Goal: Task Accomplishment & Management: Manage account settings

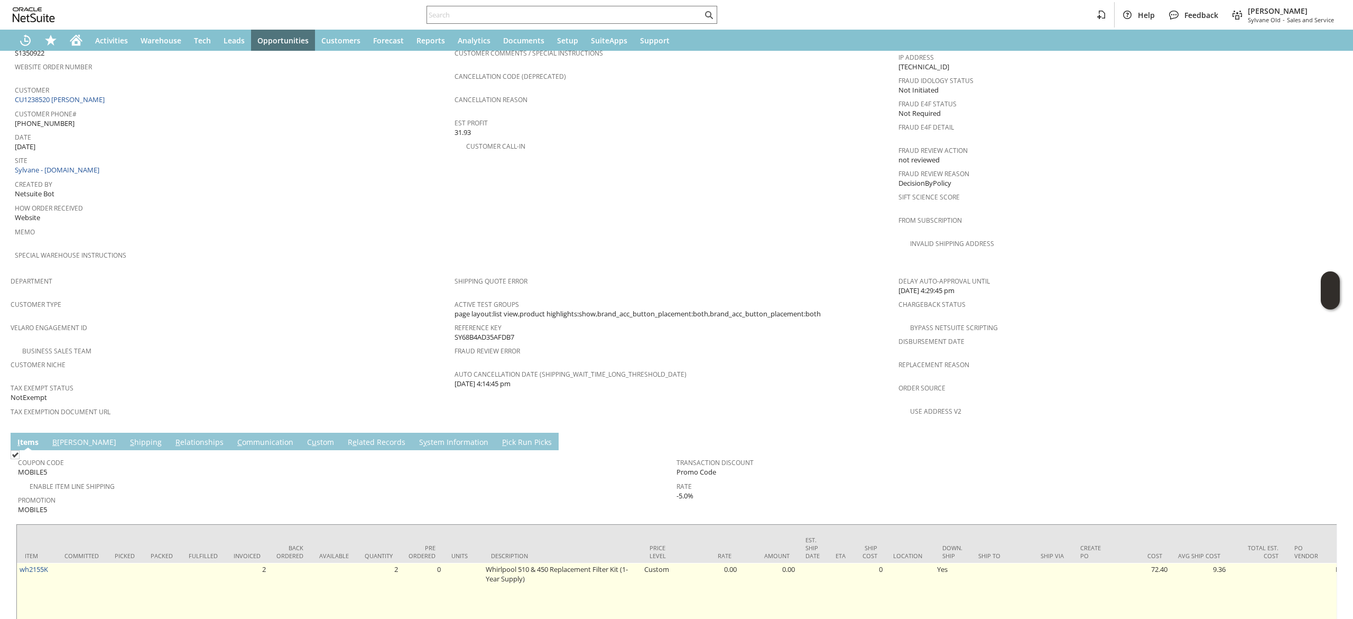
scroll to position [599, 0]
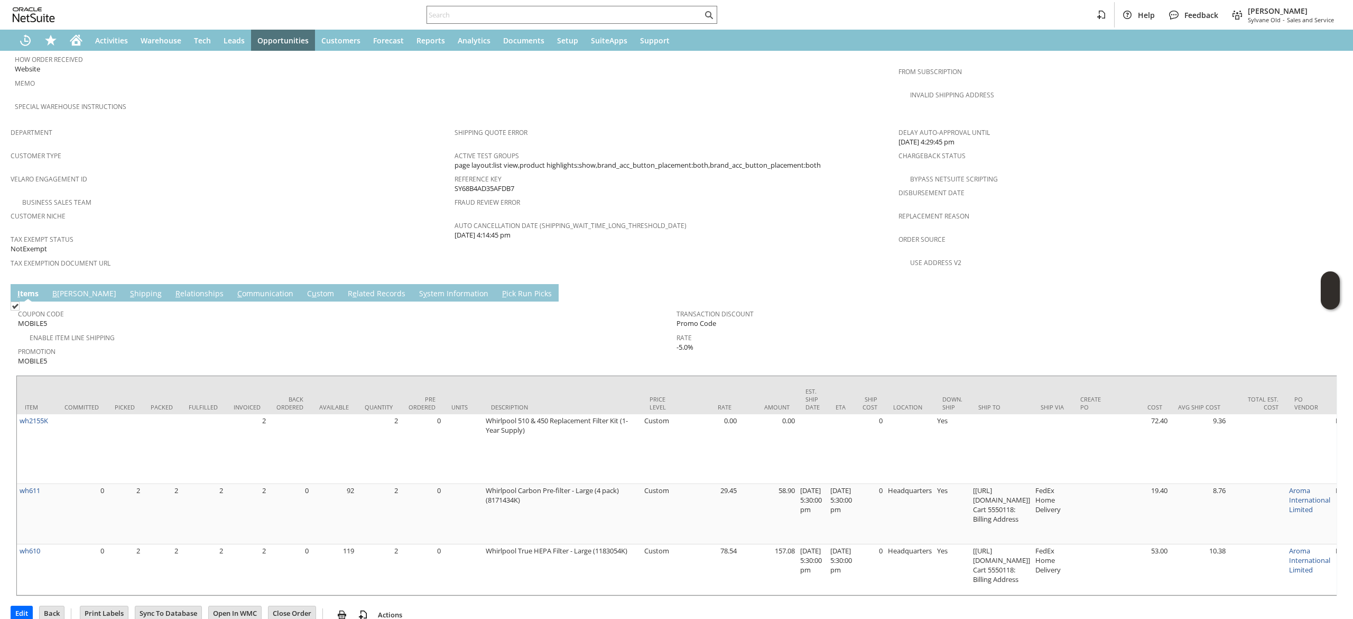
click at [235, 288] on link "C ommunication" at bounding box center [265, 294] width 61 height 12
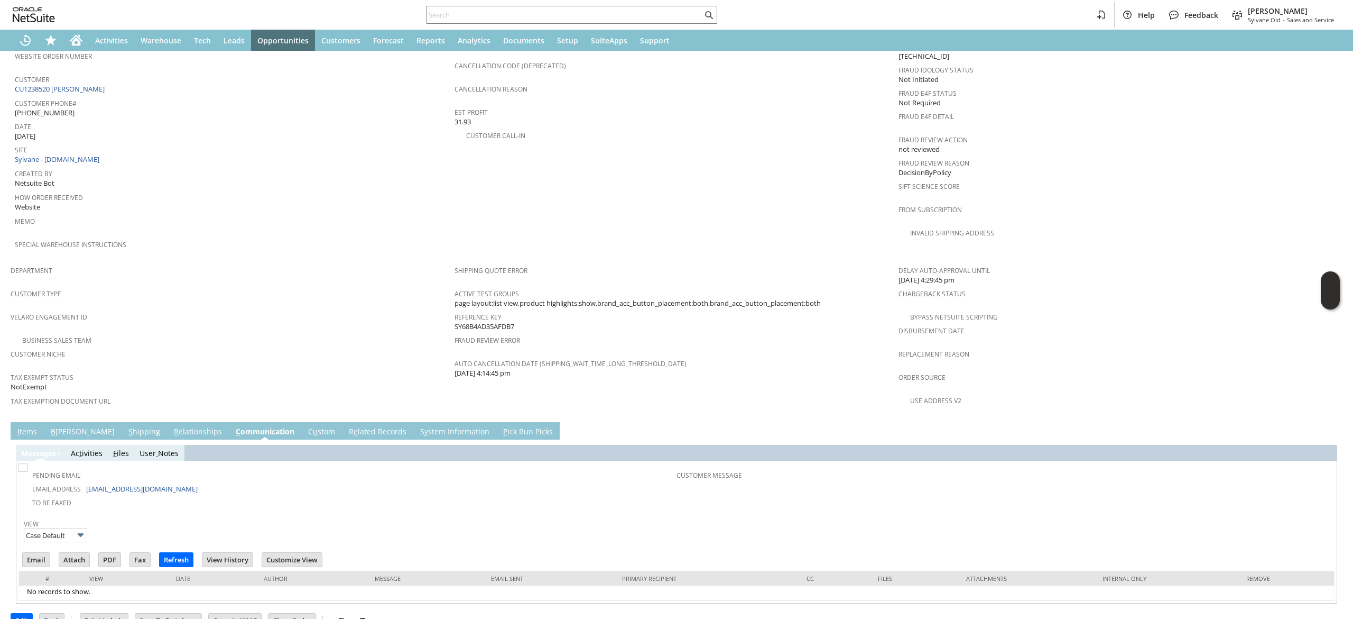
scroll to position [0, 0]
click at [30, 426] on link "I tems" at bounding box center [27, 432] width 25 height 12
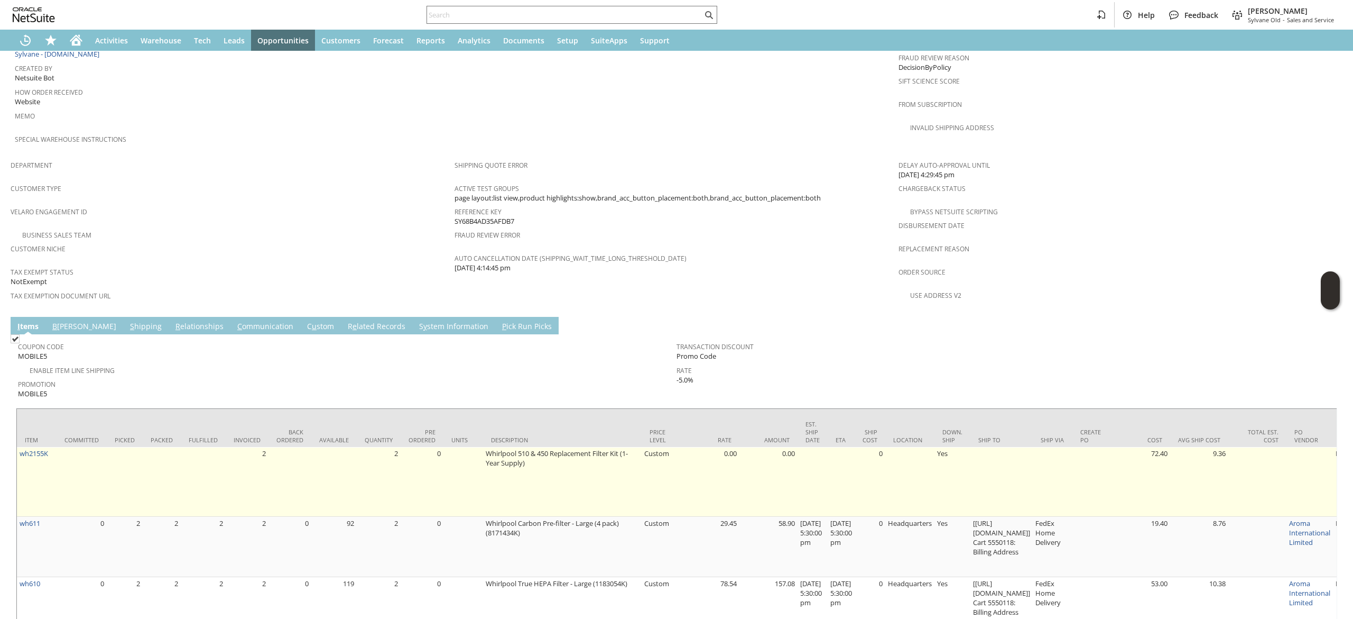
scroll to position [599, 0]
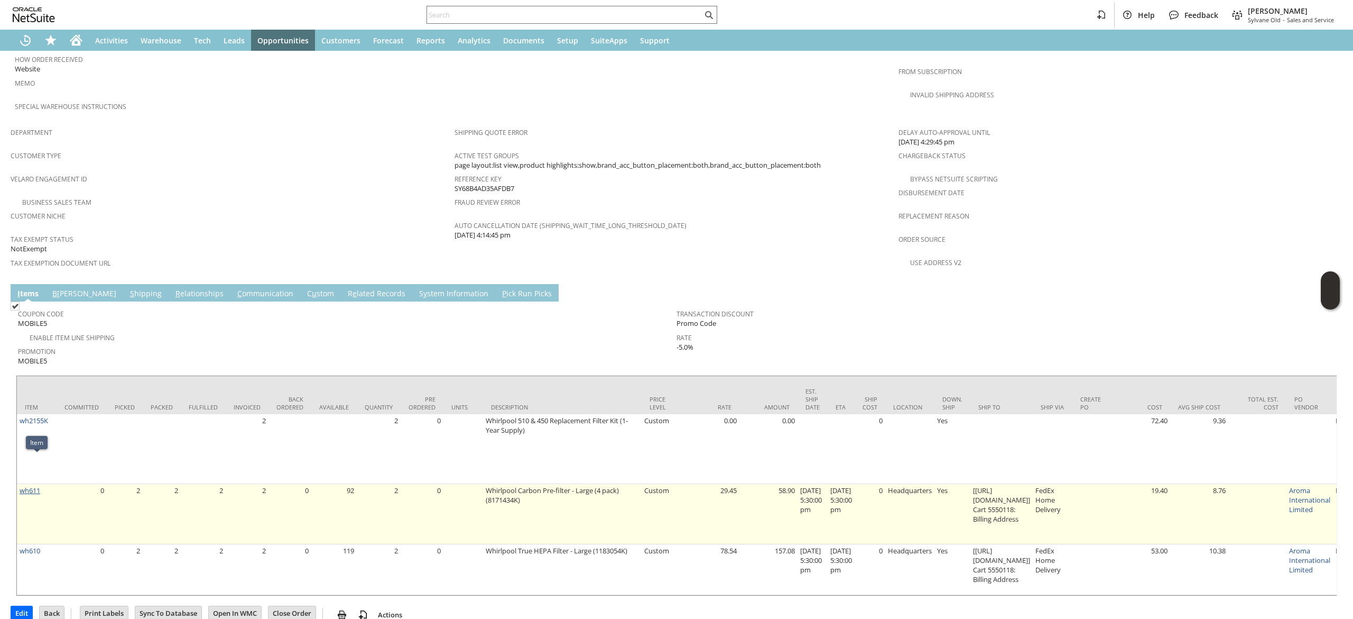
click at [35, 485] on link "wh611" at bounding box center [30, 490] width 21 height 10
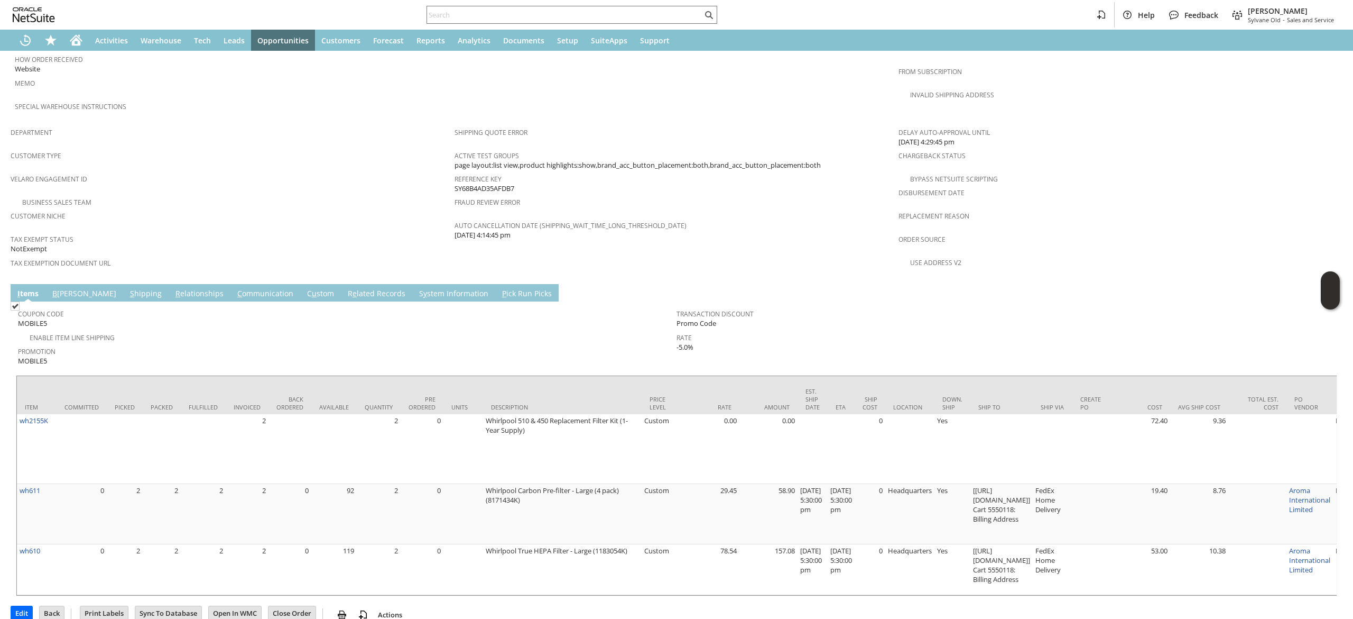
click at [235, 288] on link "C ommunication" at bounding box center [265, 294] width 61 height 12
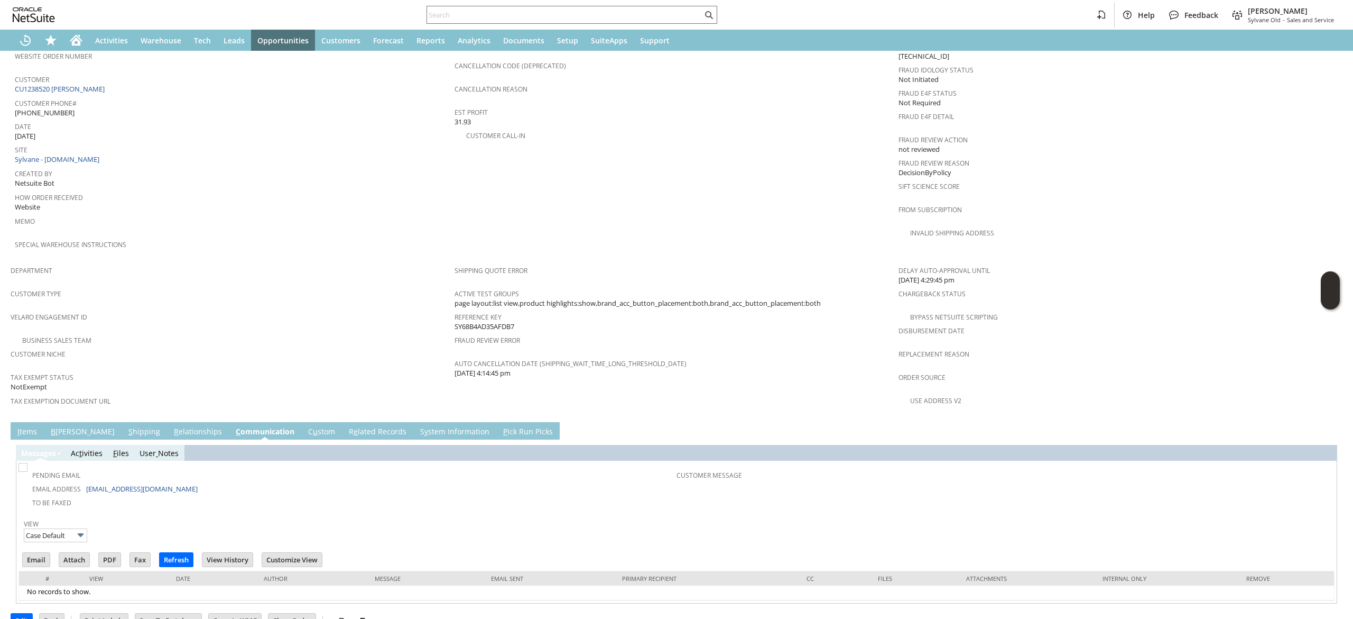
scroll to position [0, 0]
click at [346, 426] on link "R e lated Records" at bounding box center [377, 432] width 63 height 12
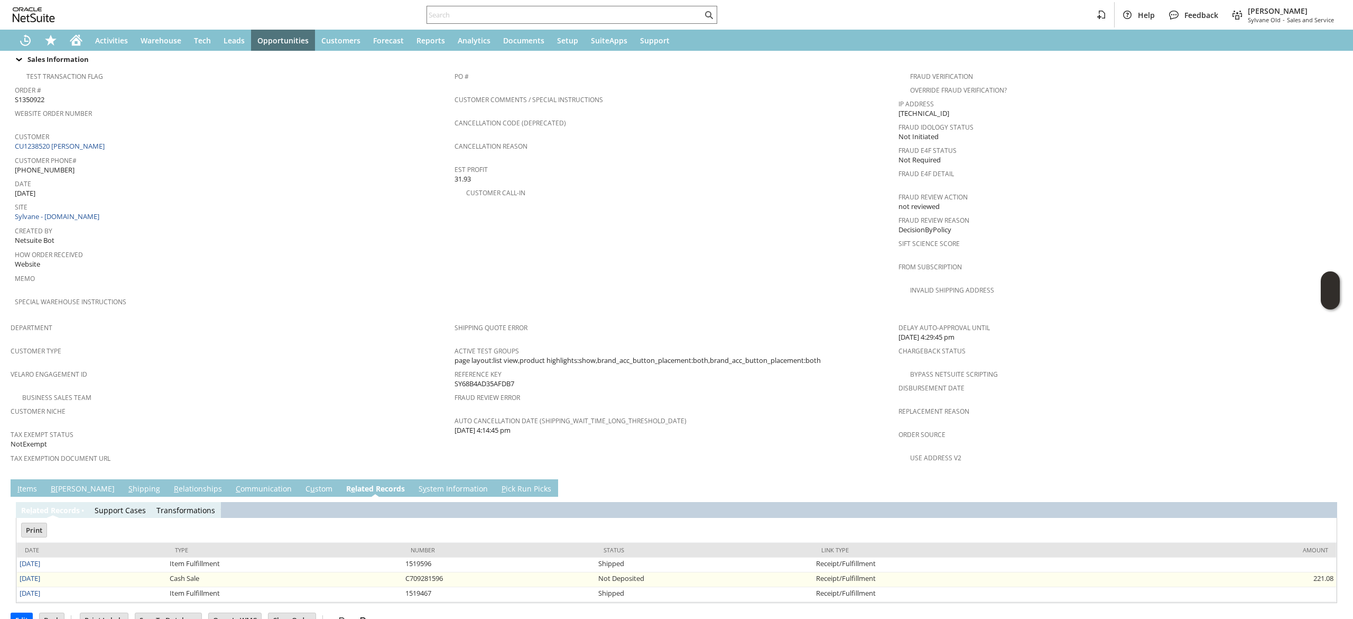
click at [49, 572] on td "9/1/2025" at bounding box center [92, 579] width 150 height 15
click at [36, 573] on link "9/1/2025" at bounding box center [30, 578] width 21 height 10
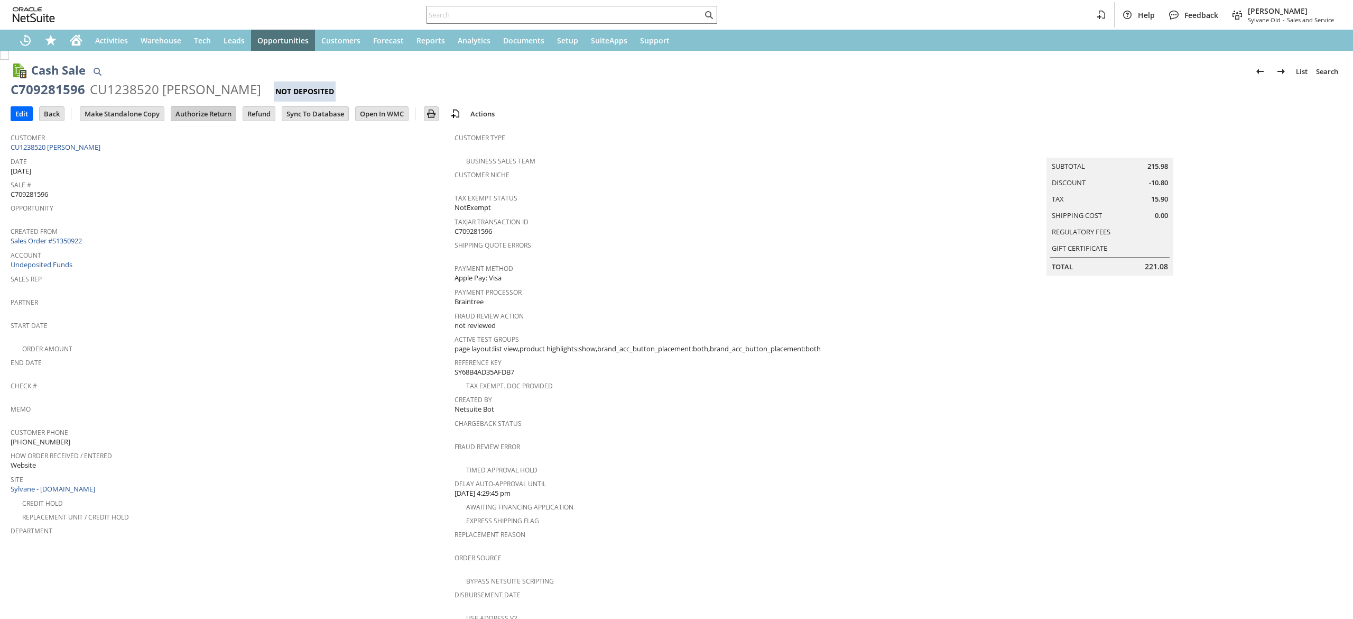
click at [185, 116] on input "Authorize Return" at bounding box center [203, 114] width 64 height 14
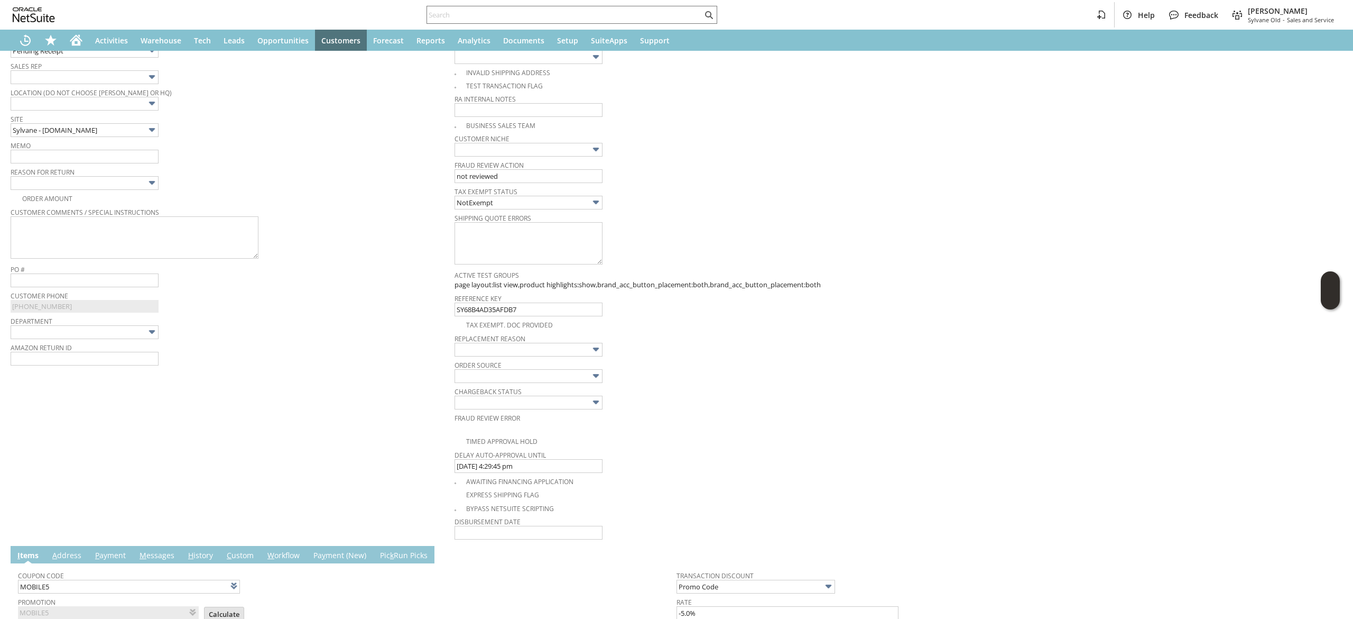
scroll to position [32, 0]
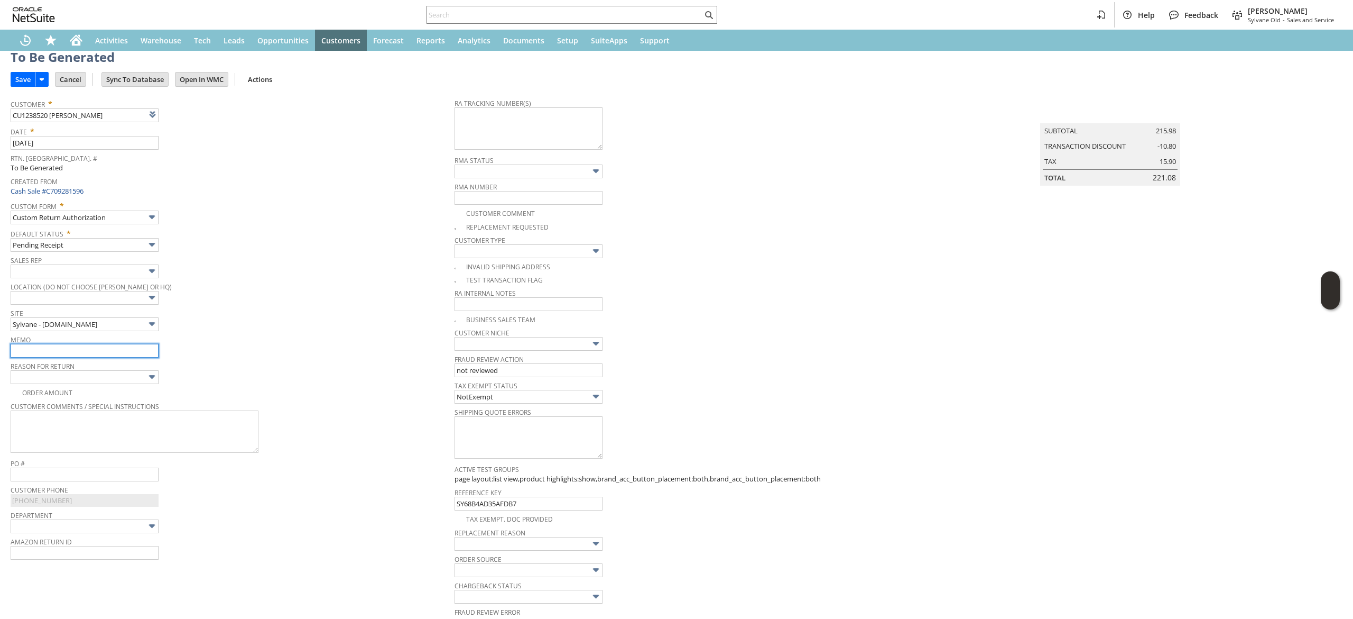
click at [121, 346] on input "text" at bounding box center [85, 351] width 148 height 14
type input "no longer needed. Returning"
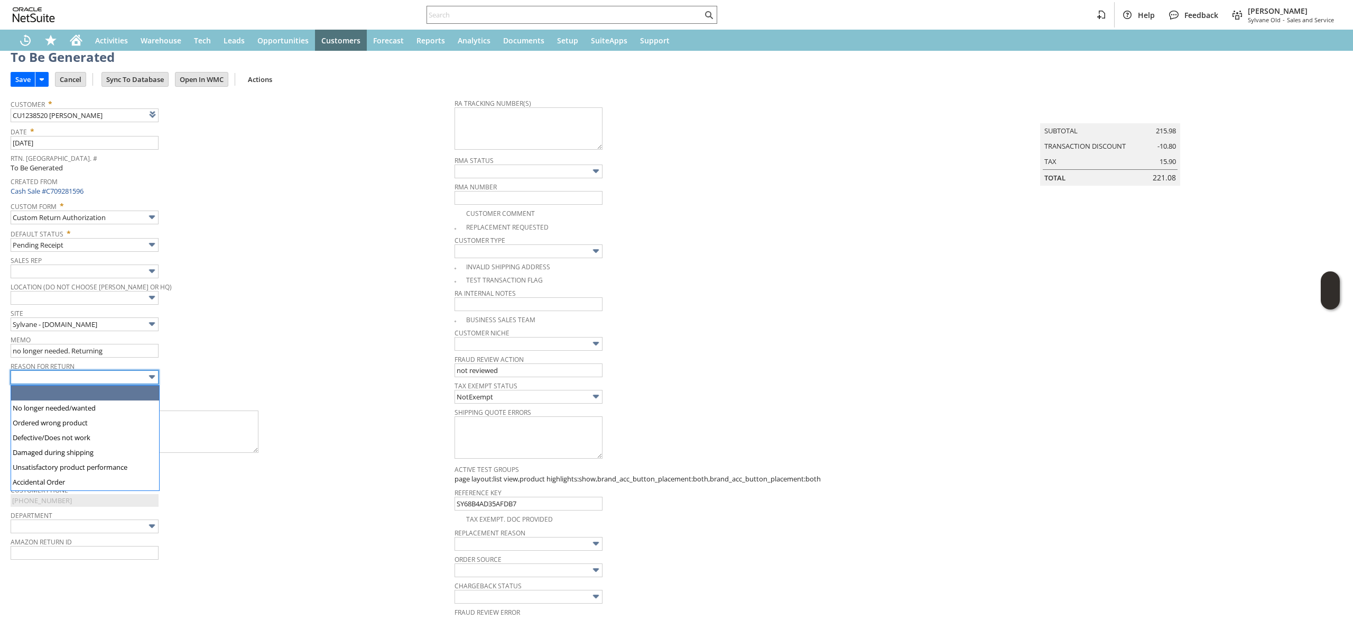
drag, startPoint x: 119, startPoint y: 355, endPoint x: 90, endPoint y: 374, distance: 35.5
click at [90, 374] on input "text" at bounding box center [85, 377] width 148 height 14
type input "No longer needed/wanted"
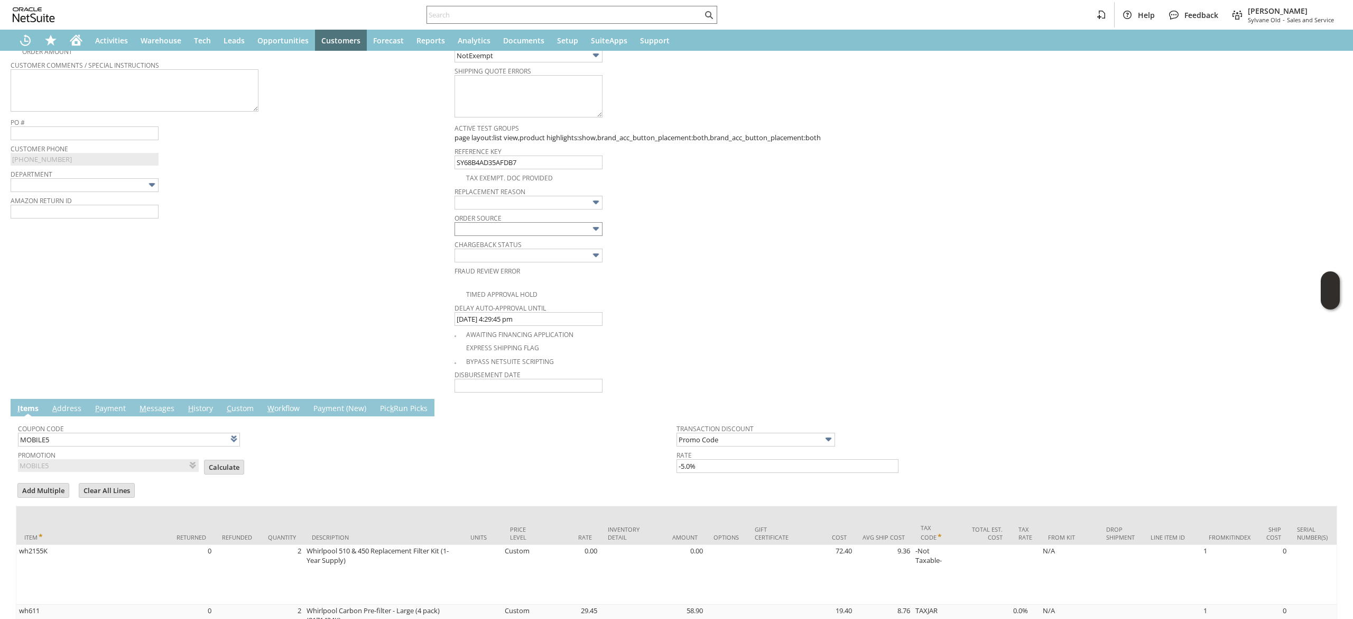
scroll to position [349, 0]
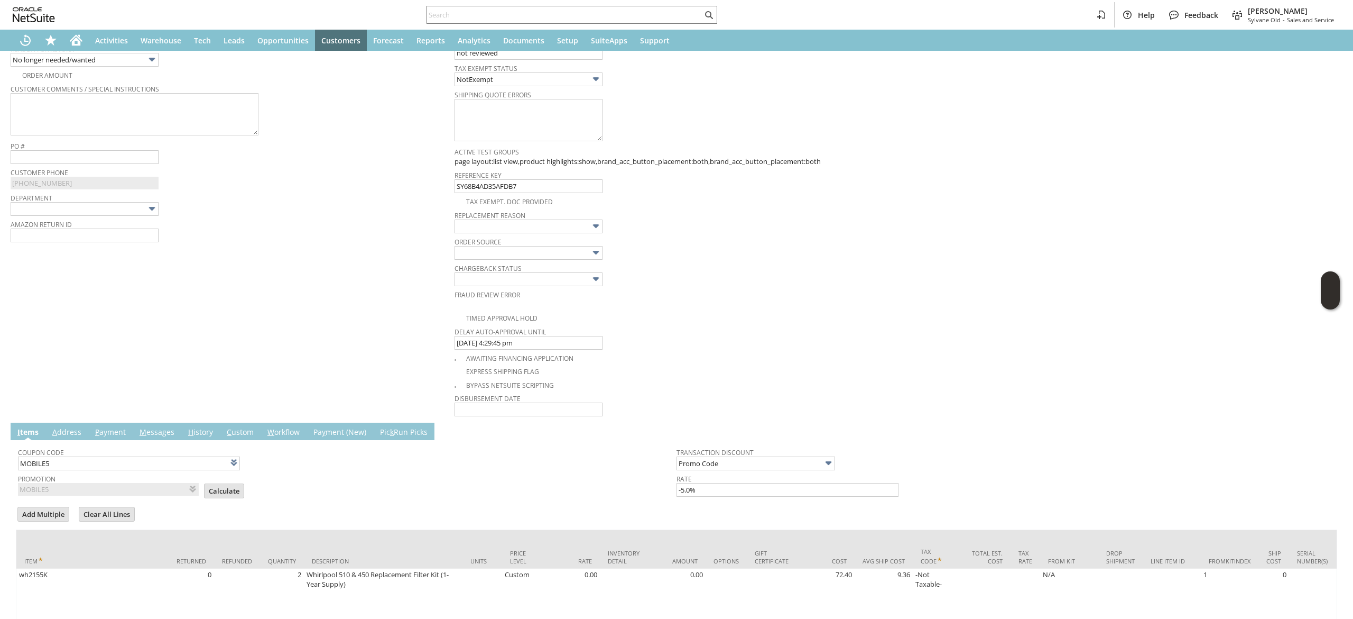
click at [576, 219] on span "Replacement reason" at bounding box center [674, 214] width 439 height 12
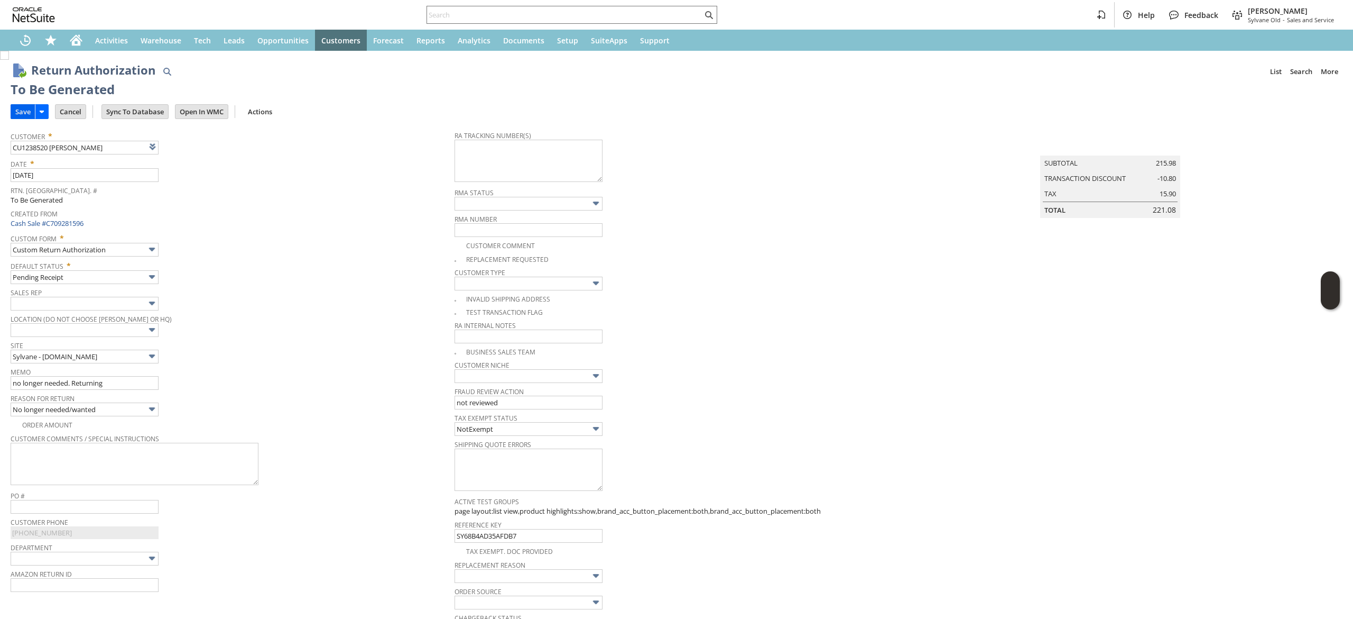
click at [23, 107] on input "Save" at bounding box center [23, 112] width 24 height 14
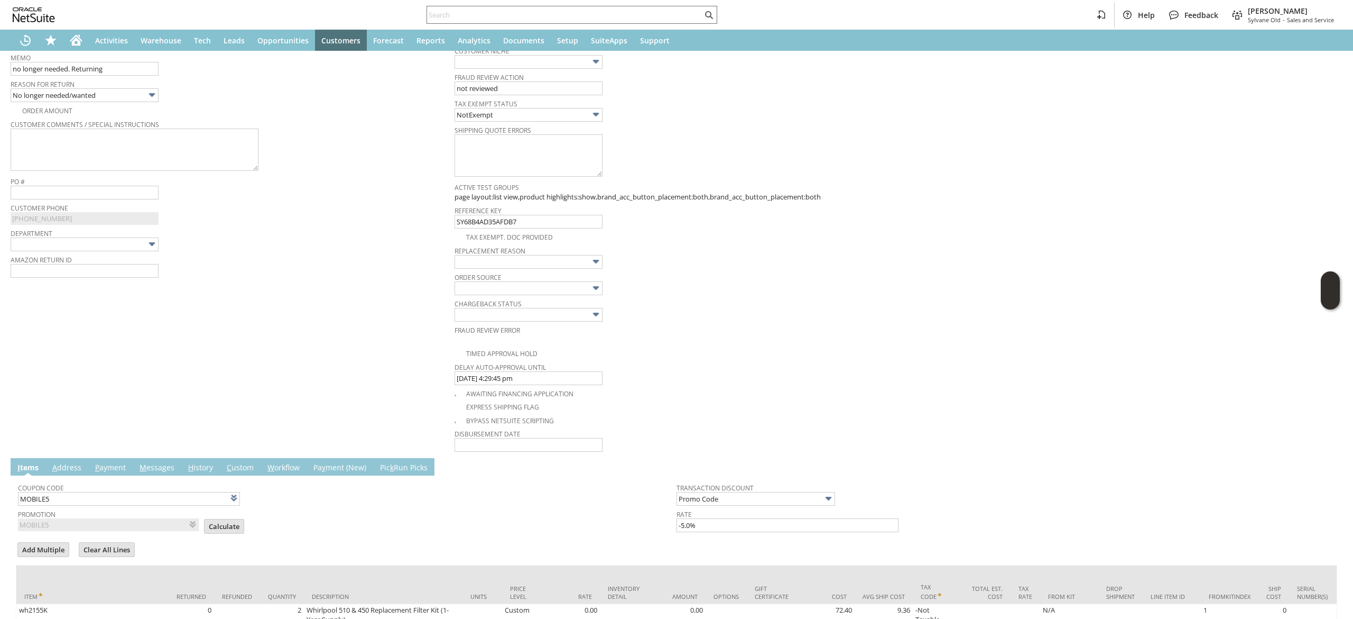
scroll to position [317, 0]
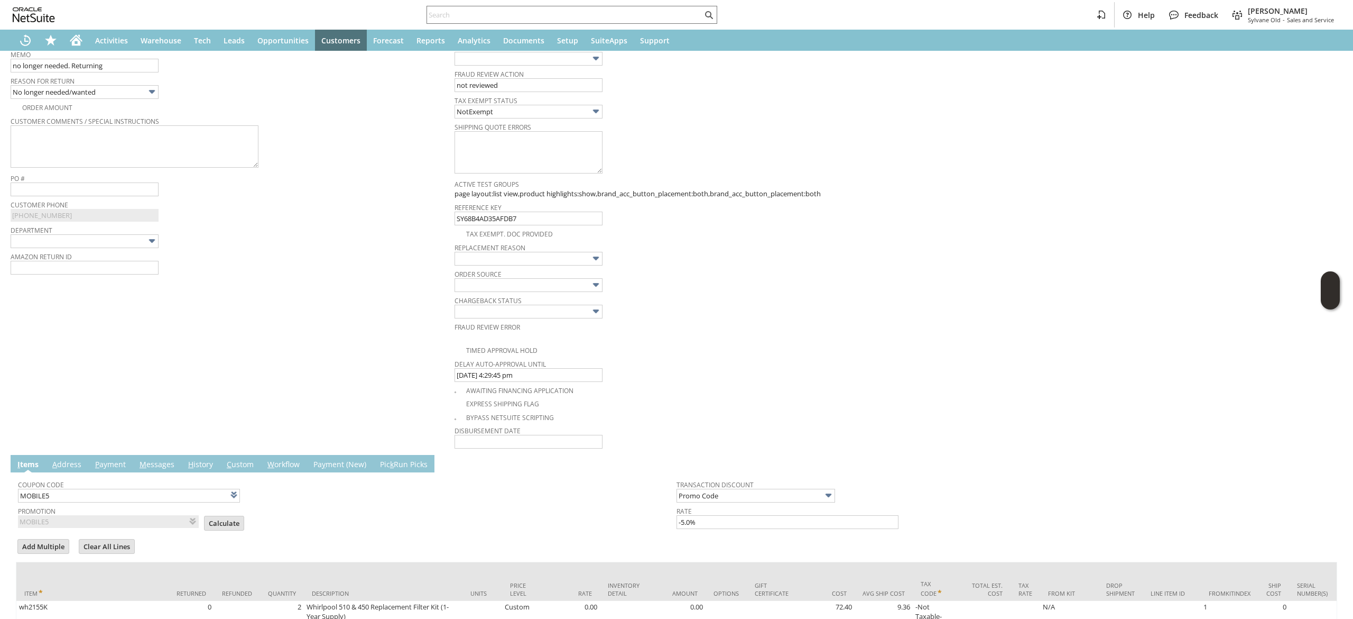
click at [208, 532] on span "Calculate" at bounding box center [227, 523] width 47 height 17
click at [207, 522] on input "Calculate" at bounding box center [224, 523] width 39 height 14
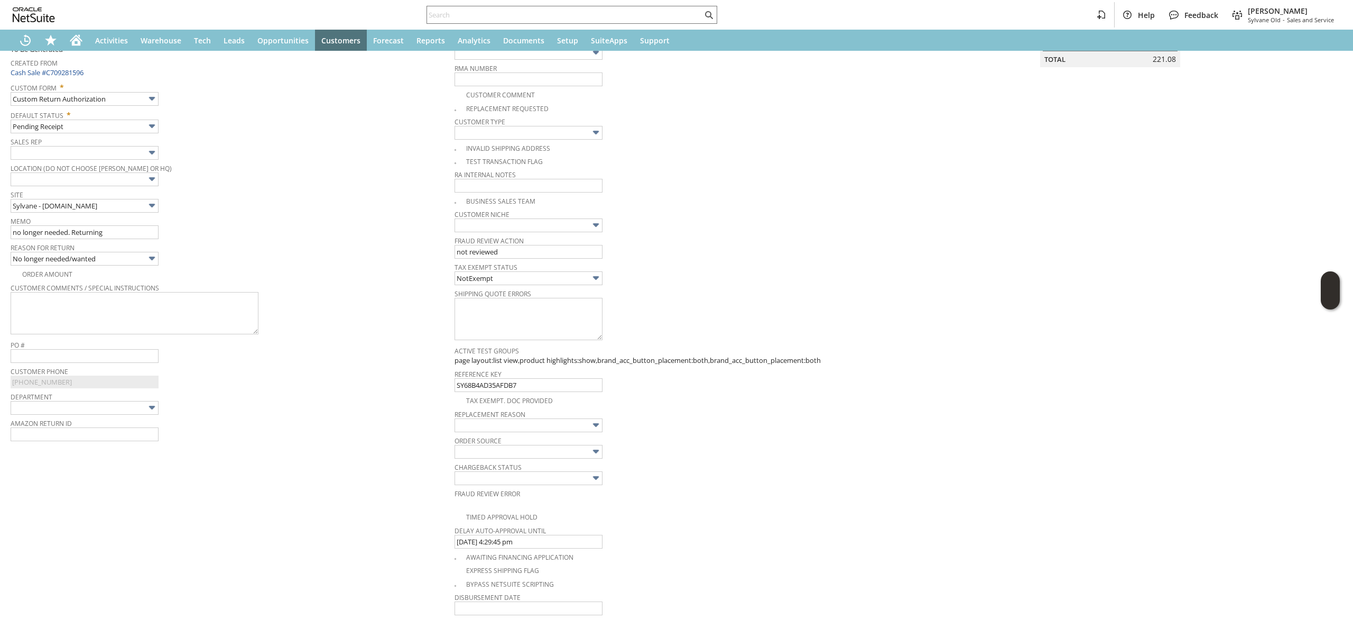
scroll to position [0, 0]
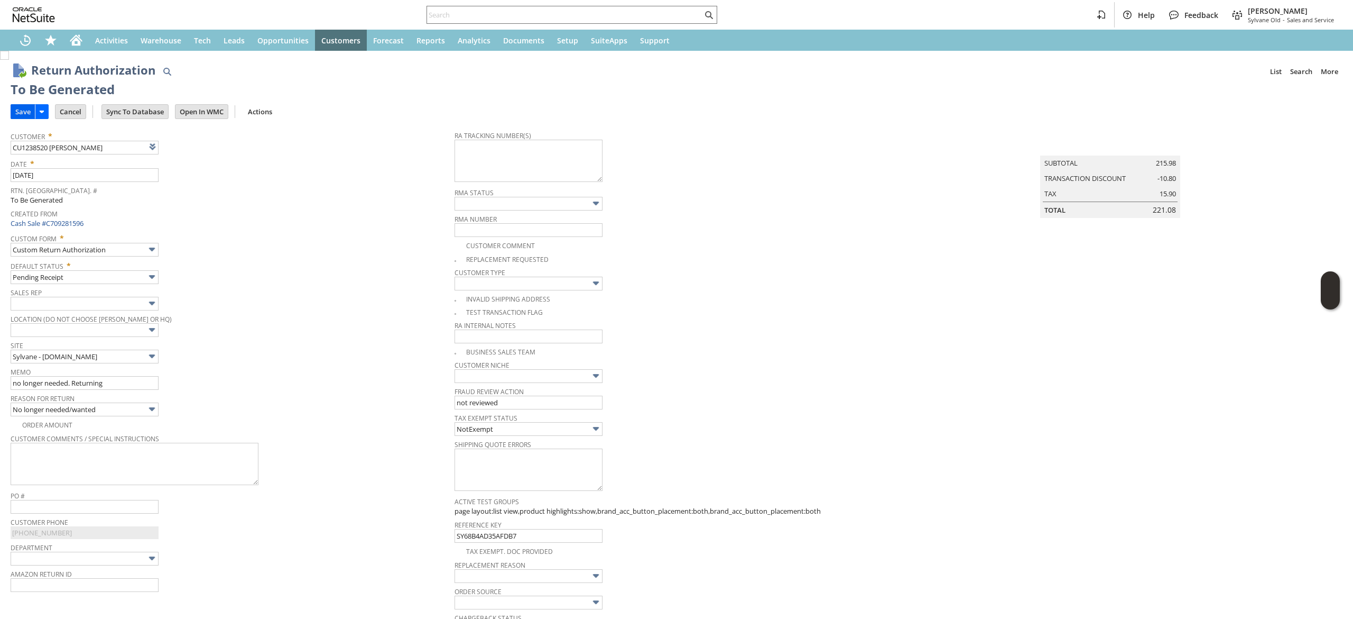
click at [20, 116] on input "Save" at bounding box center [23, 112] width 24 height 14
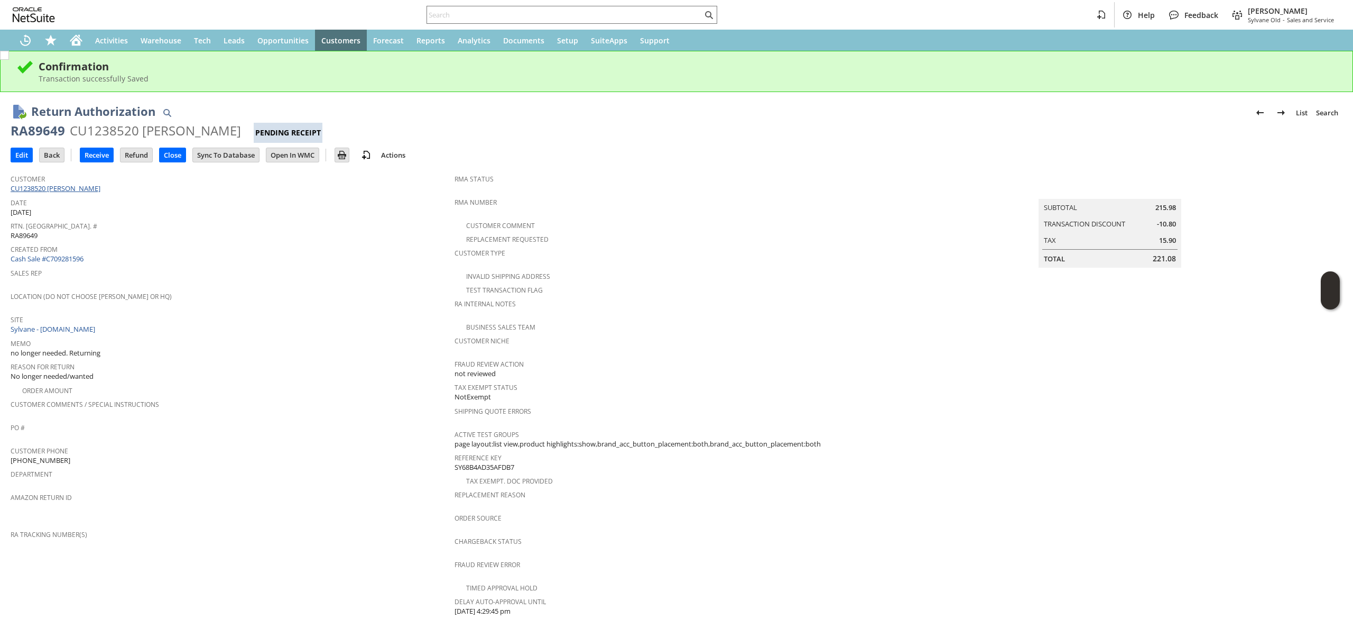
click at [88, 192] on link "CU1238520 [PERSON_NAME]" at bounding box center [57, 188] width 93 height 10
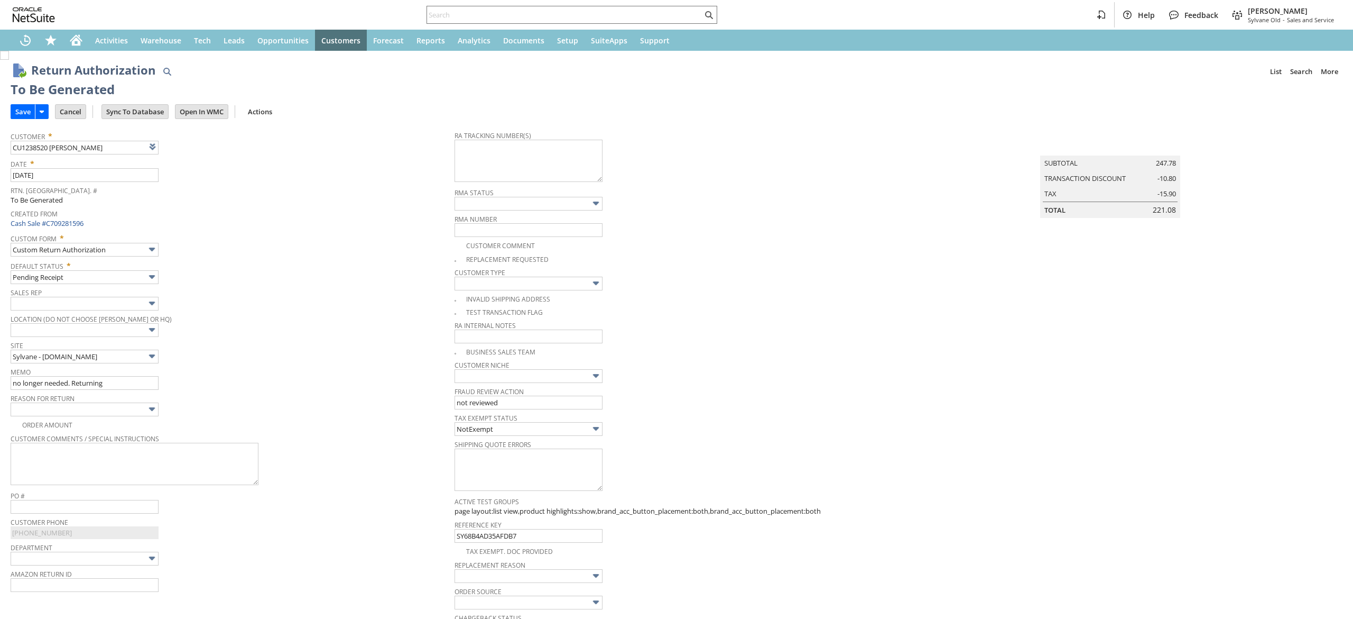
type input "Add"
type input "Copy Previous"
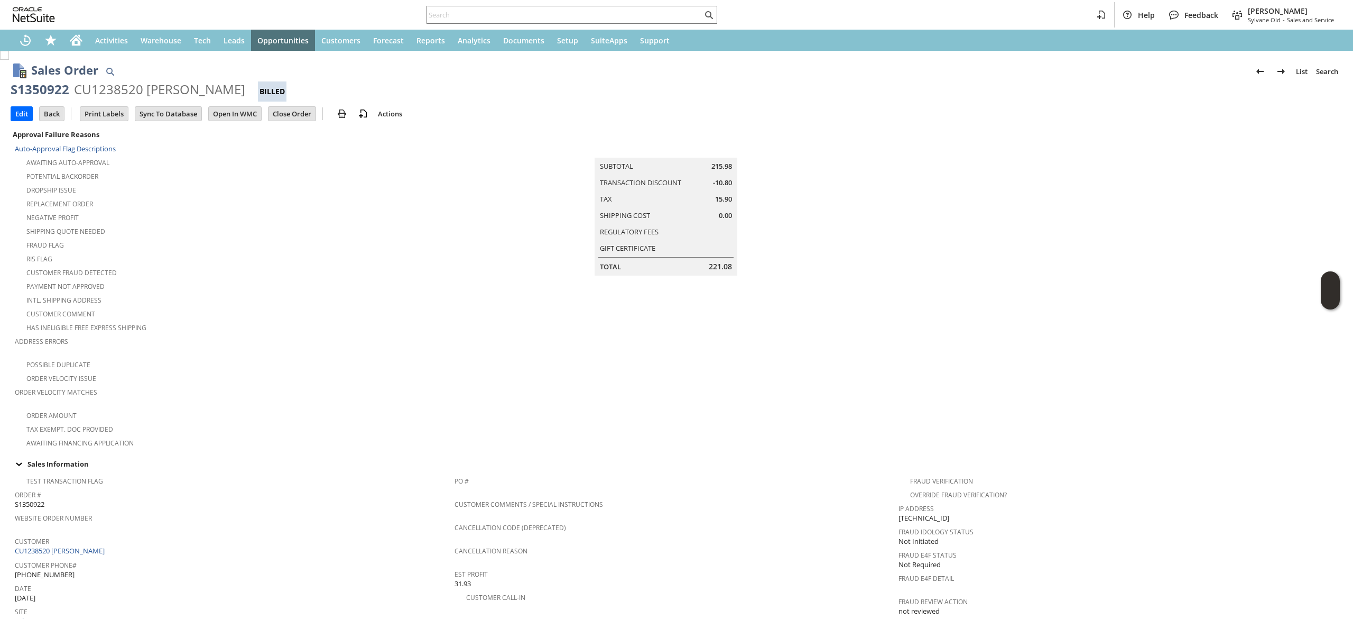
scroll to position [423, 0]
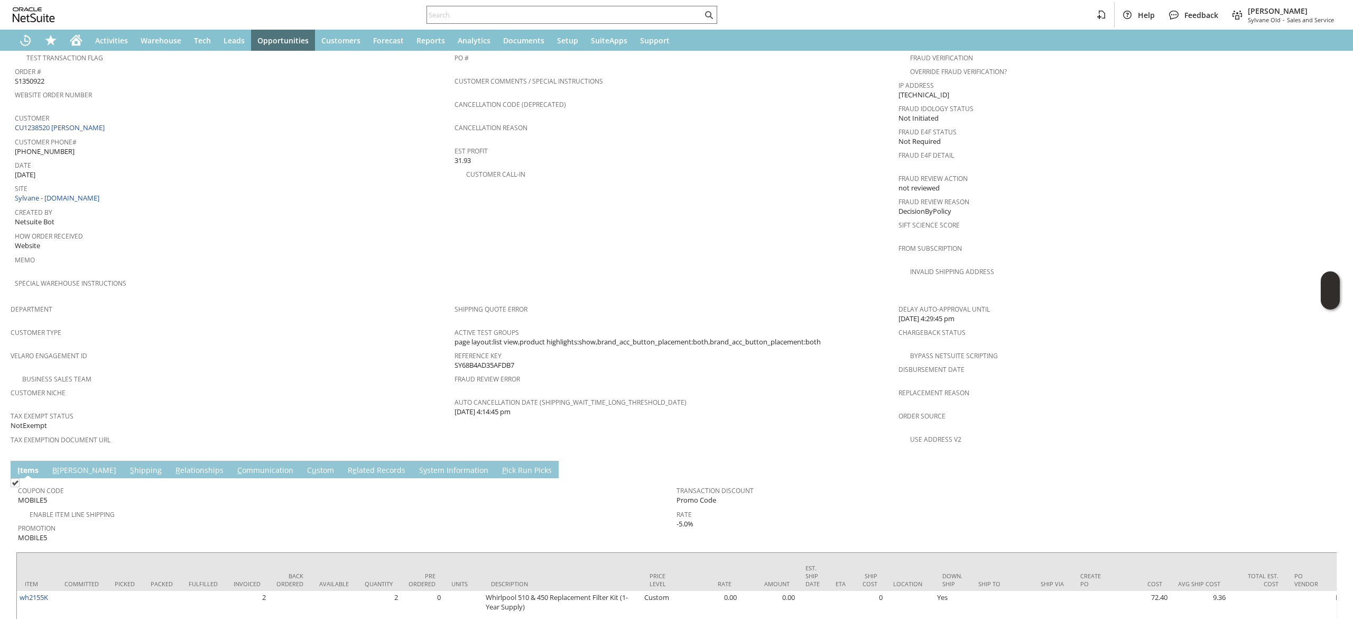
click at [108, 113] on div "Customer CU1238520 Jani Williamson" at bounding box center [232, 121] width 435 height 23
copy tbody "CU1238520 [PERSON_NAME]"
click at [62, 123] on link "CU1238520 [PERSON_NAME]" at bounding box center [61, 128] width 93 height 10
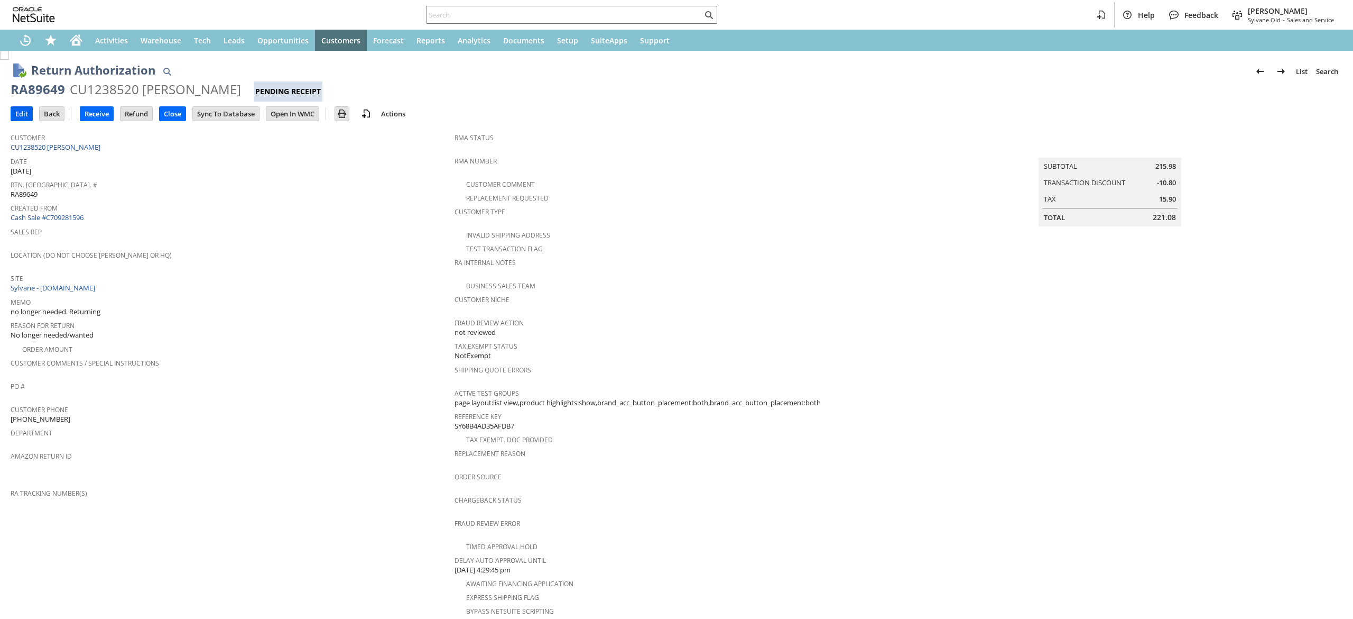
click at [21, 107] on input "Edit" at bounding box center [21, 114] width 21 height 14
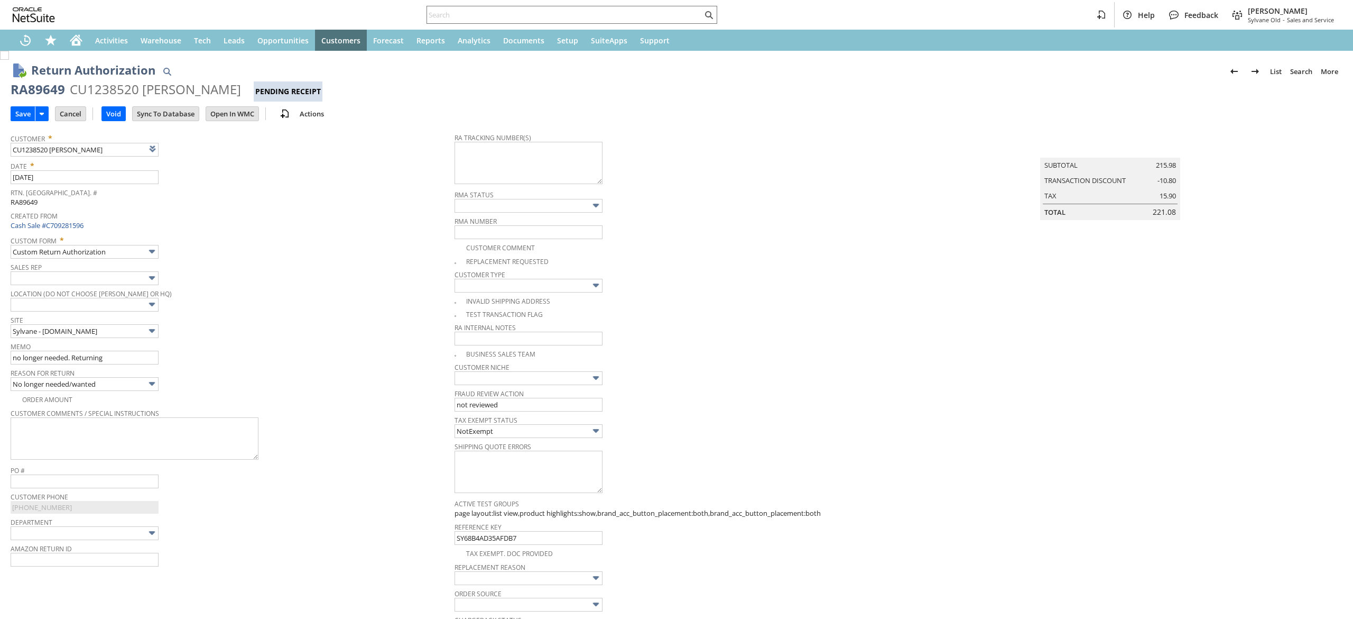
type input "Add"
type input "Copy Previous"
click at [134, 359] on input "no longer needed. Returning" at bounding box center [85, 357] width 148 height 14
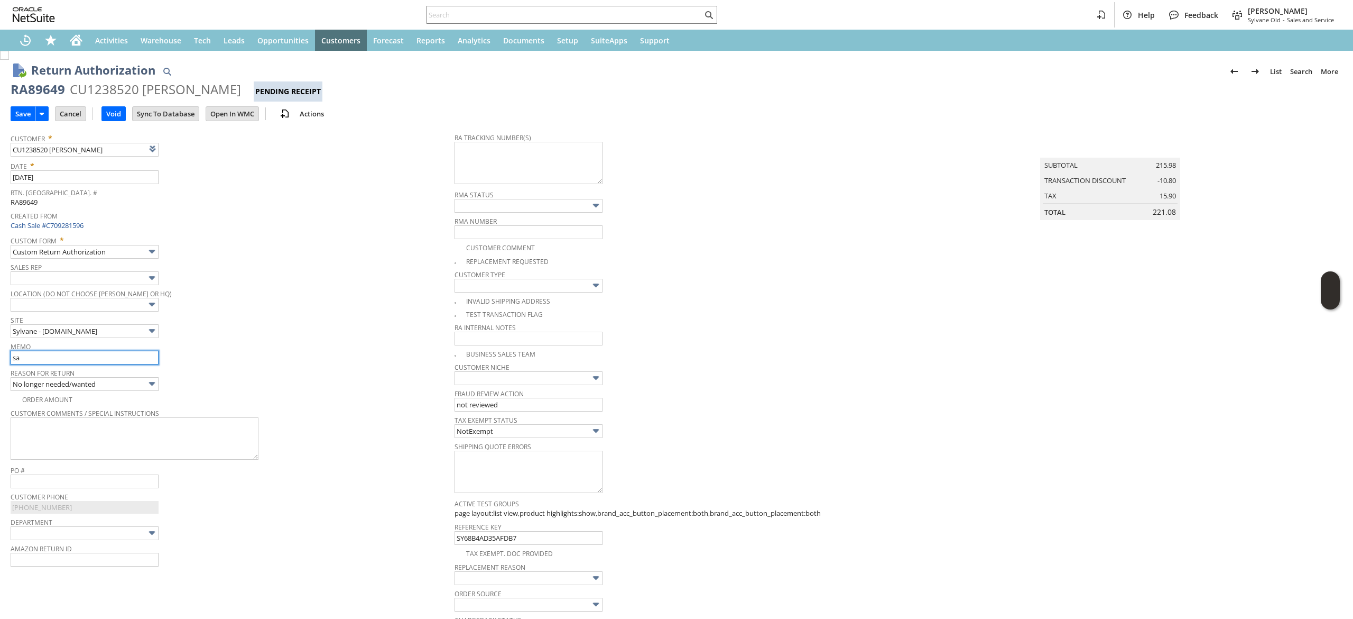
type input "s"
type input "says he was sent the wrong filters. Don't fit his unit."
click at [15, 112] on input "Save" at bounding box center [23, 114] width 24 height 14
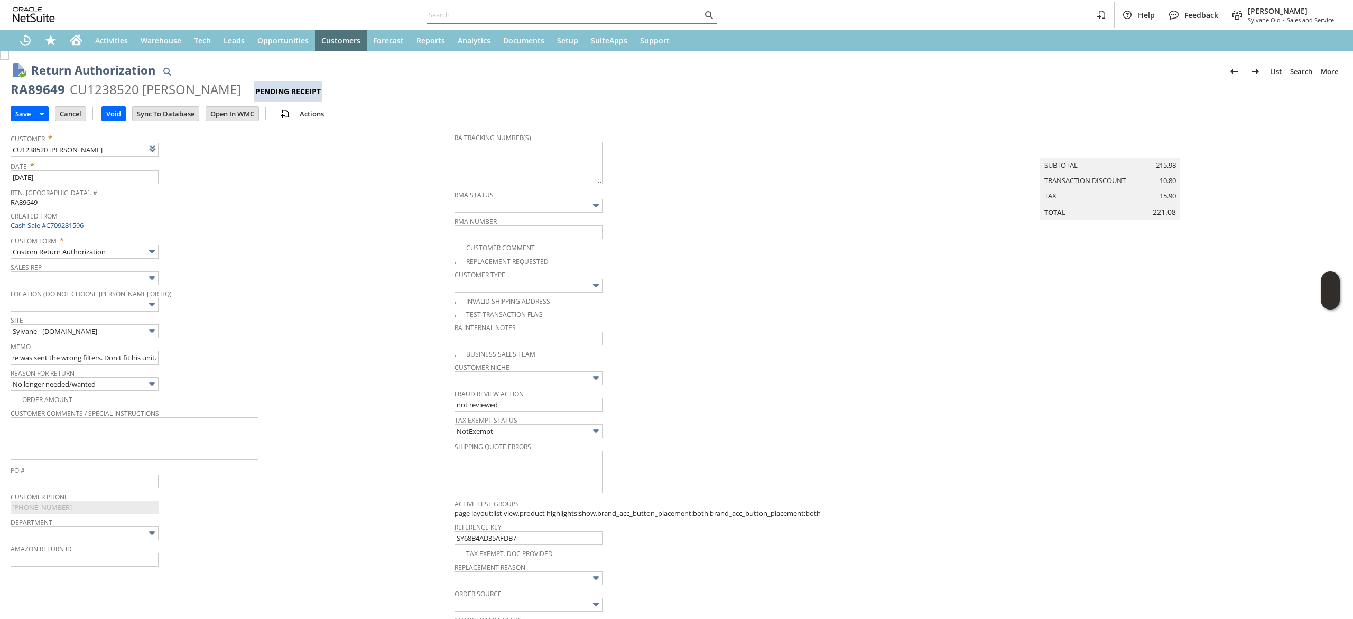
scroll to position [0, 0]
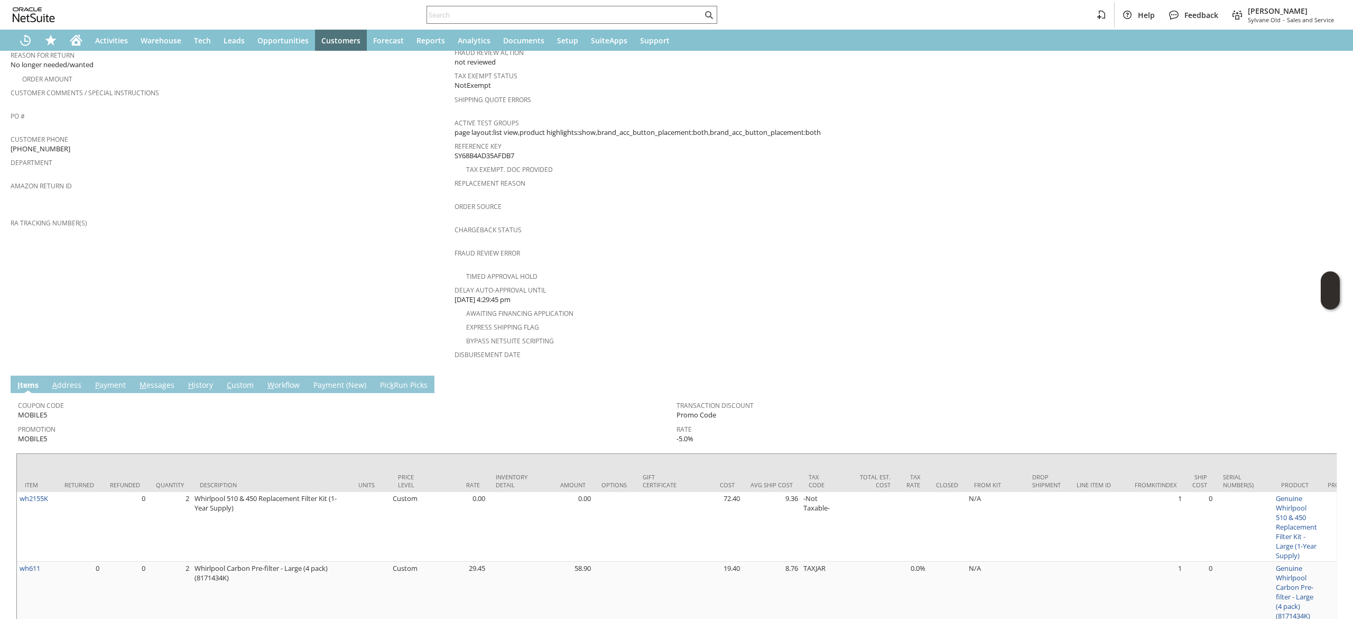
scroll to position [317, 0]
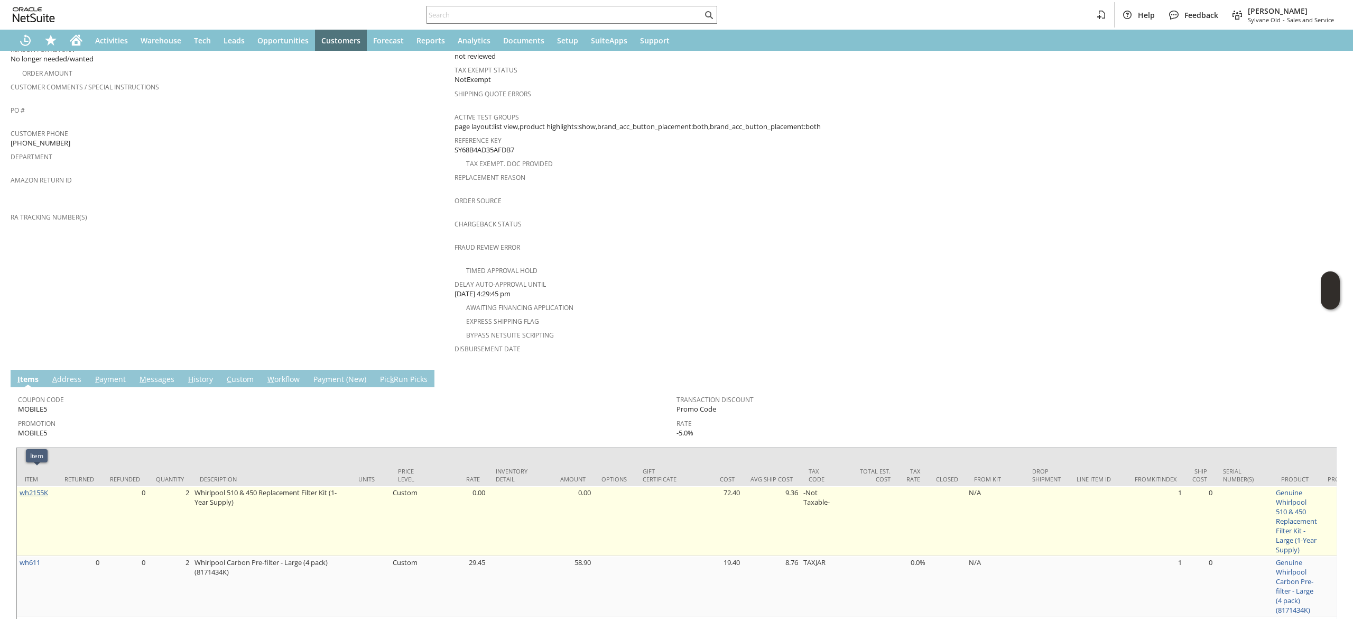
click at [36, 487] on link "wh2155K" at bounding box center [34, 492] width 29 height 10
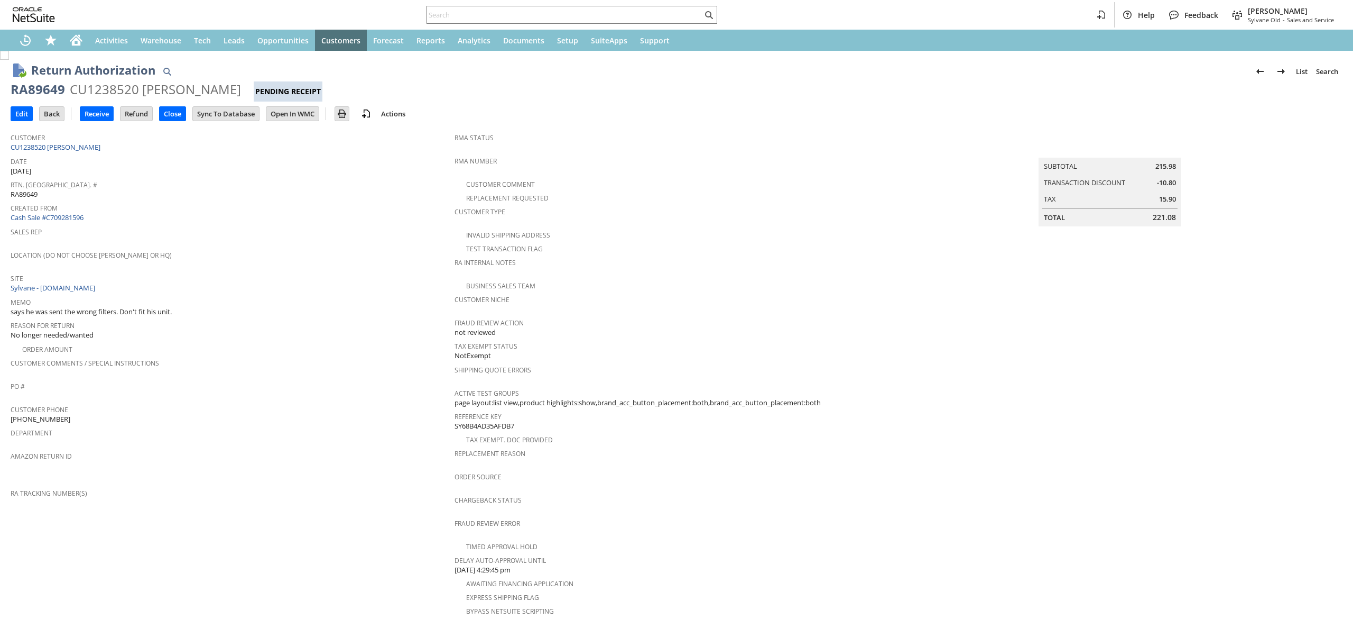
scroll to position [356, 0]
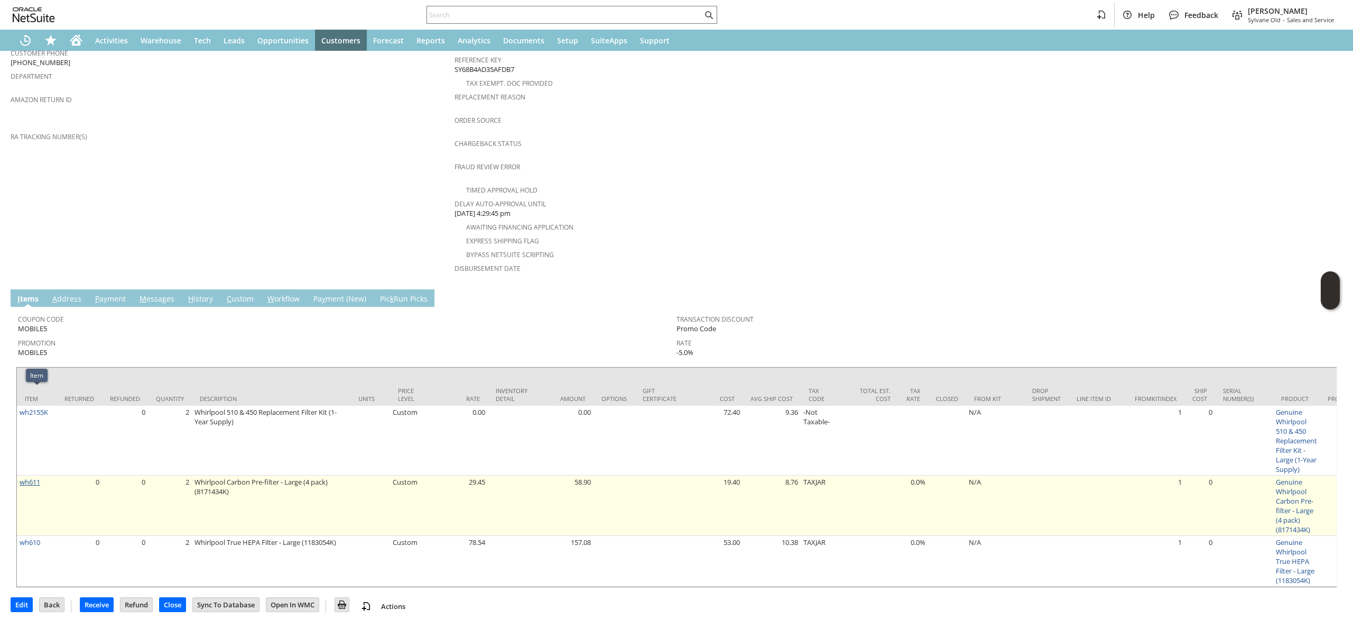
click at [26, 477] on link "wh611" at bounding box center [30, 482] width 21 height 10
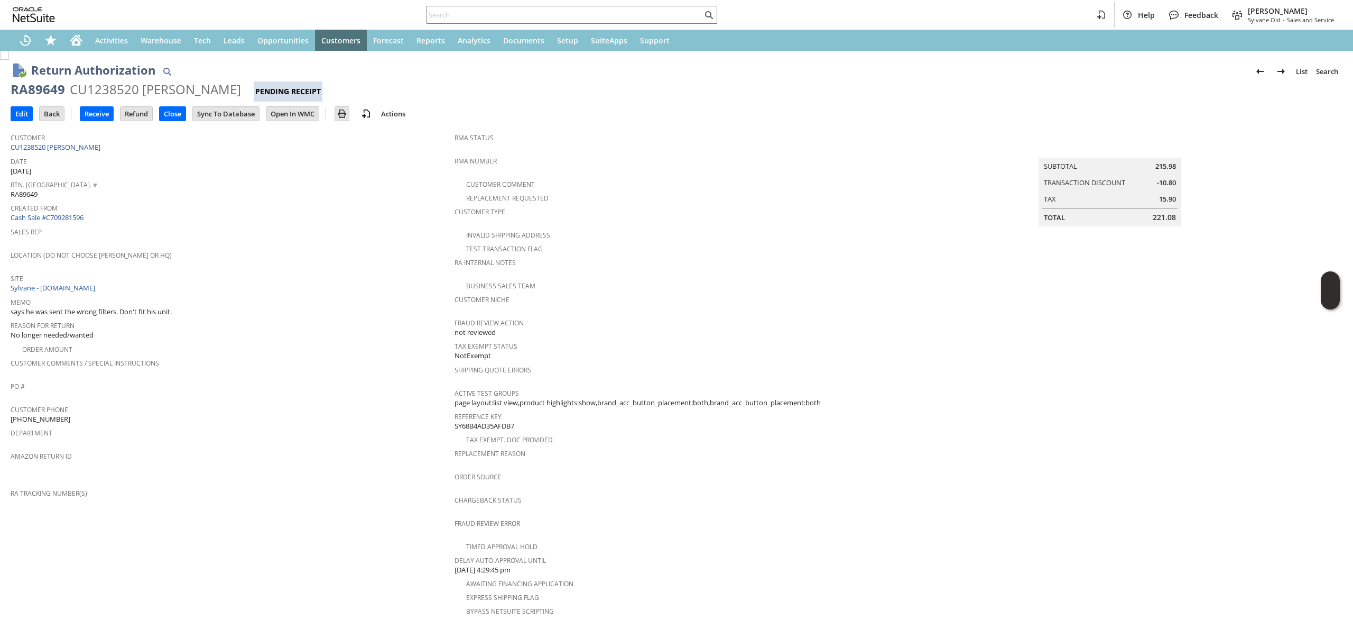
click at [36, 90] on div "RA89649" at bounding box center [38, 89] width 54 height 17
click at [37, 90] on div "RA89649" at bounding box center [38, 89] width 54 height 17
copy div "RA89649"
click at [30, 104] on td "Edit" at bounding box center [25, 114] width 29 height 20
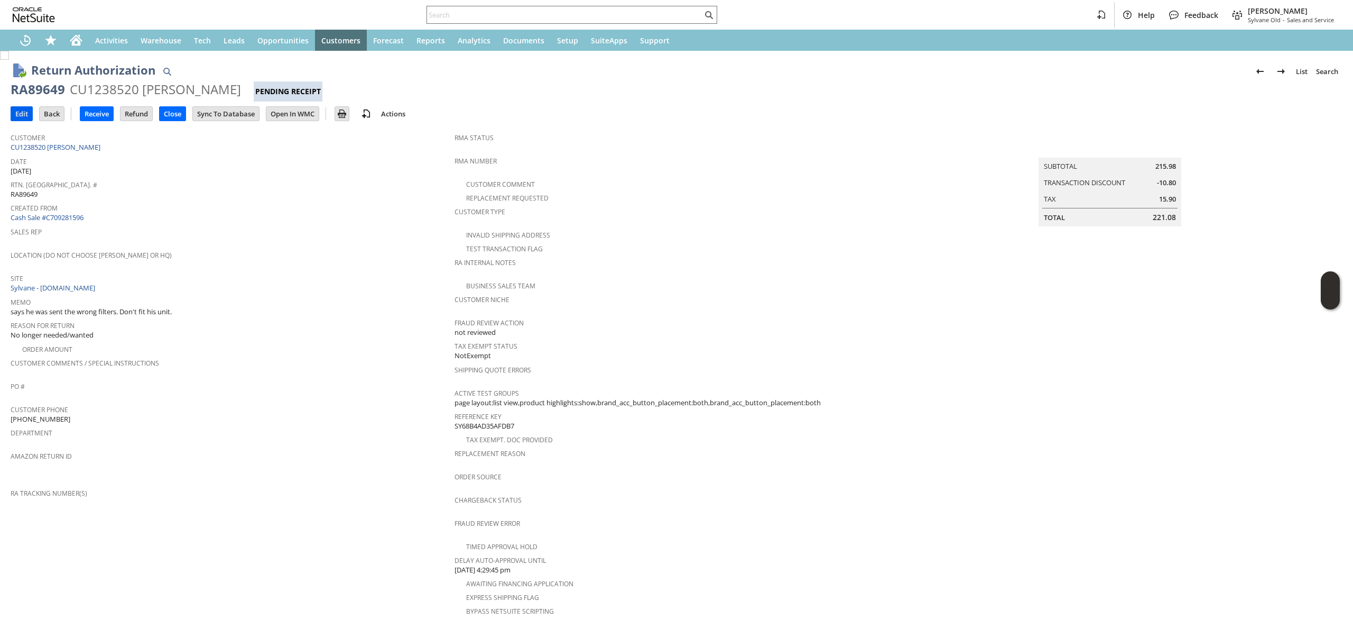
click at [25, 109] on input "Edit" at bounding box center [21, 114] width 21 height 14
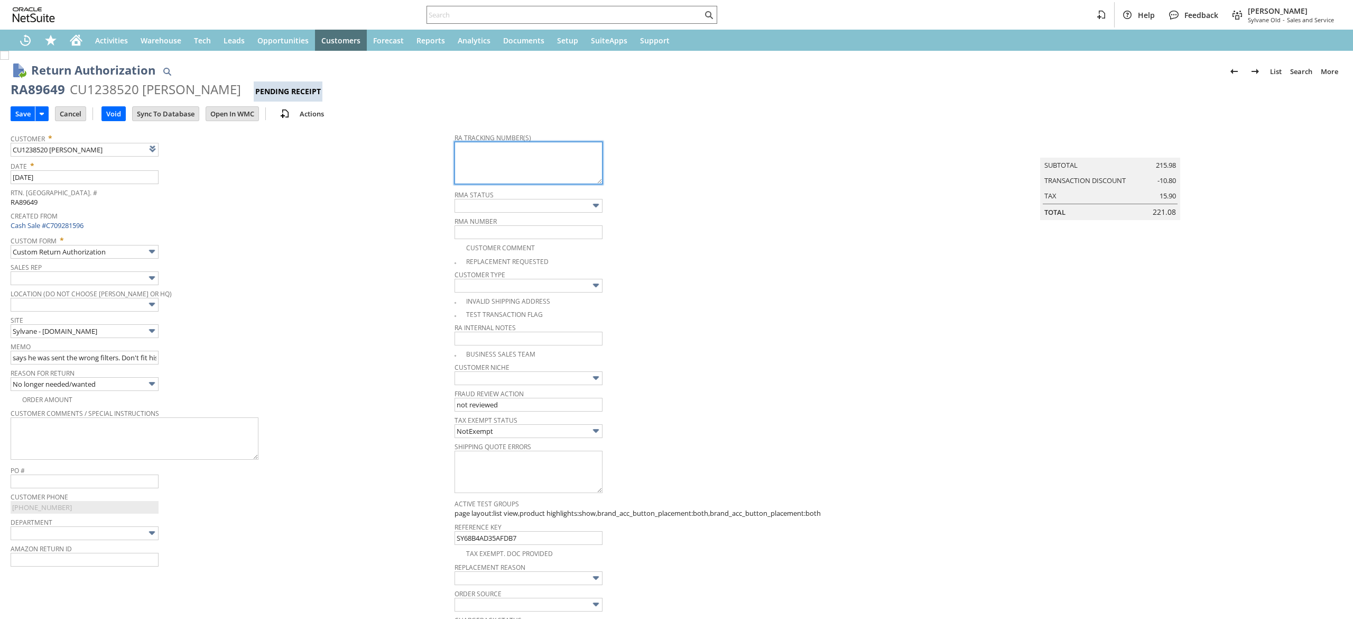
click at [510, 158] on textarea at bounding box center [529, 163] width 148 height 42
type input "Add"
type input "Copy Previous"
paste textarea "791951680816"
paste textarea "791951681400"
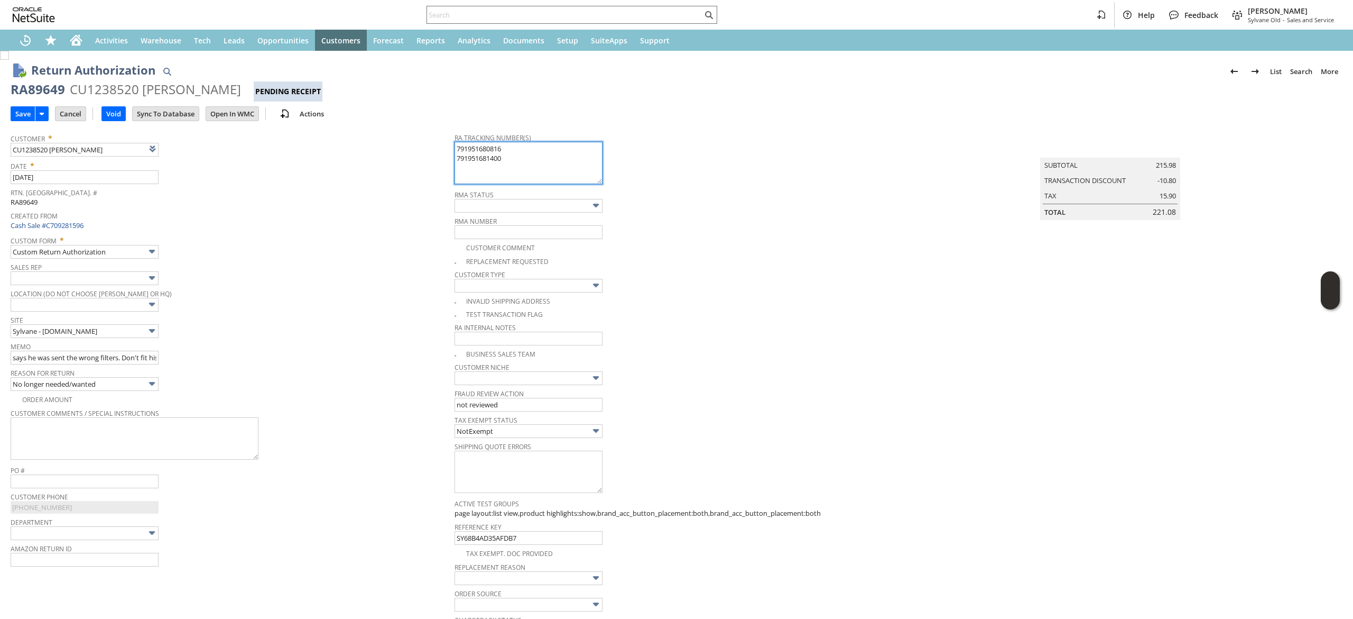
type textarea "791951680816 791951681400"
drag, startPoint x: 318, startPoint y: 470, endPoint x: 197, endPoint y: 427, distance: 128.6
click at [318, 470] on span "PO #" at bounding box center [230, 469] width 439 height 12
click at [143, 363] on input "says he was sent the wrong filters. Don't fit his unit." at bounding box center [85, 357] width 148 height 14
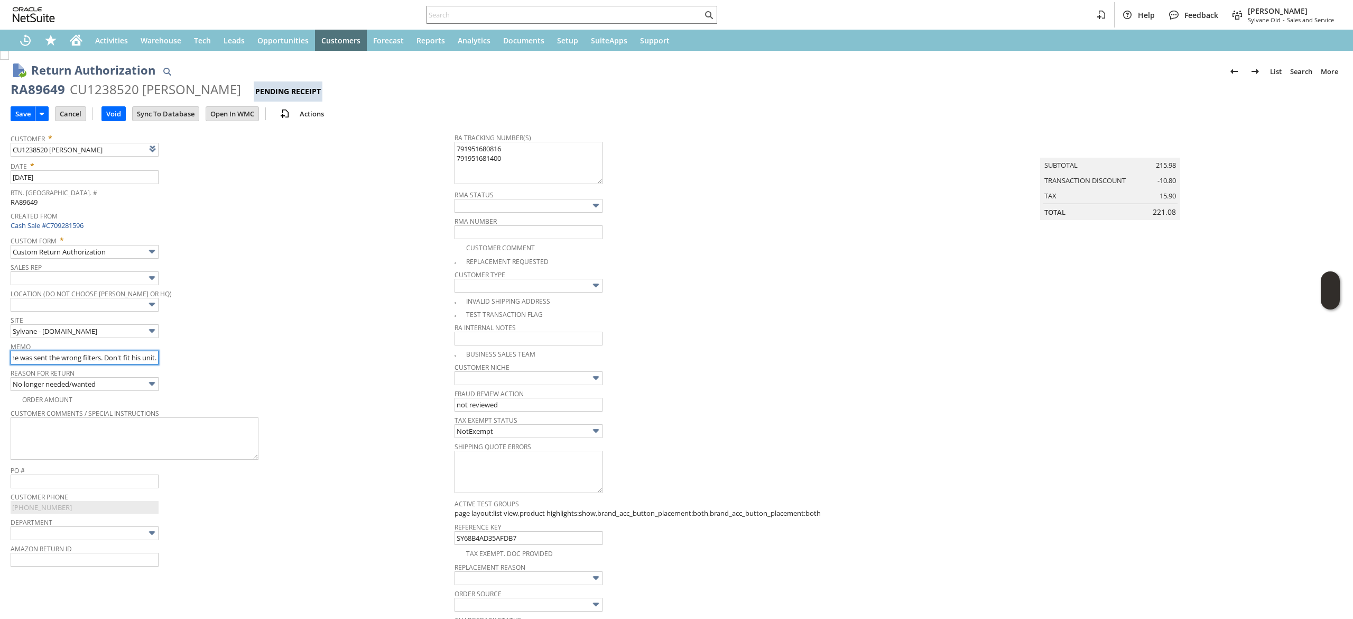
drag, startPoint x: 144, startPoint y: 359, endPoint x: 192, endPoint y: 368, distance: 49.5
click at [192, 368] on tbody "Customer * CU1238520 [PERSON_NAME] List Search Date * [DATE] [GEOGRAPHIC_DATA].…" at bounding box center [233, 358] width 444 height 463
click at [159, 356] on div "Memo says he was sent the wrong filters. Don't fit his unit." at bounding box center [230, 351] width 439 height 25
click at [155, 356] on input "says he was sent the wrong filters. Don't fit his unit." at bounding box center [85, 357] width 148 height 14
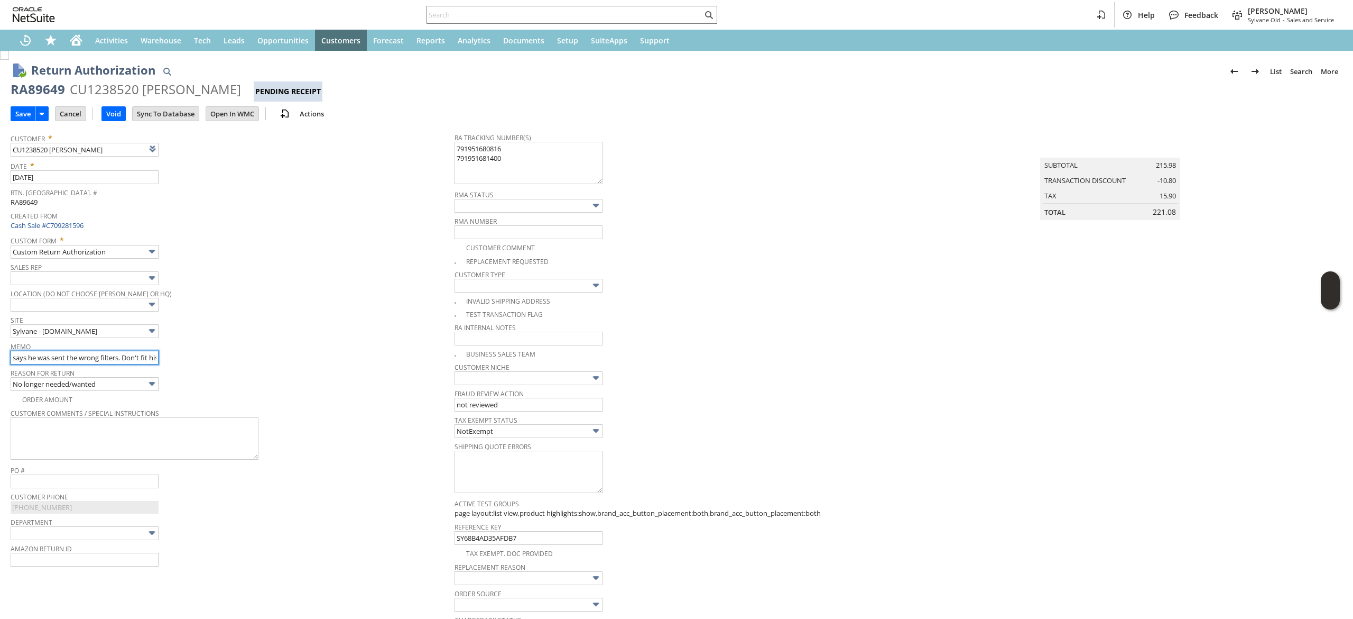
scroll to position [0, 20]
drag, startPoint x: 155, startPoint y: 357, endPoint x: 182, endPoint y: 365, distance: 28.5
click at [183, 365] on td "Memo says he was sent the wrong filters. Don't fit his unit." at bounding box center [233, 352] width 444 height 26
click at [154, 356] on input "says he was sent the wrong filters. Don't fit his unit." at bounding box center [85, 357] width 148 height 14
click at [157, 361] on input "says he was sent the wrong filters. Don't fit his unit." at bounding box center [85, 357] width 148 height 14
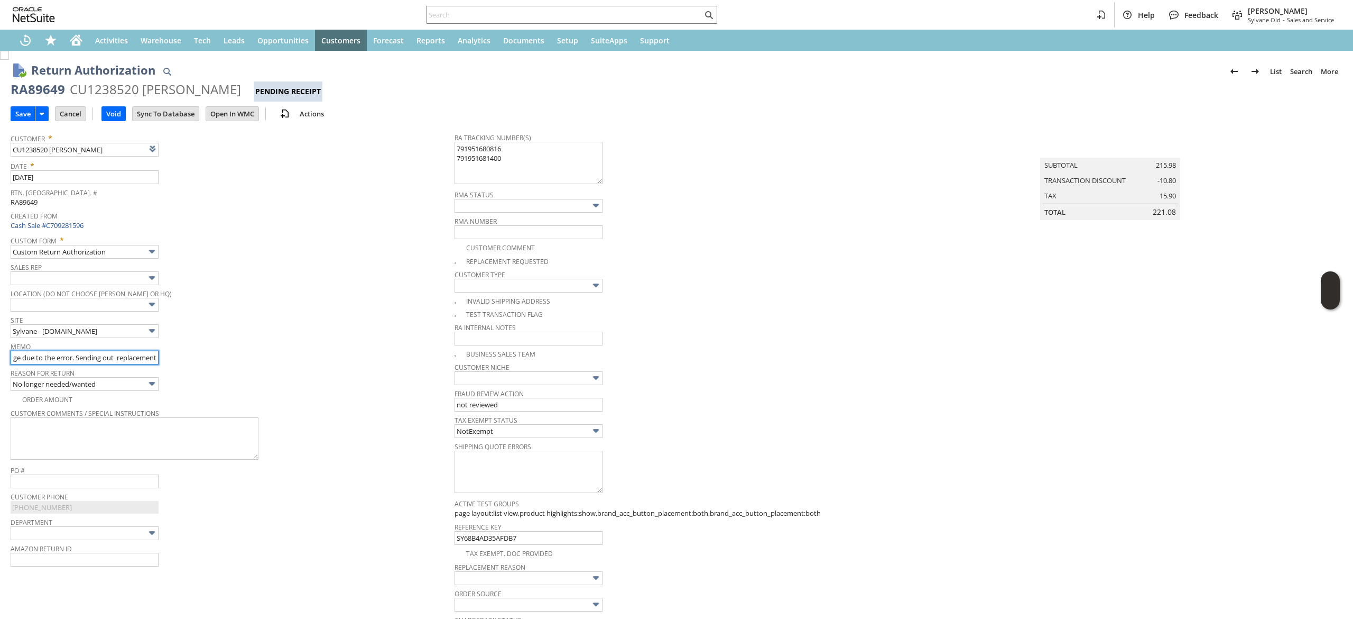
scroll to position [0, 225]
type input "says he was sent the wrong filters. Don't fit his unit. No shipping charge due …"
click at [20, 114] on input "Save" at bounding box center [23, 114] width 24 height 14
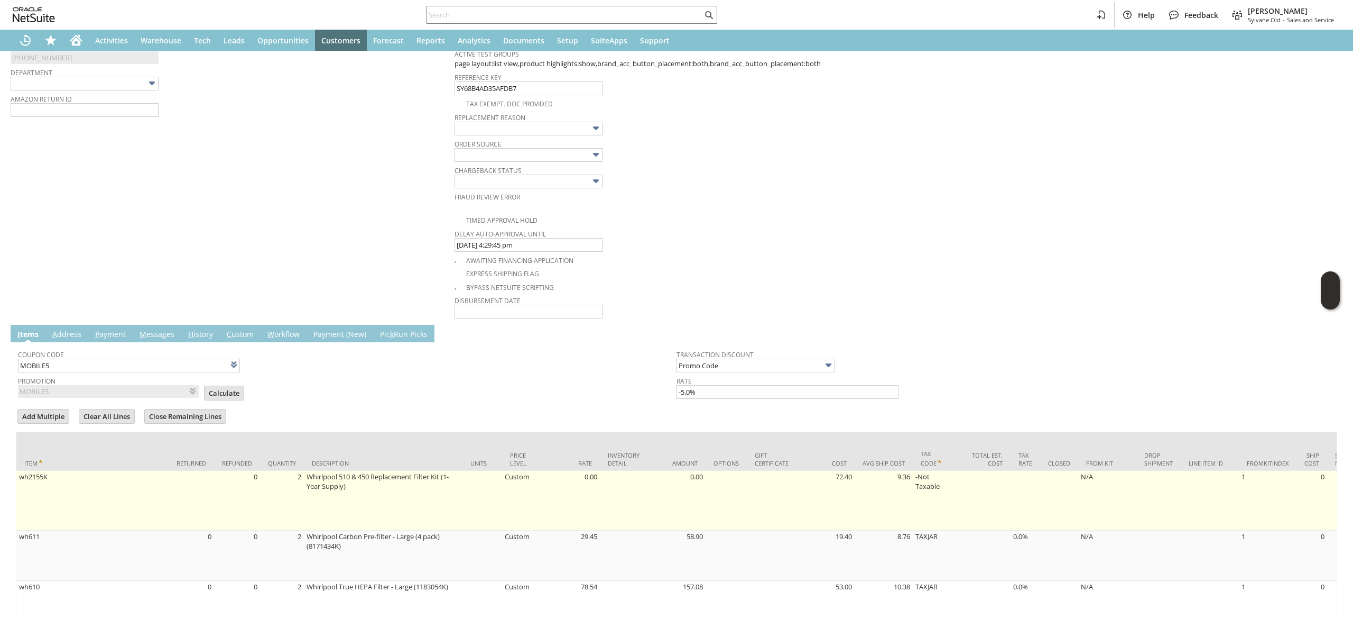
scroll to position [564, 0]
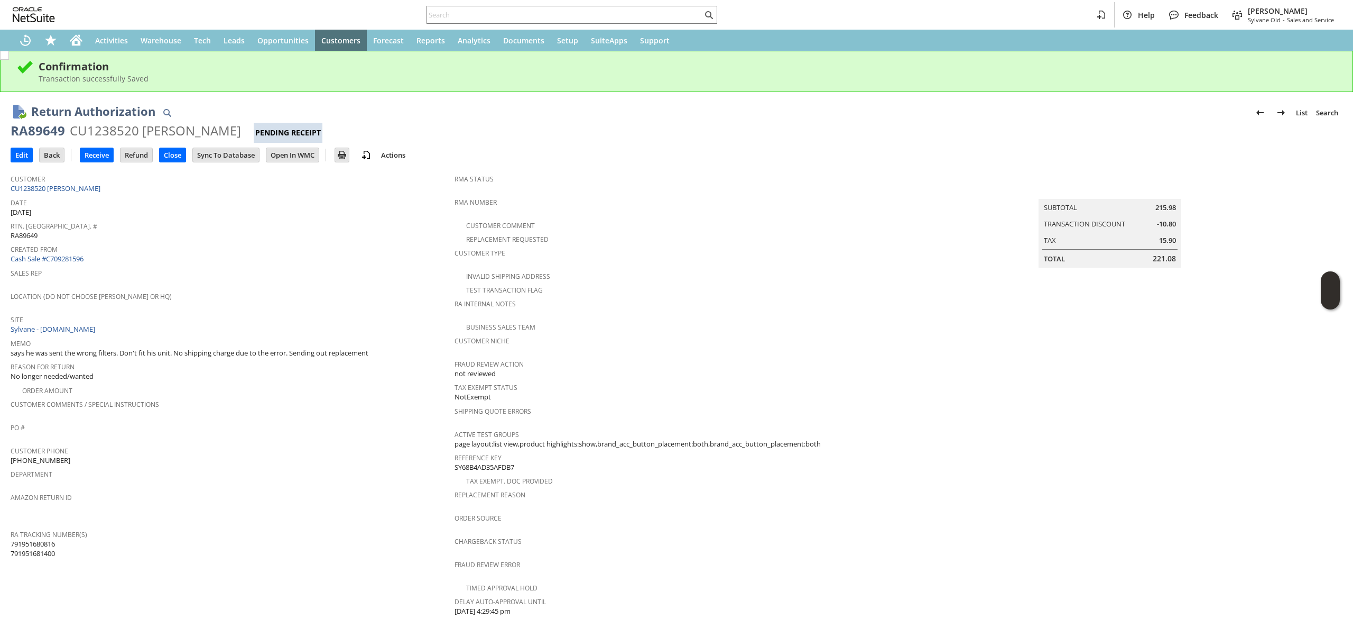
click at [95, 182] on span "Customer" at bounding box center [230, 177] width 439 height 12
click at [93, 188] on link "CU1238520 [PERSON_NAME]" at bounding box center [57, 188] width 93 height 10
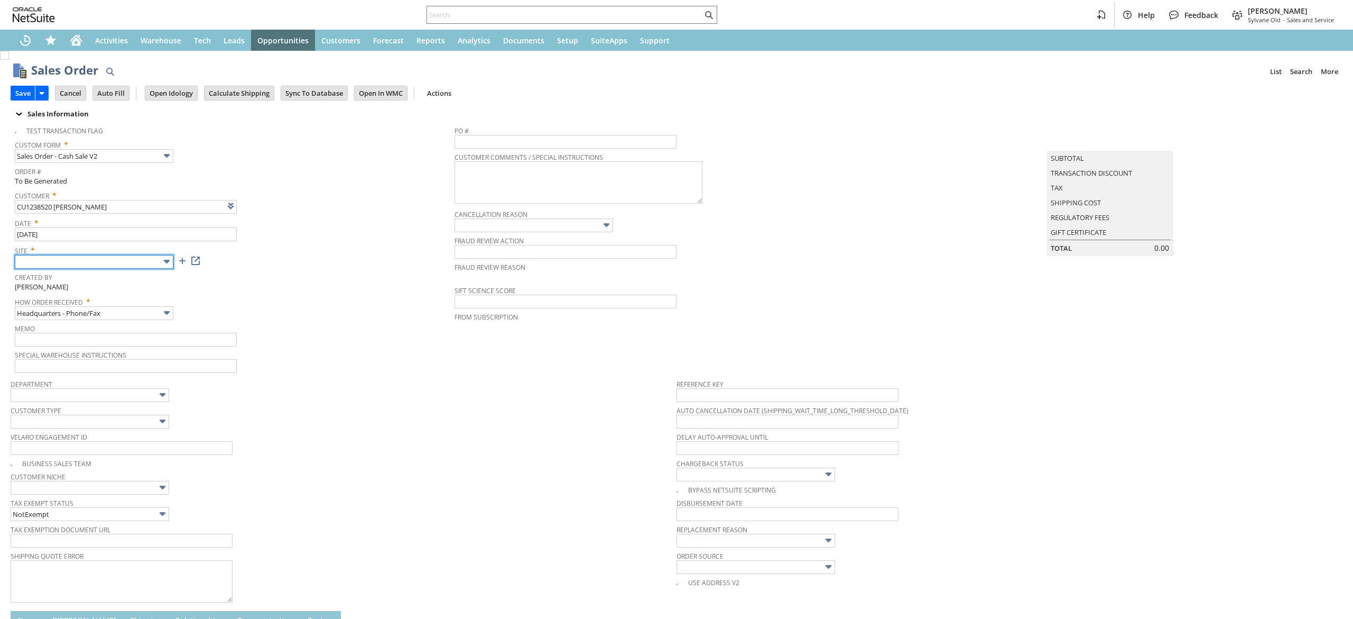
click at [144, 256] on input "text" at bounding box center [94, 262] width 159 height 14
type input "Add"
type input "Copy Previous"
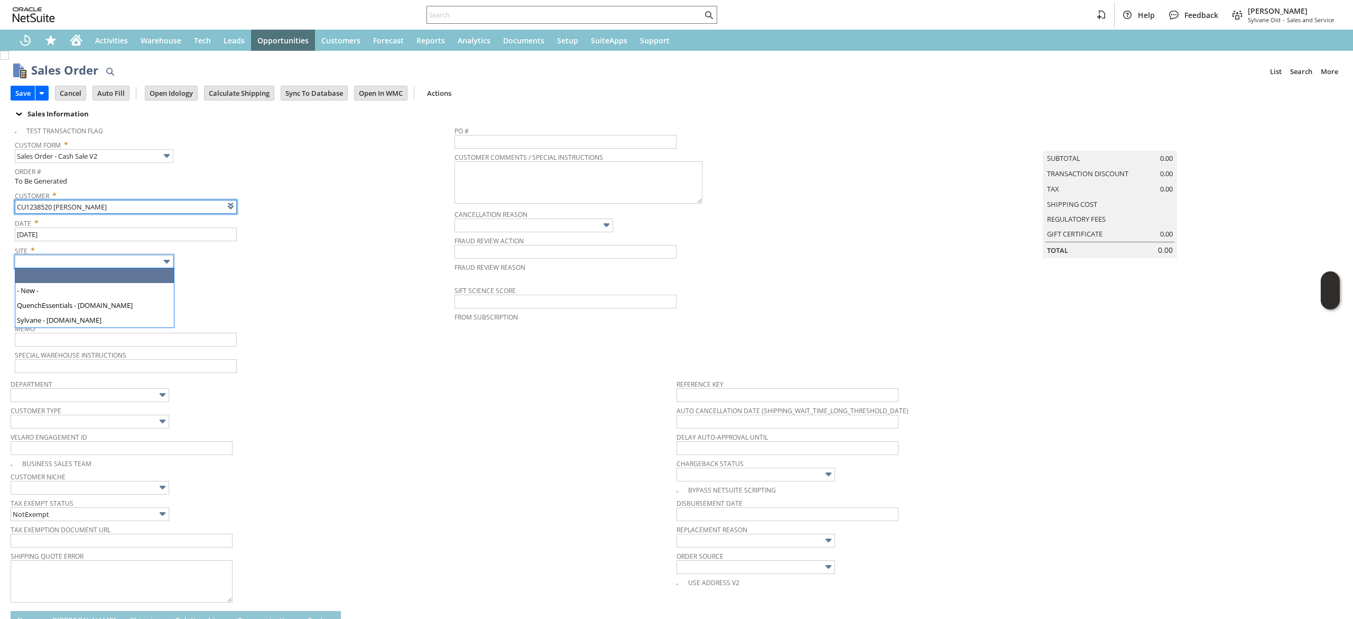
type input "Intelligent Recommendations ⁰"
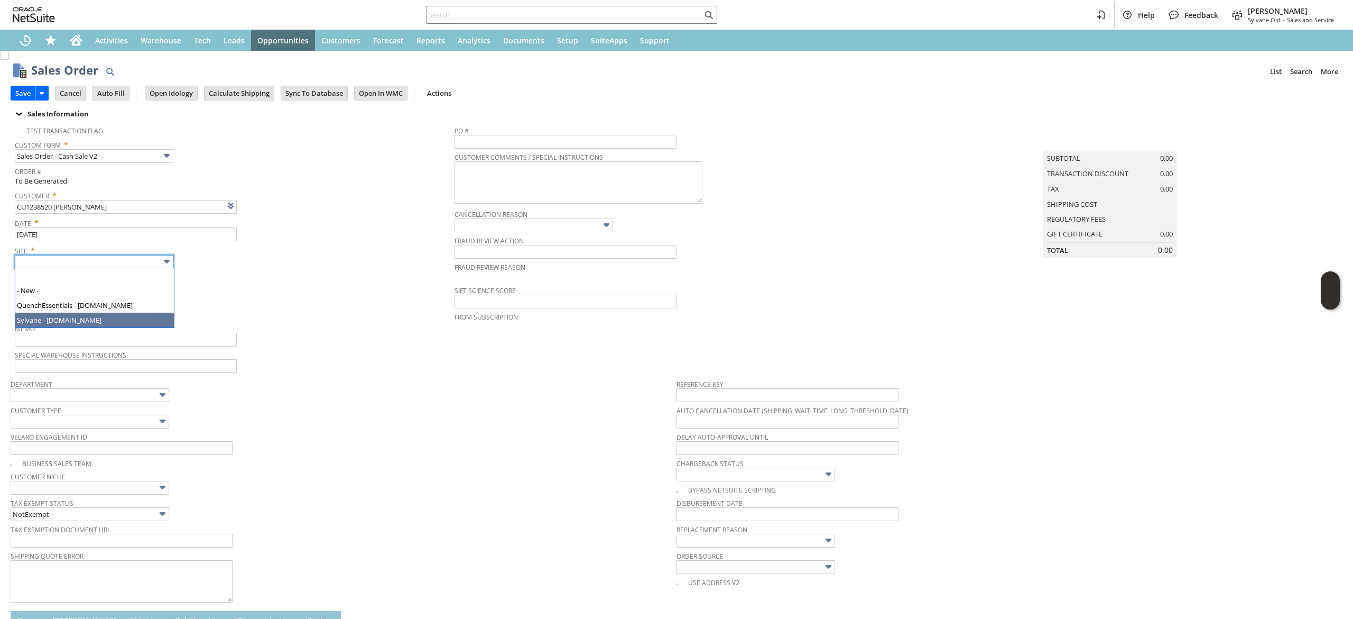
type input "Sylvane - [DOMAIN_NAME]"
click at [139, 302] on span "How Order Received *" at bounding box center [232, 299] width 435 height 13
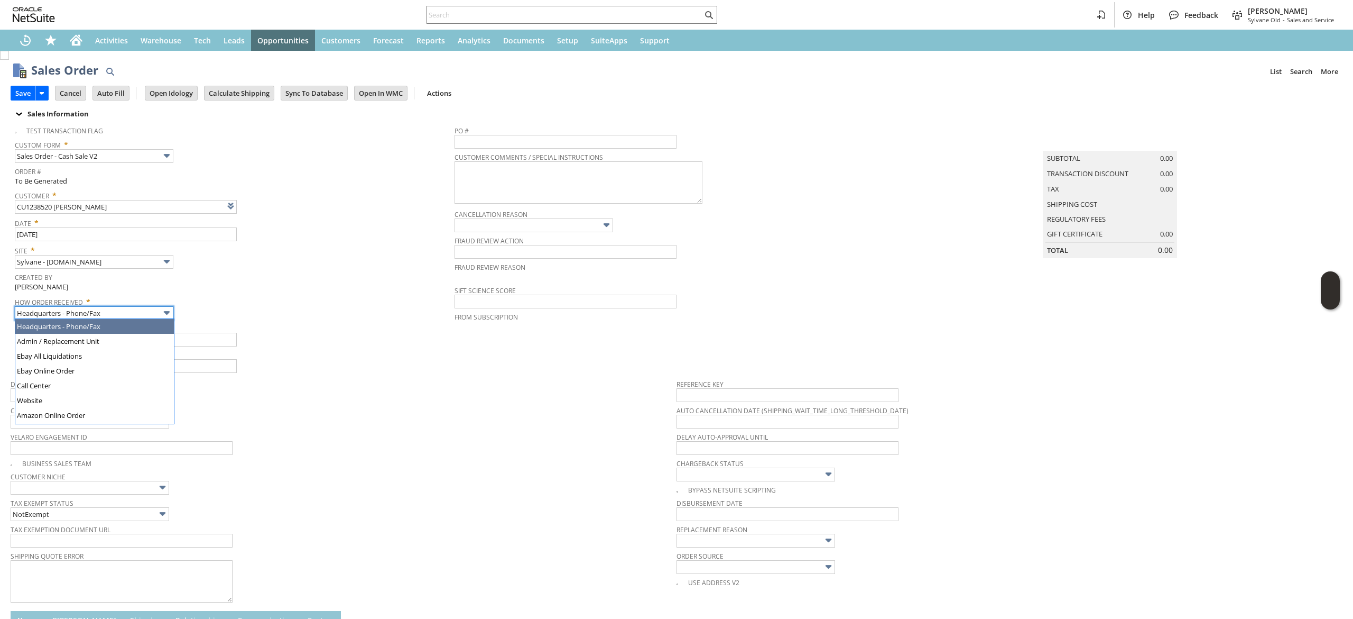
click at [130, 313] on input "Headquarters - Phone/Fax" at bounding box center [94, 313] width 159 height 14
type input "Admin / Replacement Unit"
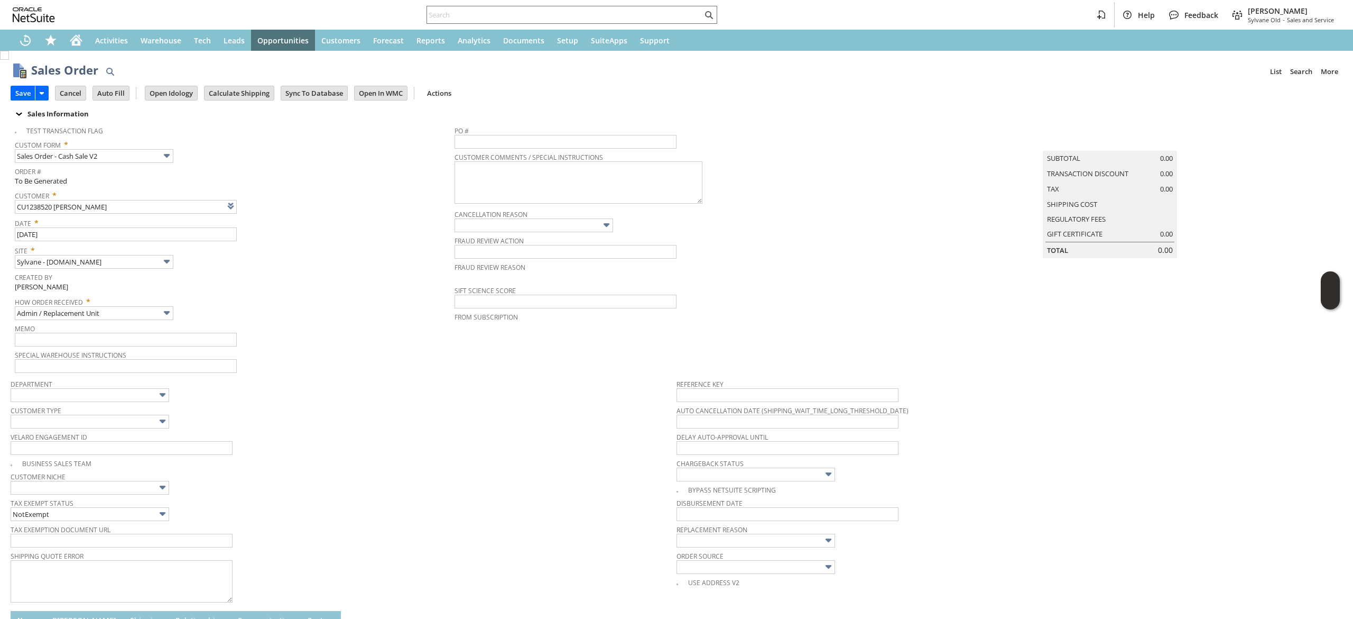
click at [136, 323] on span "Memo" at bounding box center [232, 327] width 435 height 12
click at [137, 333] on input "text" at bounding box center [126, 340] width 222 height 14
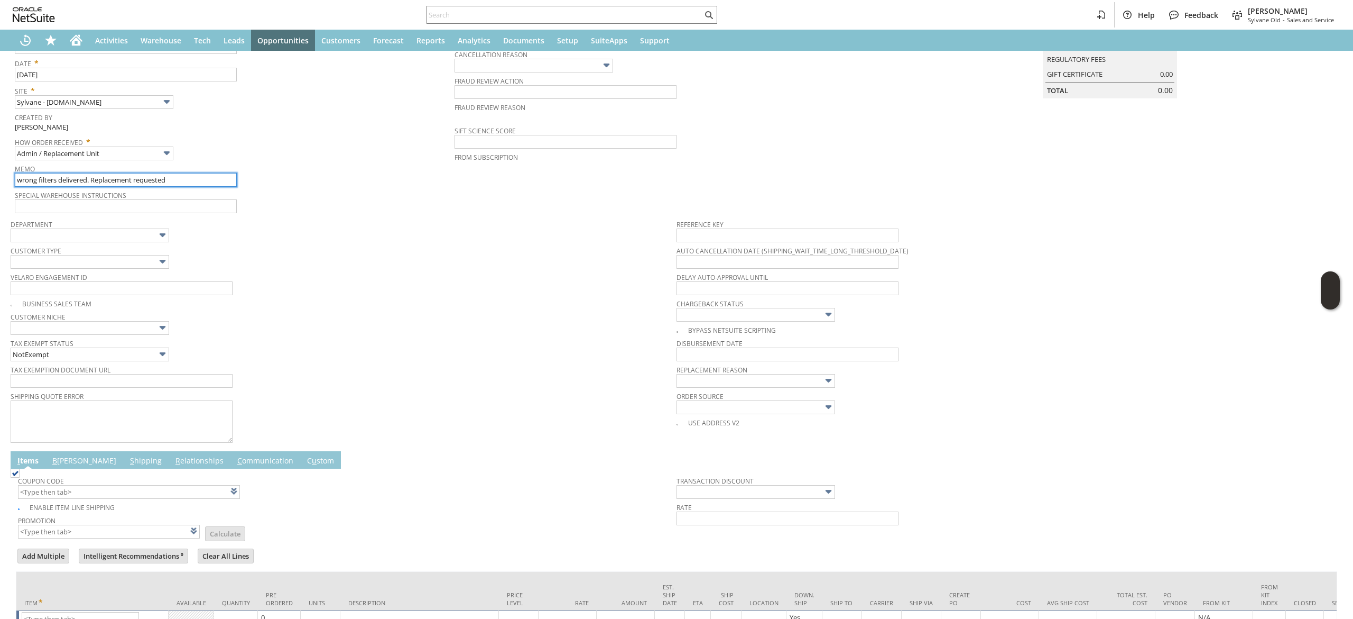
scroll to position [211, 0]
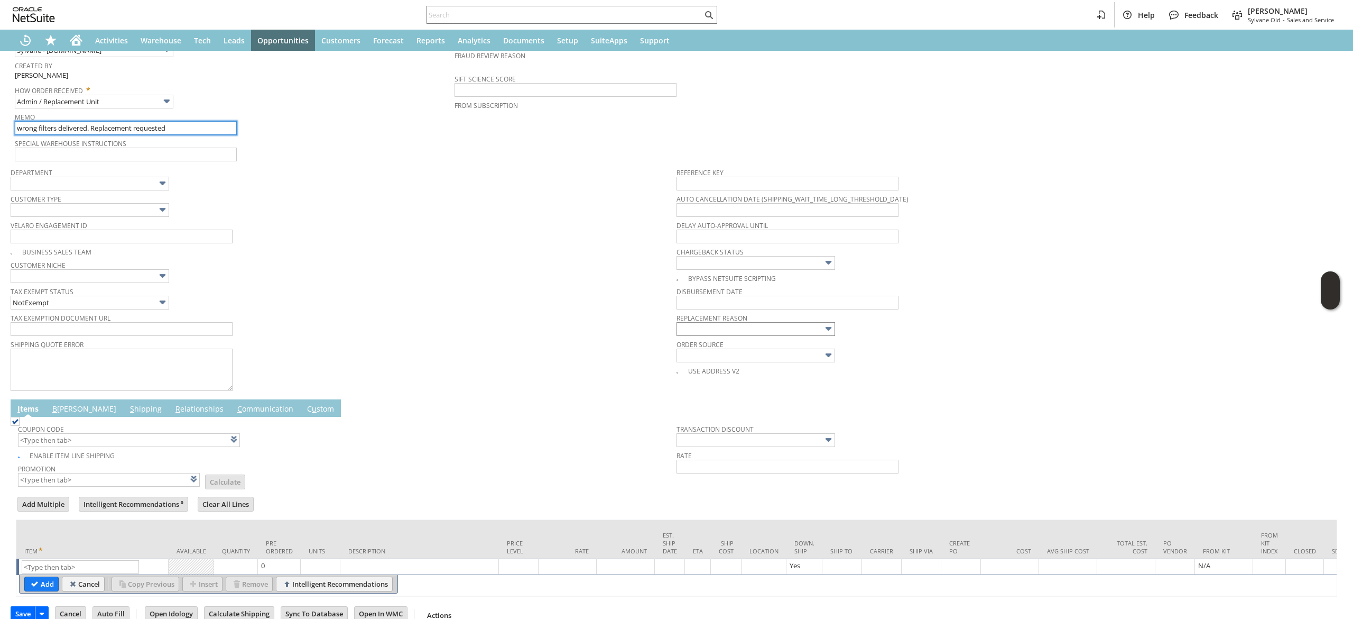
type input "wrong filters delivered. Replacement requested"
click at [759, 325] on input "text" at bounding box center [756, 329] width 159 height 14
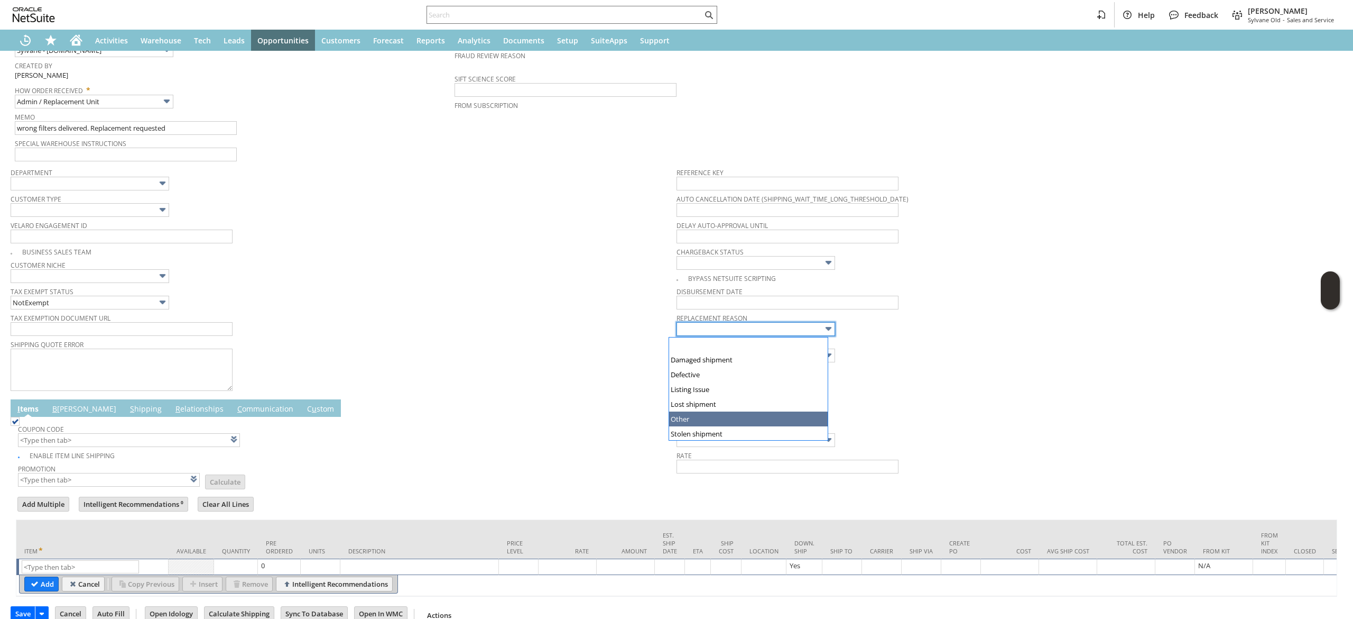
type input "Other"
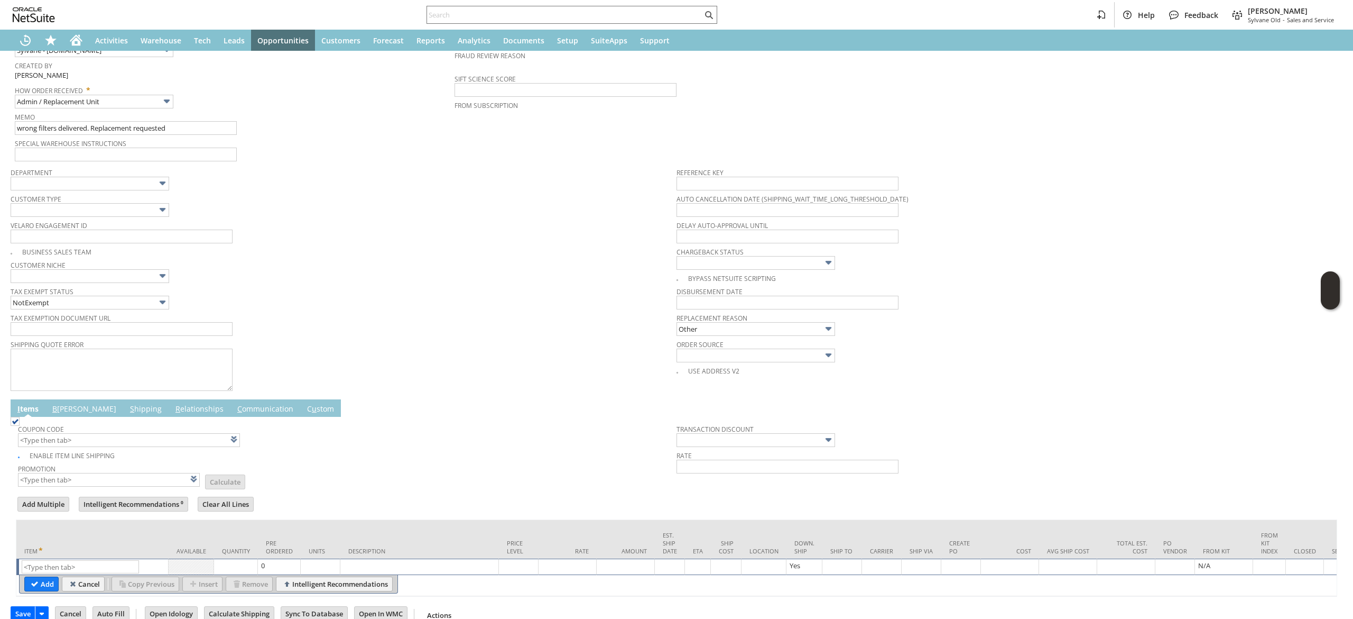
click at [79, 562] on td "List Search" at bounding box center [92, 566] width 152 height 16
click at [84, 572] on input "text" at bounding box center [80, 566] width 117 height 13
paste input "wh2155K"
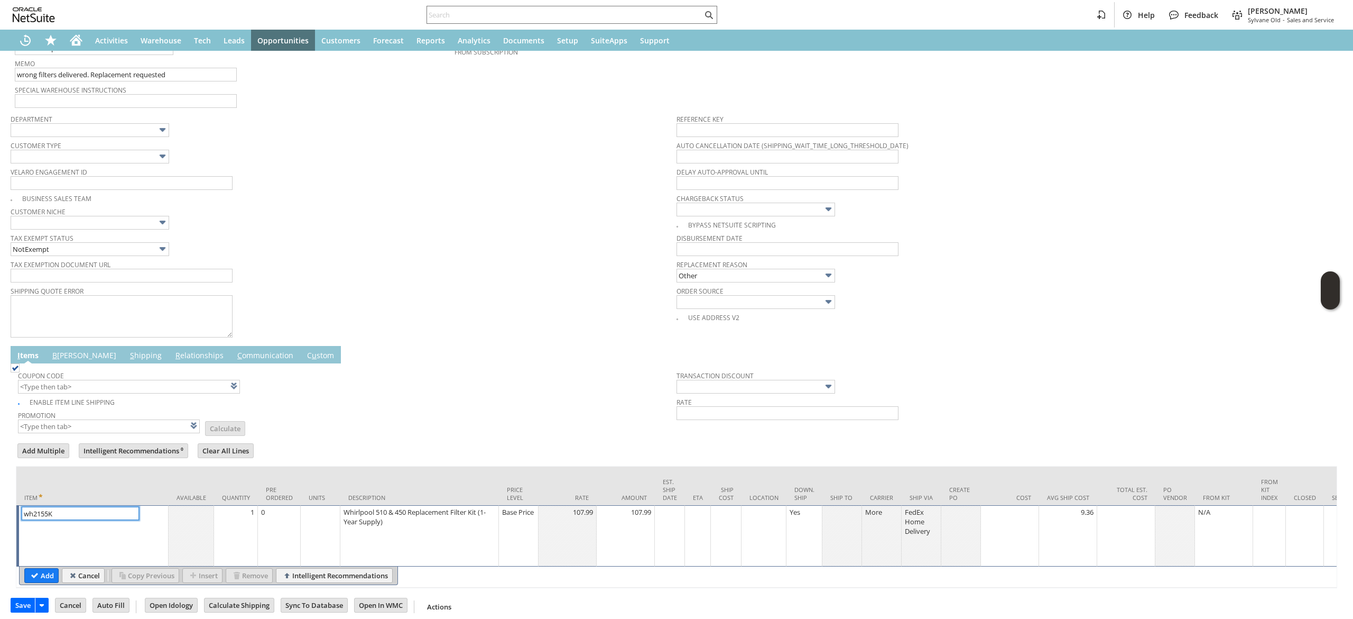
scroll to position [290, 0]
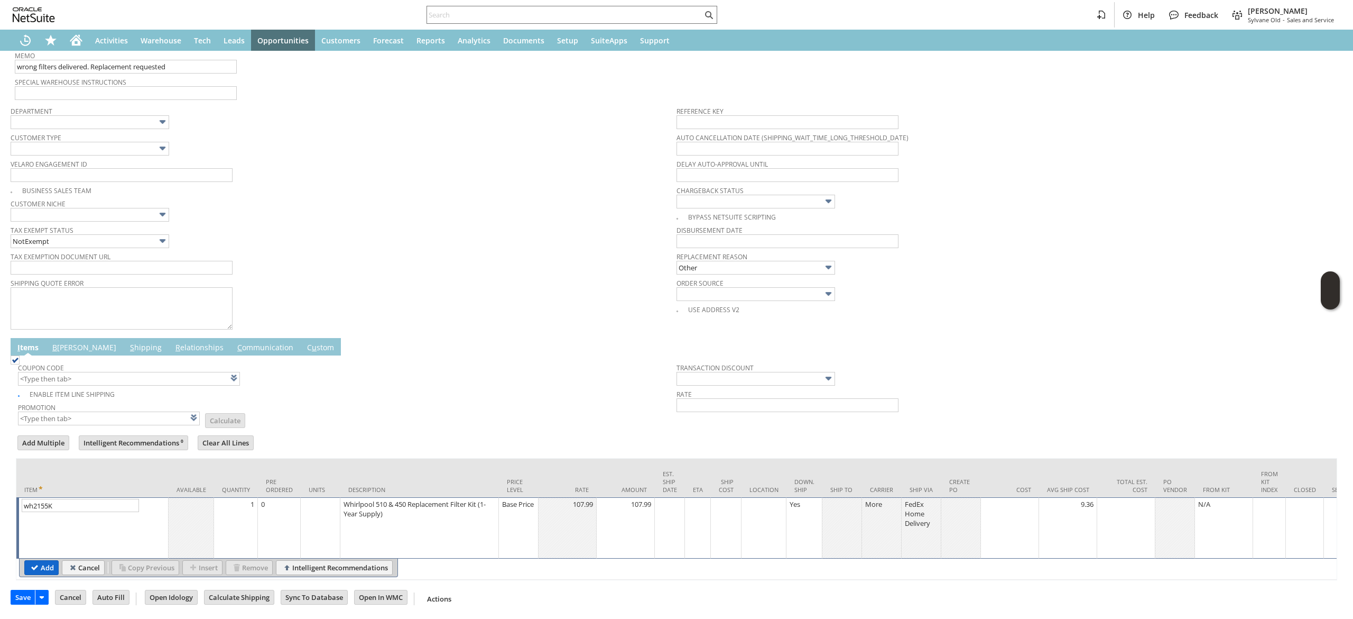
click at [55, 560] on input "Add" at bounding box center [41, 567] width 33 height 14
type input "wh611"
type input "OK"
type input "Make Copy"
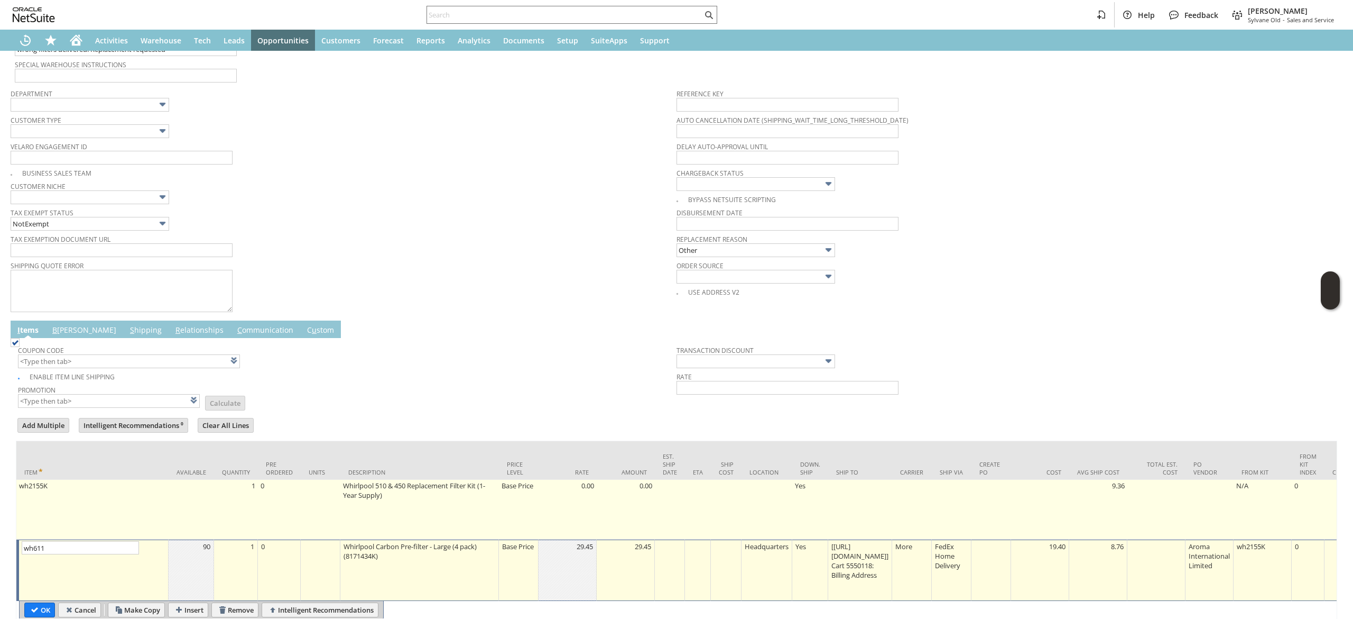
type input "Intelligent Recommendations¹⁰"
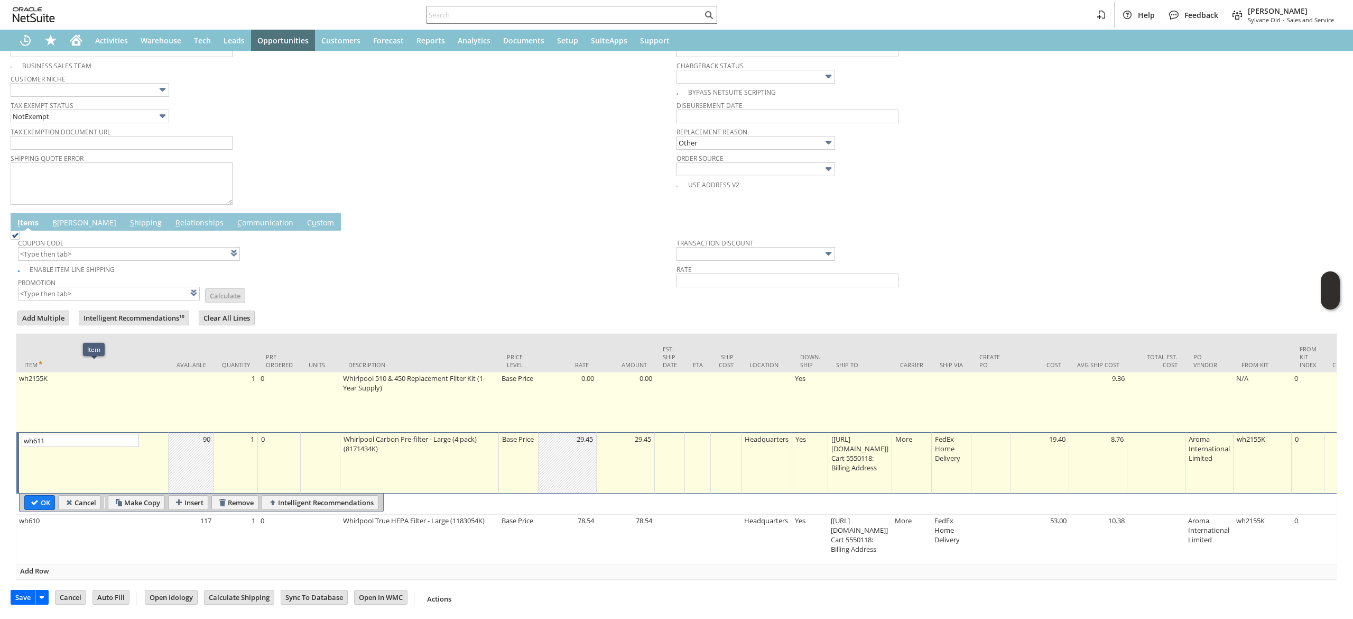
click at [244, 382] on td "1" at bounding box center [236, 402] width 44 height 60
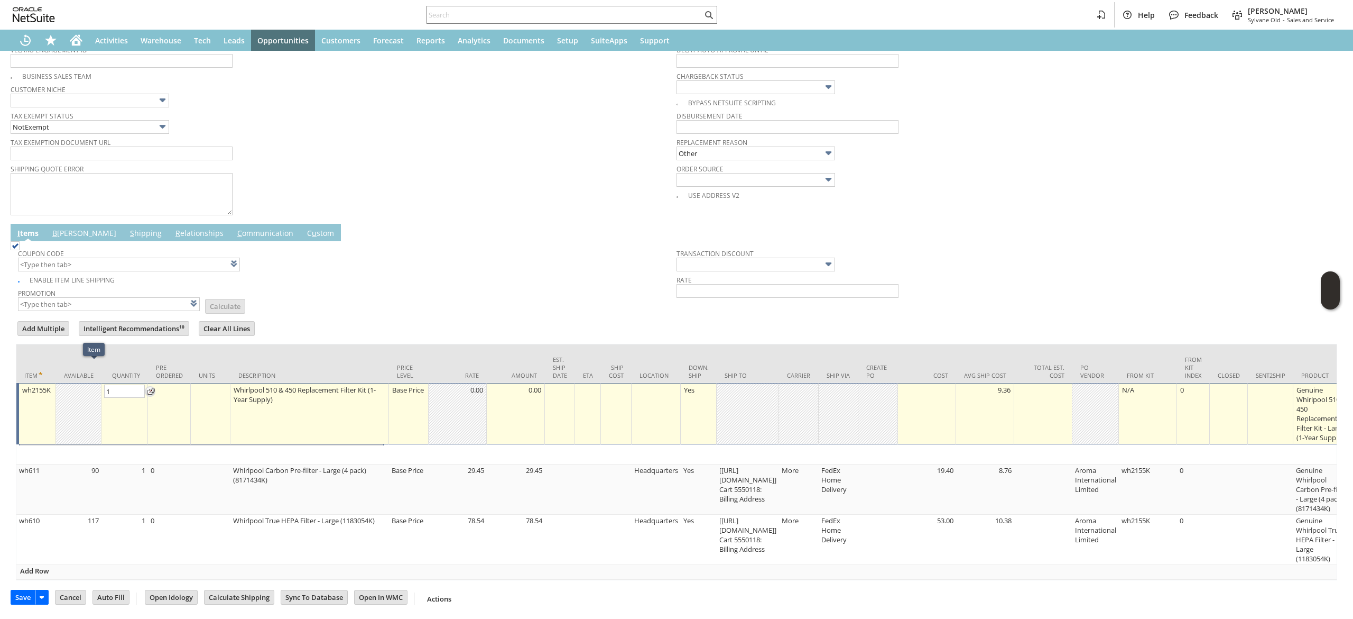
scroll to position [410, 0]
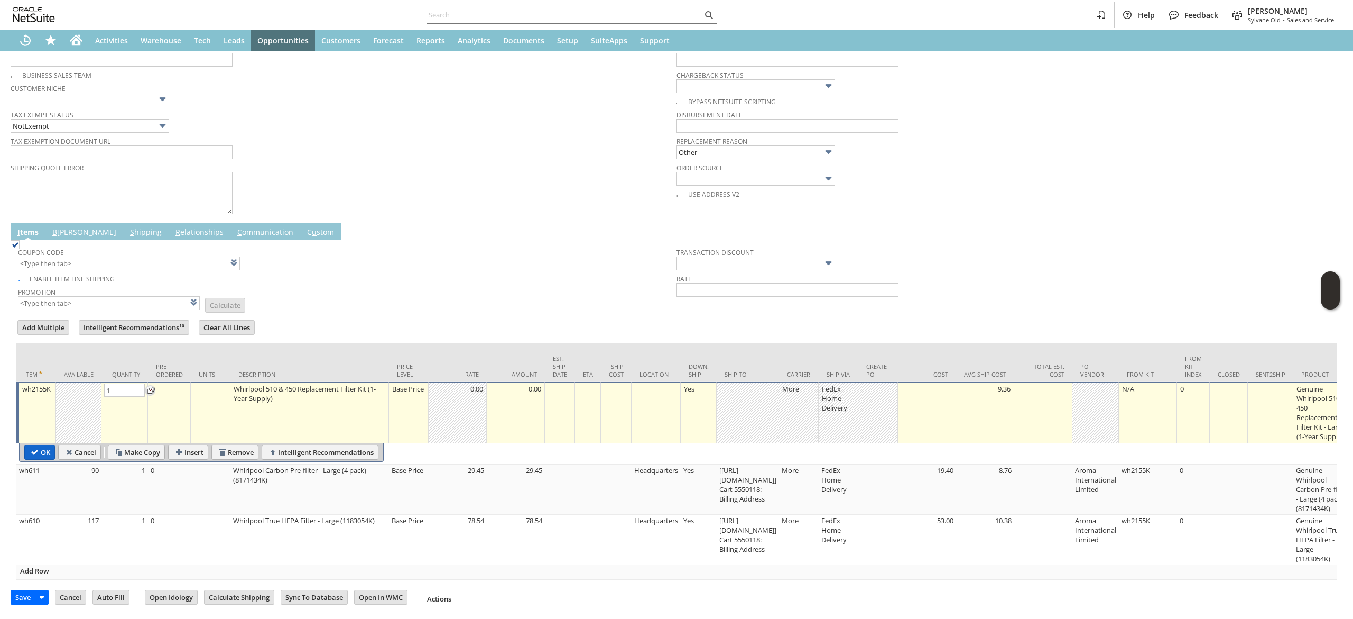
click at [43, 426] on body "Help Feedback Devin Carswell Sylvane Old - Sales and Service Activities Warehou…" at bounding box center [676, 309] width 1353 height 619
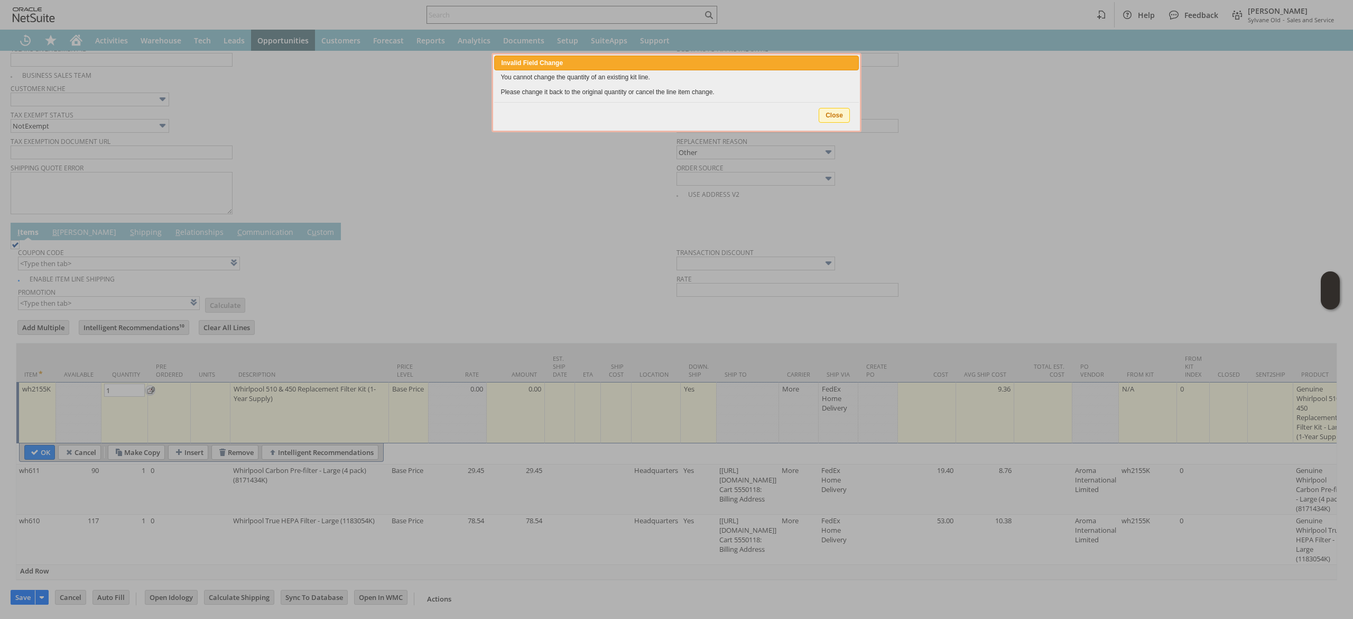
click at [839, 102] on div "Close" at bounding box center [676, 115] width 364 height 27
click at [828, 113] on span "Close" at bounding box center [834, 115] width 30 height 14
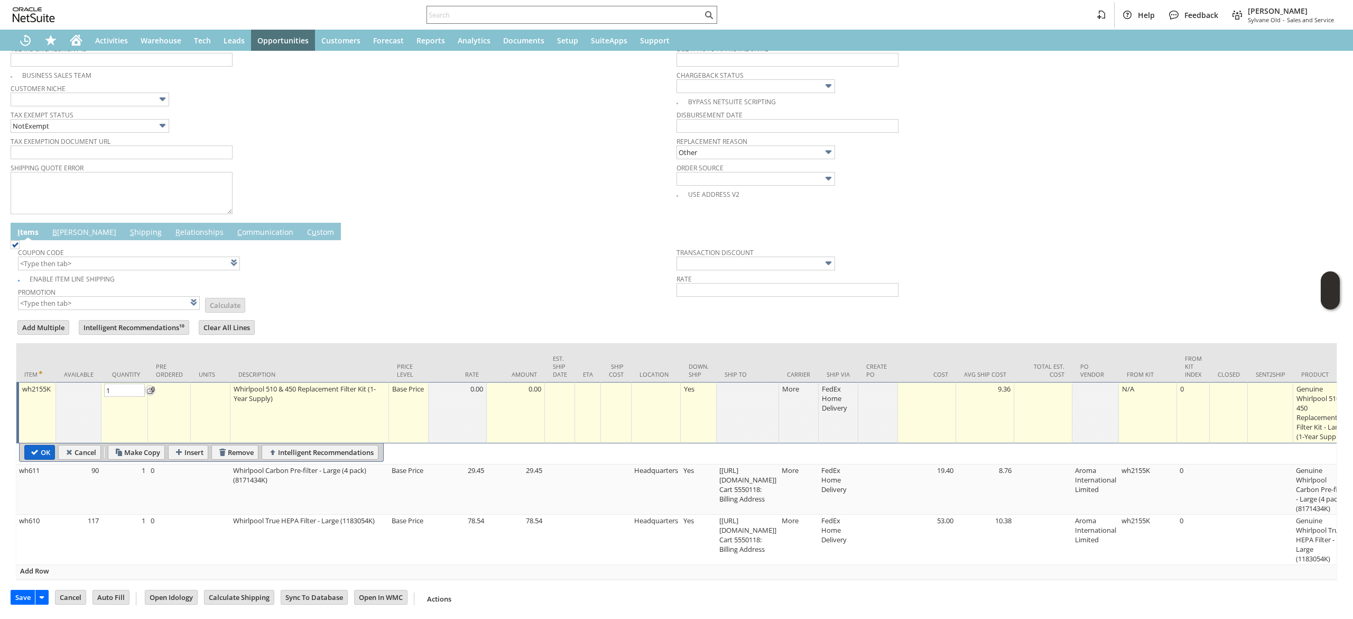
click at [25, 445] on input "OK" at bounding box center [40, 452] width 30 height 14
type input "Add"
type input "Copy Previous"
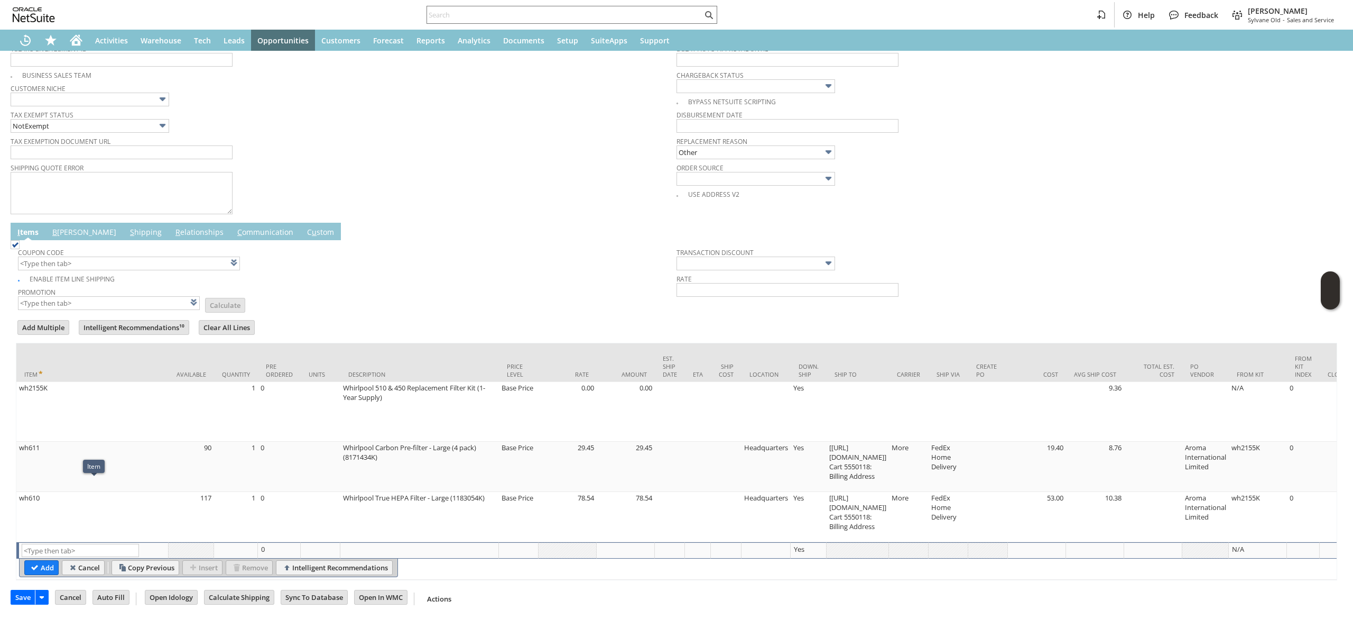
type input "wh2155K"
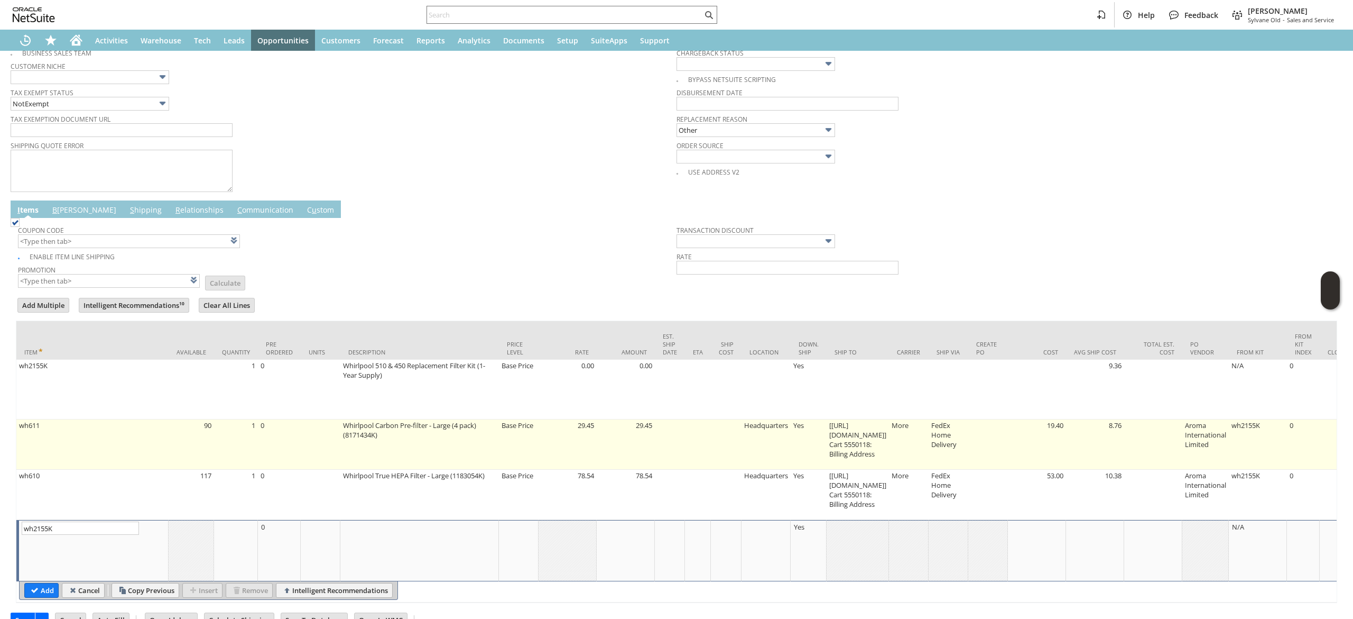
type input "107.99"
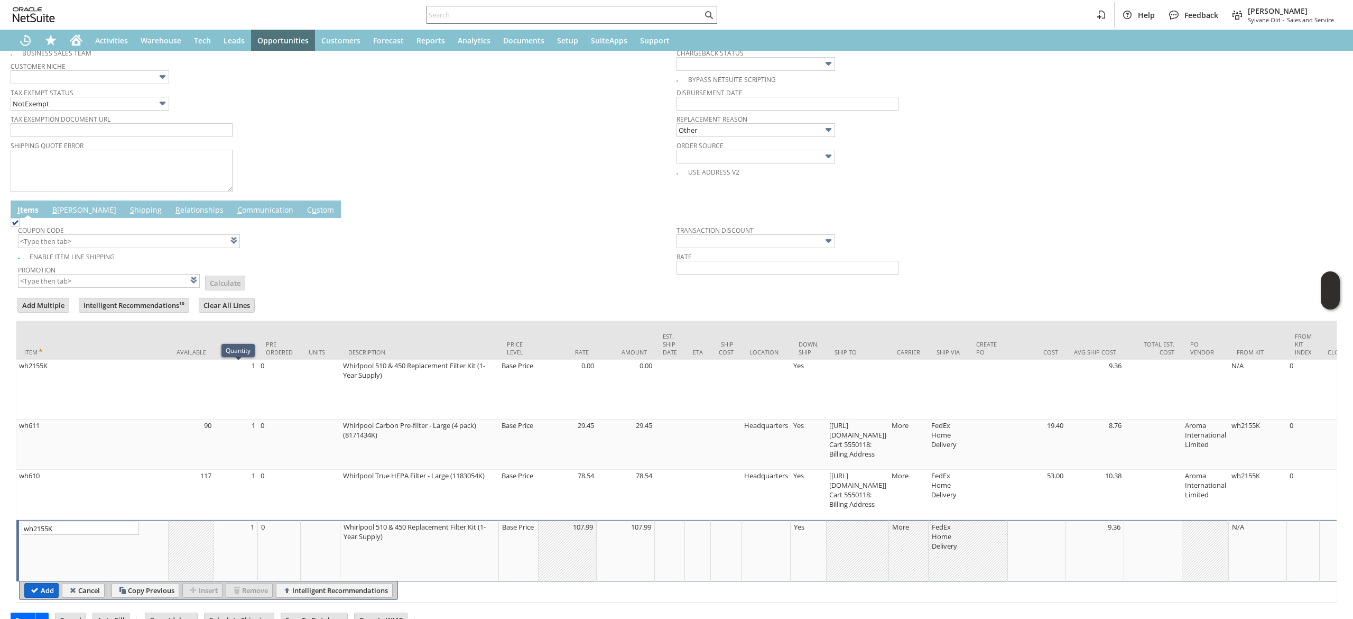
type input "wh2155K"
click at [28, 597] on input "Add" at bounding box center [41, 590] width 33 height 14
type input "29.45"
type input "wh611"
type input "OK"
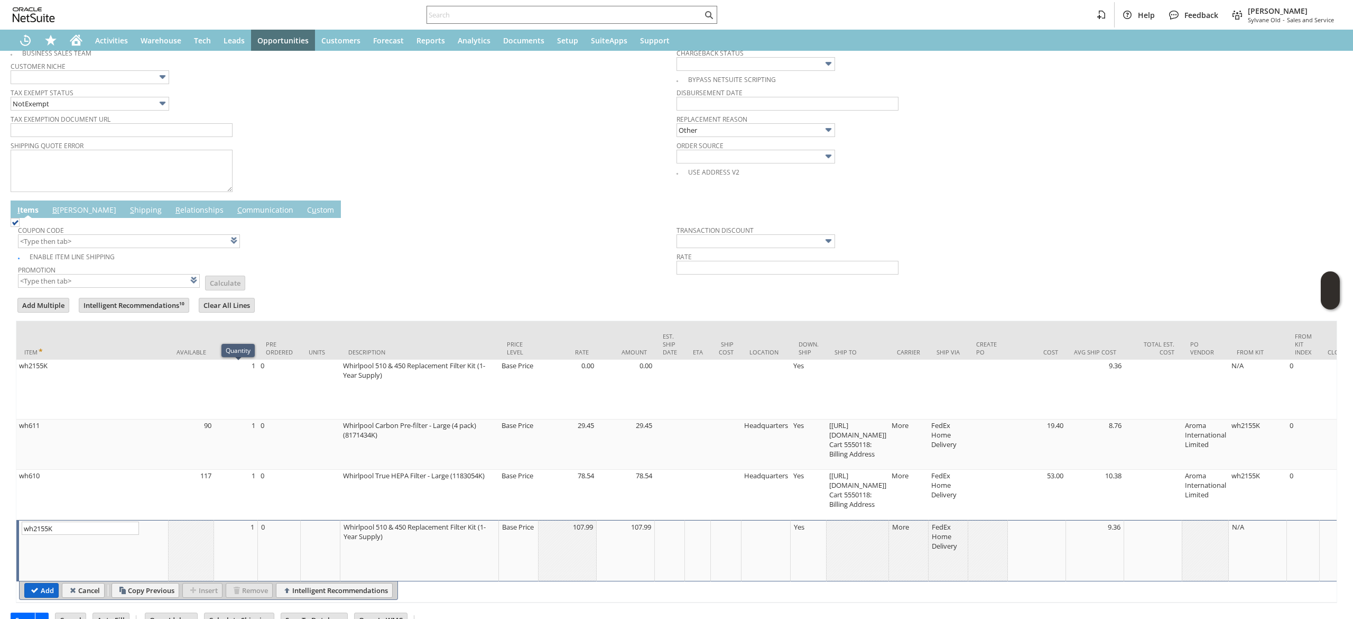
type input "Make Copy"
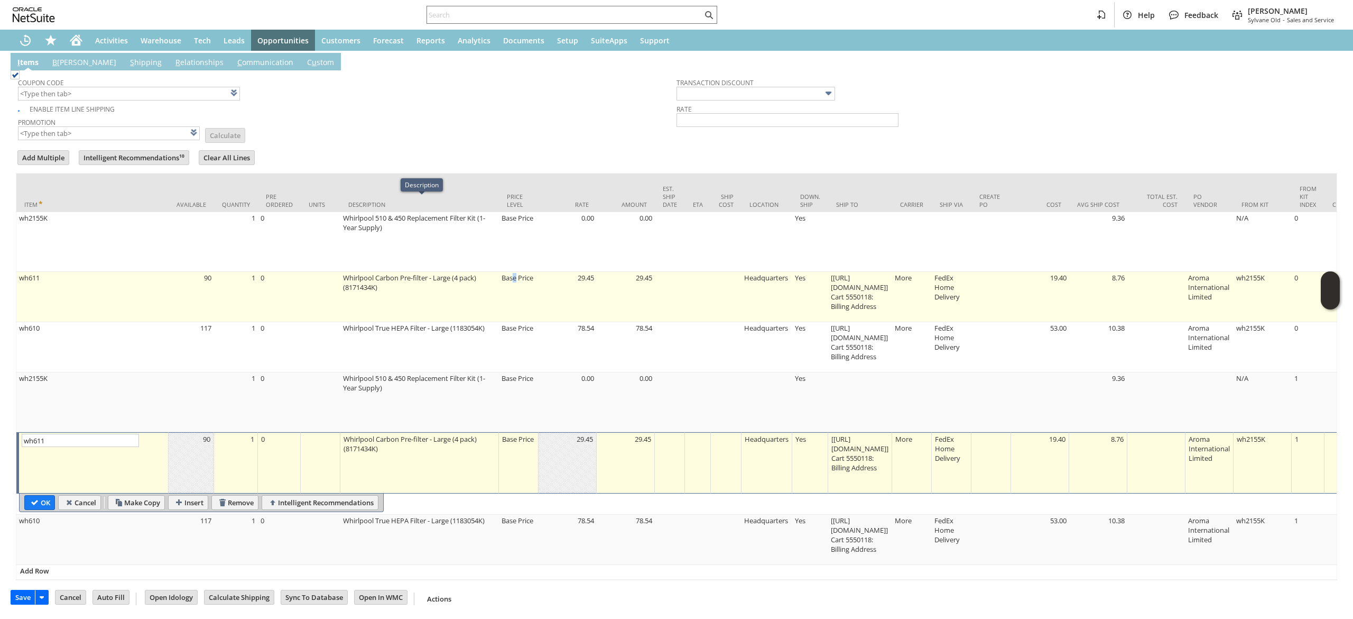
click at [519, 272] on td "Base Price" at bounding box center [519, 297] width 40 height 50
type input "Base Price"
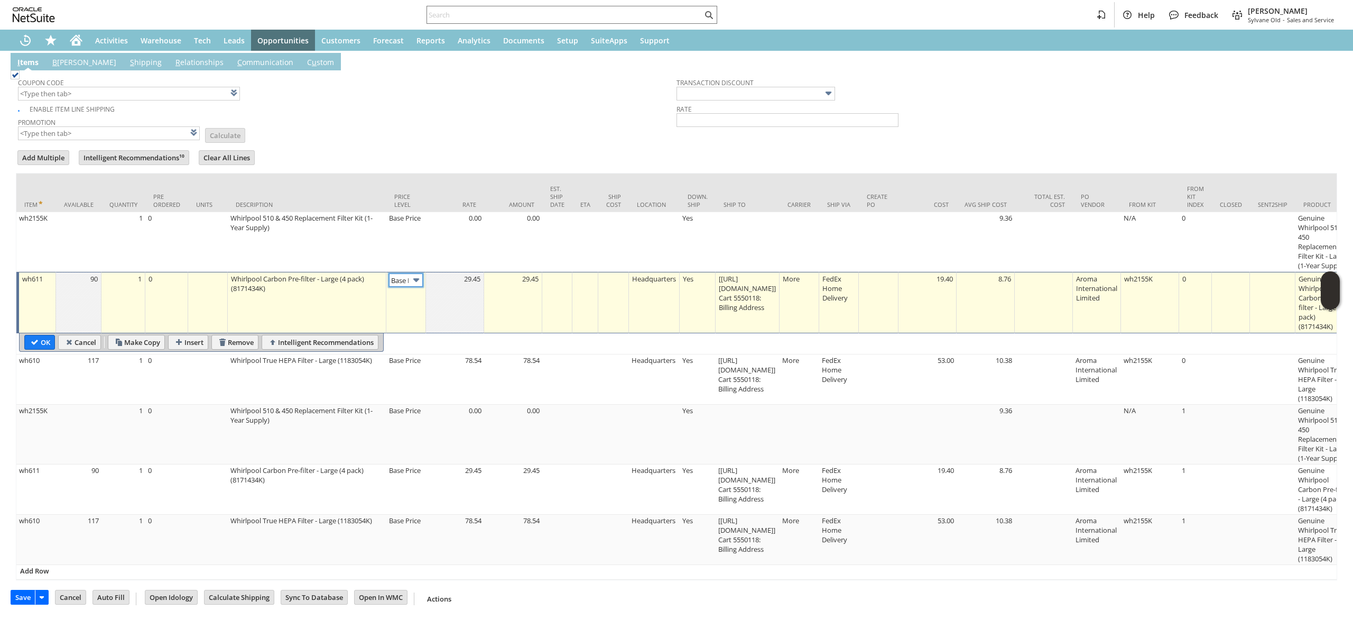
scroll to position [0, 16]
click at [419, 274] on img at bounding box center [416, 280] width 12 height 12
type input "Custom"
click at [438, 296] on td at bounding box center [455, 302] width 58 height 61
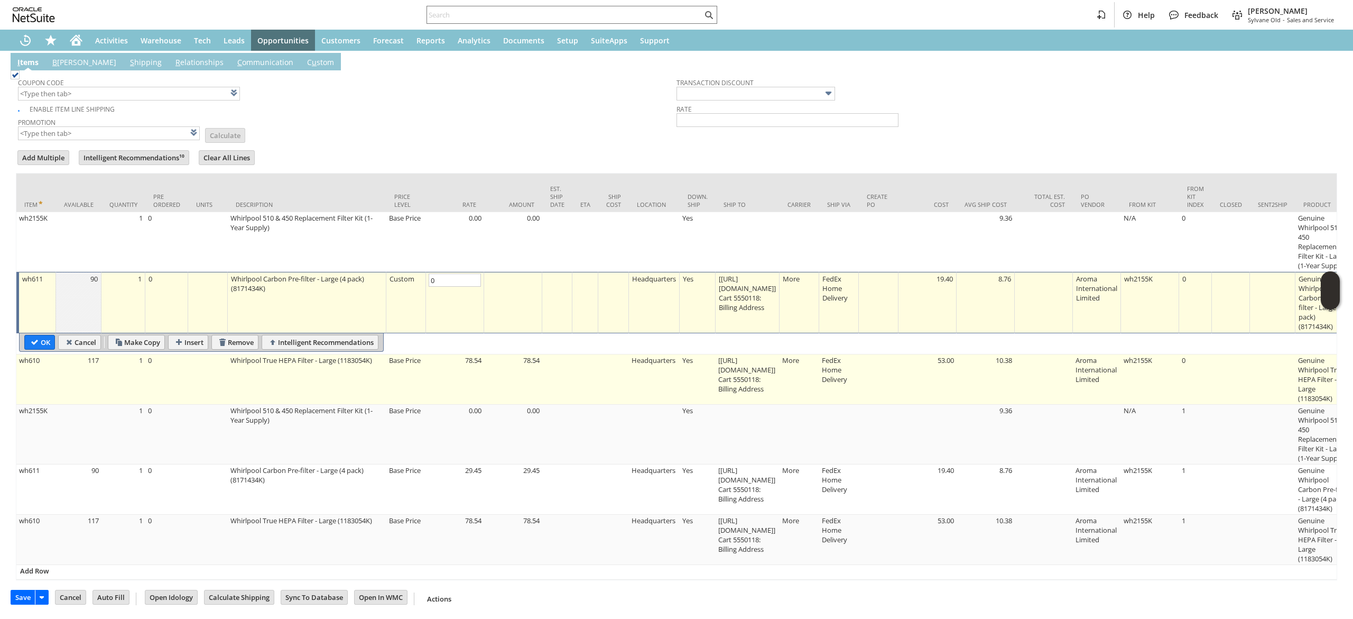
type input "0.00"
click at [457, 354] on td "78.54" at bounding box center [455, 379] width 58 height 50
type input "wh610"
type input "OK"
type input "Make Copy"
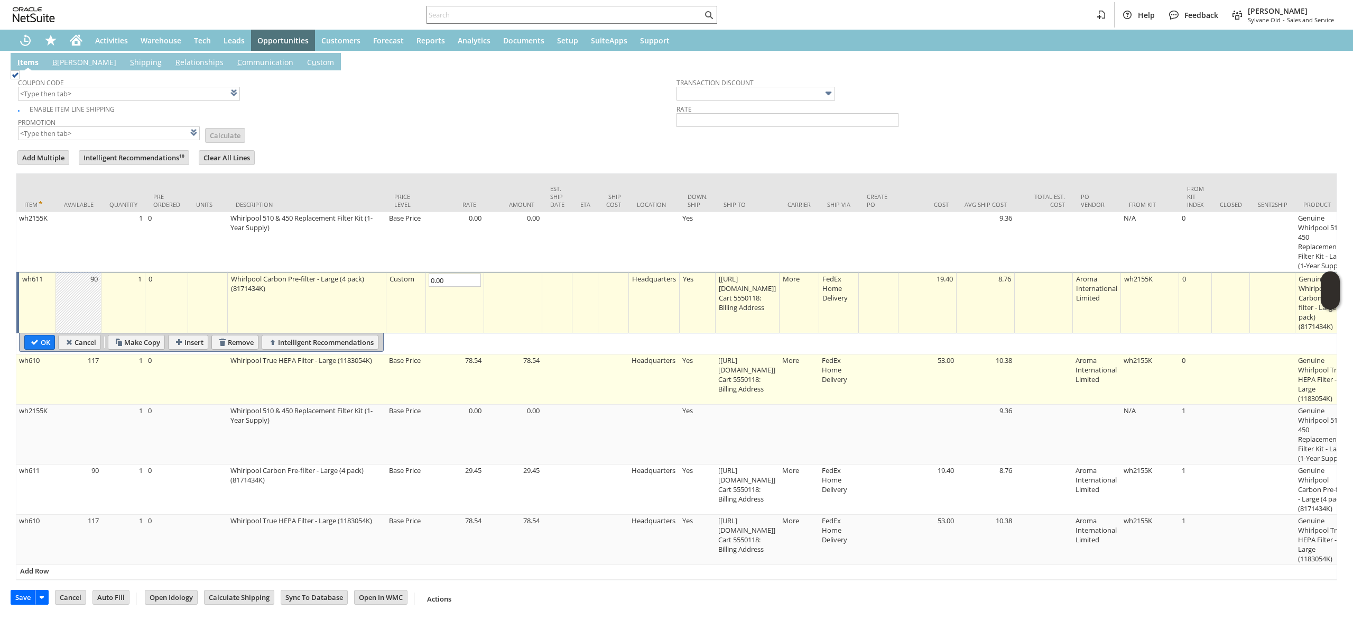
type input "Base Price"
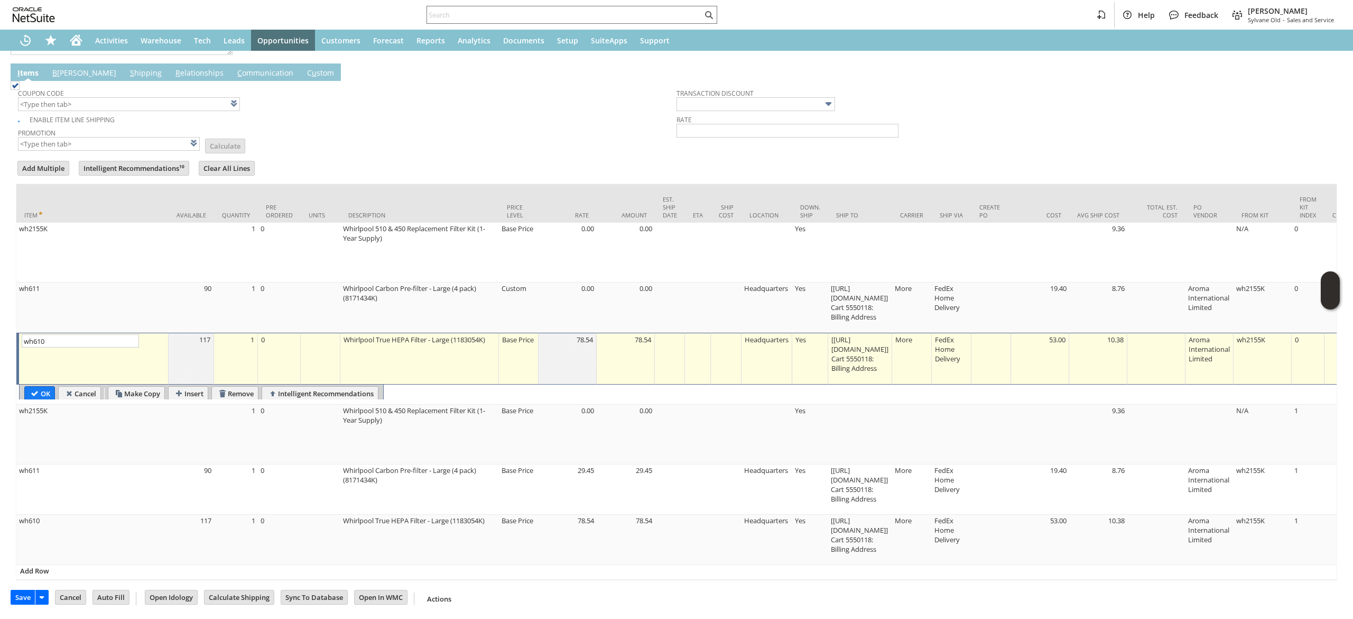
click at [457, 353] on td "Whirlpool True HEPA Filter - Large (1183054K)" at bounding box center [419, 359] width 159 height 52
type input "Base Price"
click at [524, 333] on div "Base Price" at bounding box center [519, 338] width 34 height 11
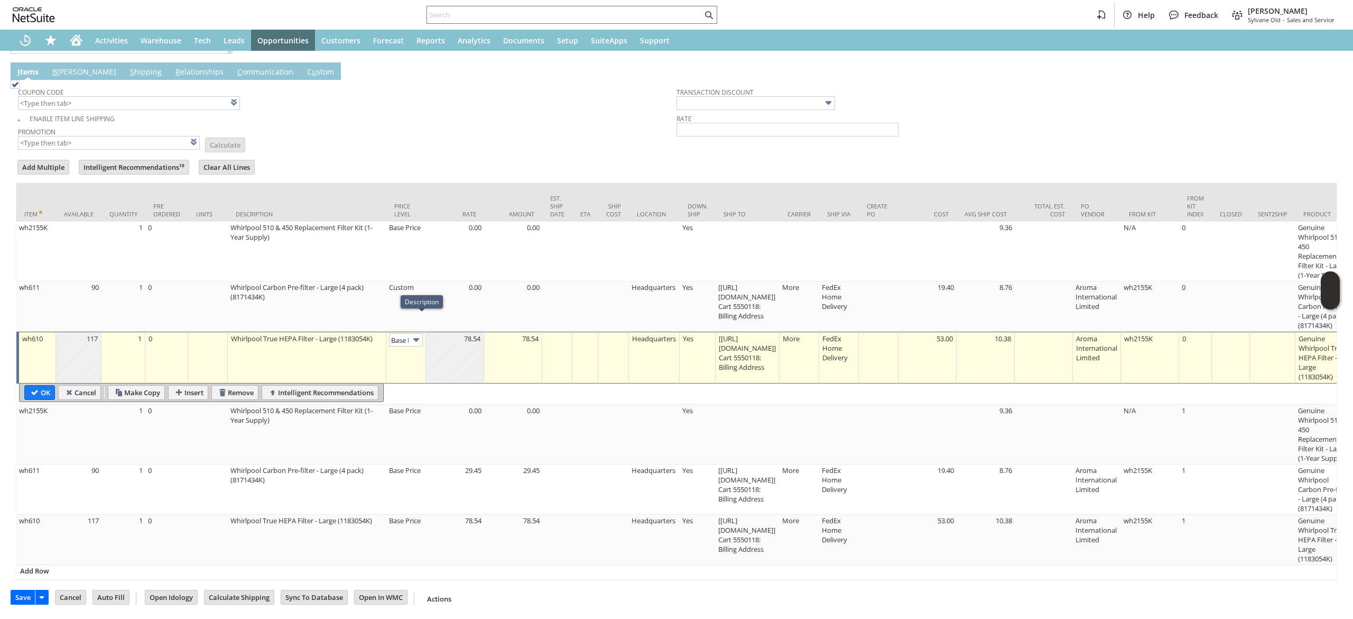
scroll to position [0, 16]
click at [419, 334] on img at bounding box center [416, 340] width 12 height 12
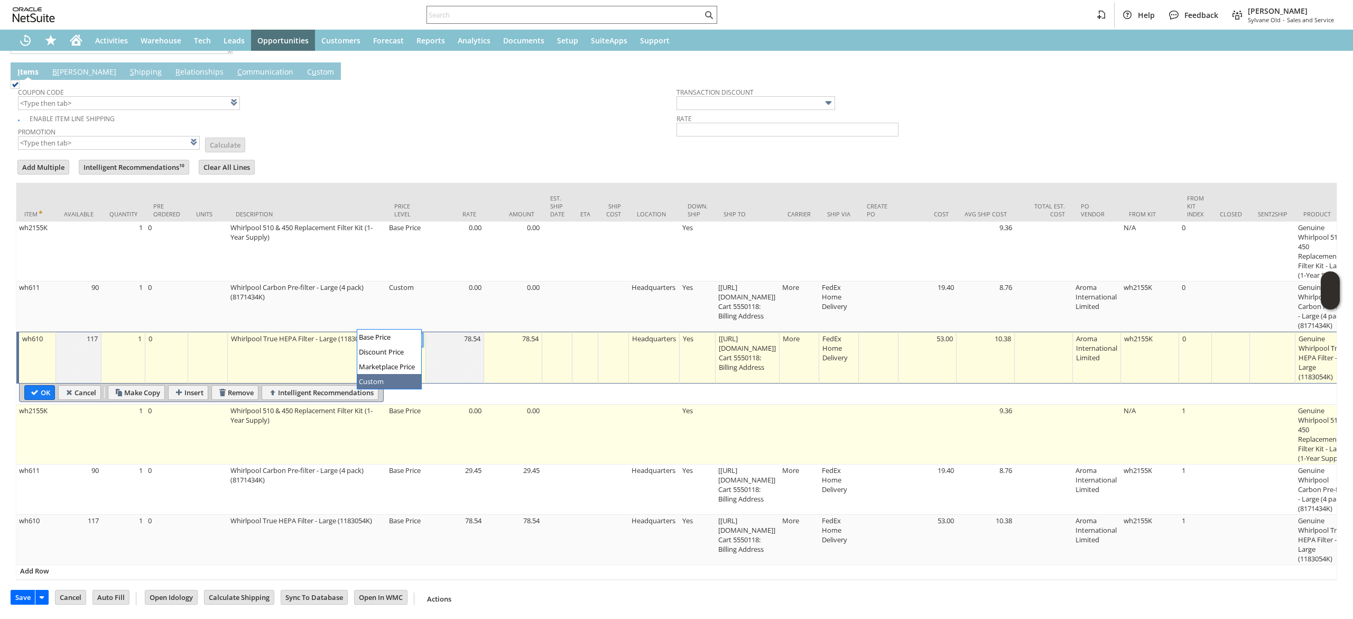
type input "Custom"
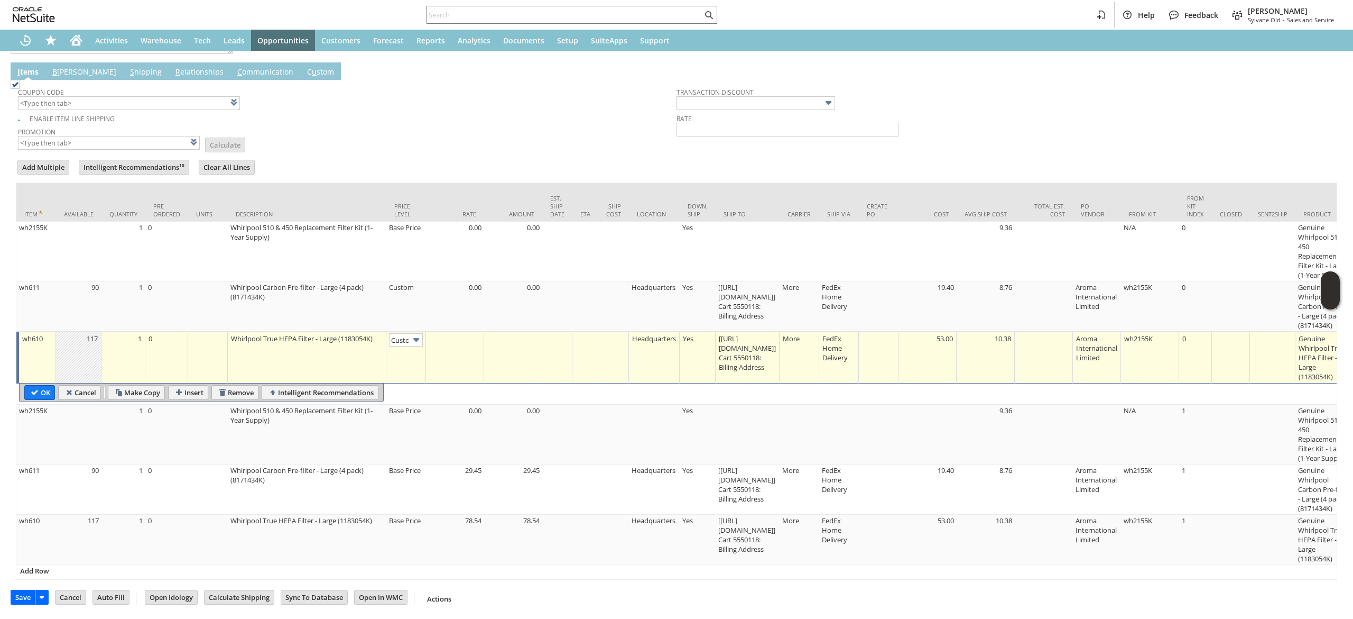
click at [455, 342] on td at bounding box center [455, 357] width 58 height 52
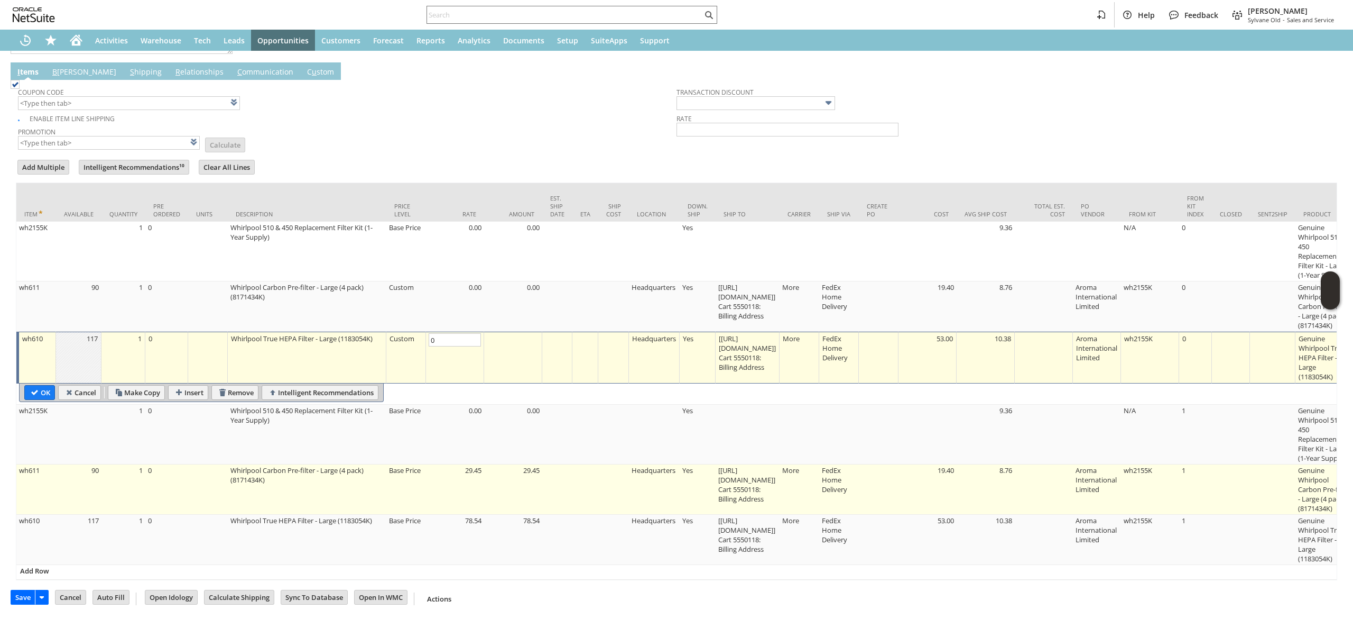
type input "0.00"
click at [459, 467] on td "29.45" at bounding box center [455, 489] width 58 height 50
type input "OK"
type input "Make Copy"
type input "wh611"
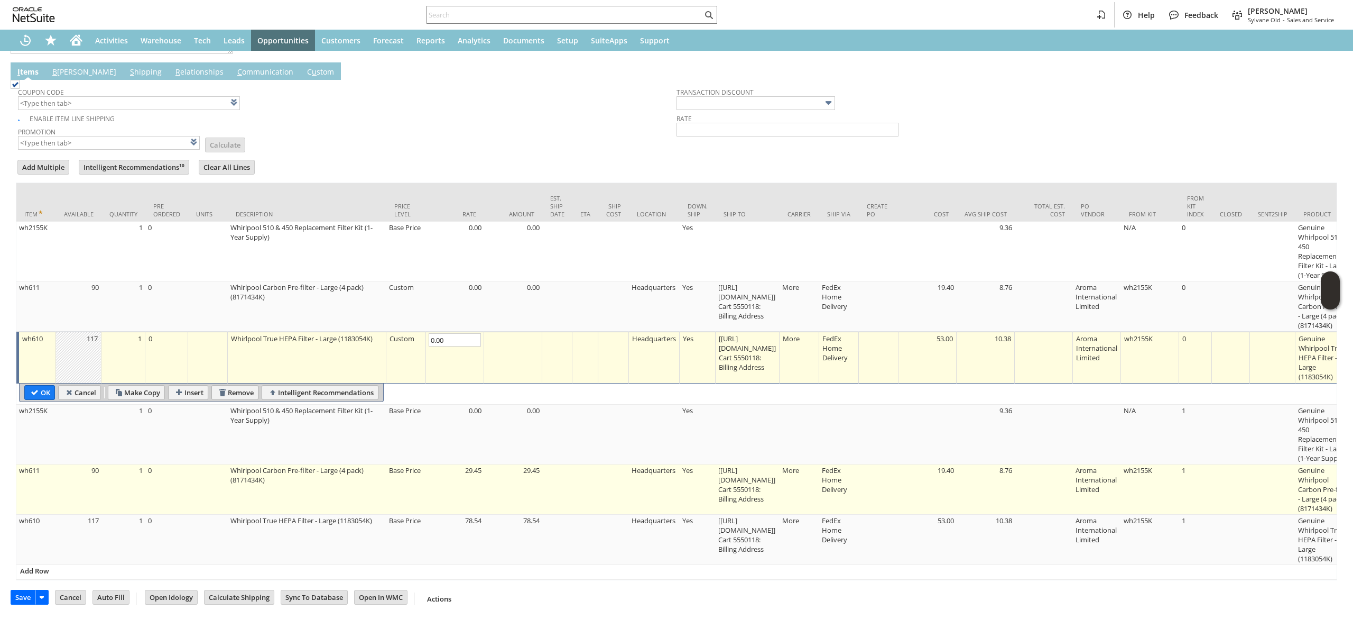
type input "Base Price"
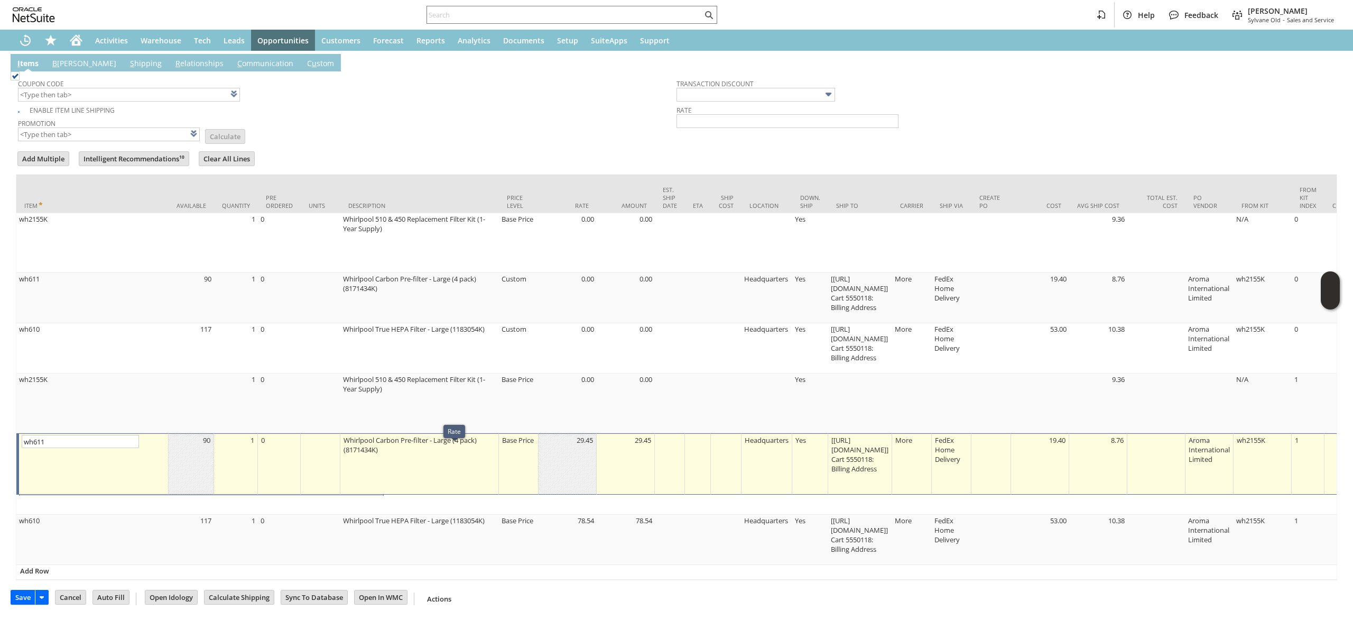
click at [462, 466] on td "Whirlpool Carbon Pre-filter - Large (4 pack) (8171434K)" at bounding box center [419, 463] width 159 height 61
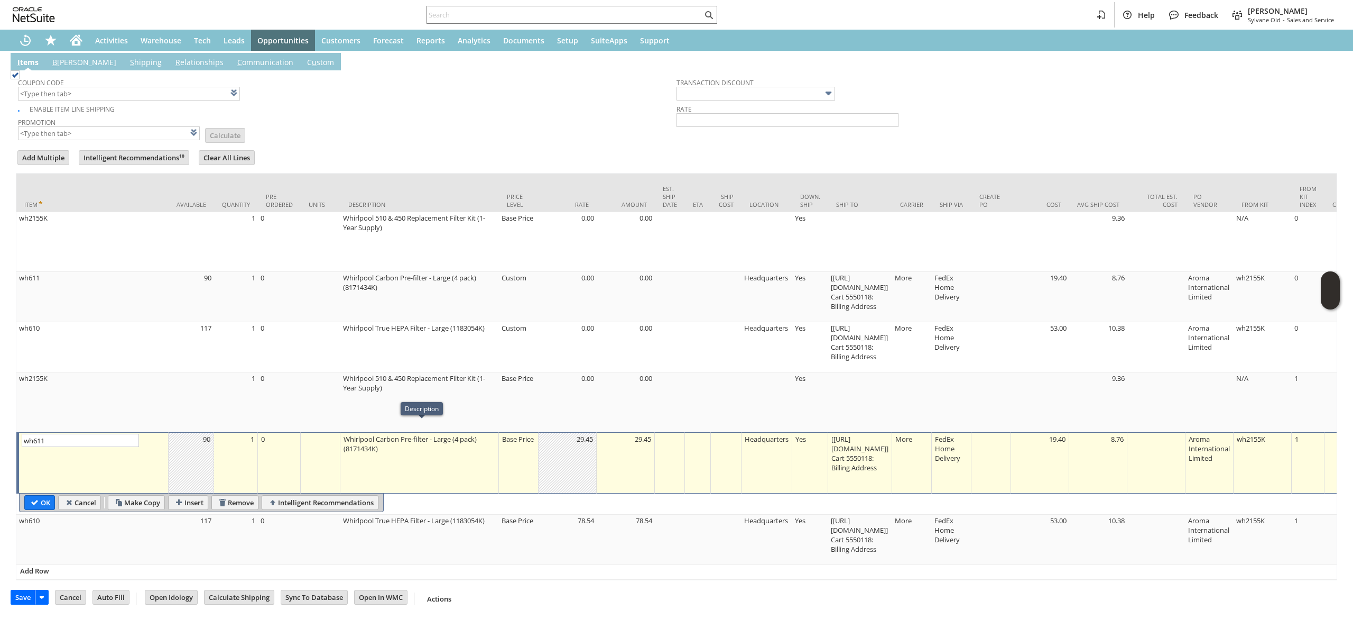
drag, startPoint x: 541, startPoint y: 444, endPoint x: 530, endPoint y: 445, distance: 11.7
click at [542, 444] on td "29.45" at bounding box center [568, 462] width 58 height 61
click at [574, 437] on td "29.45" at bounding box center [568, 462] width 58 height 61
click at [504, 437] on div "Base Price" at bounding box center [519, 438] width 34 height 11
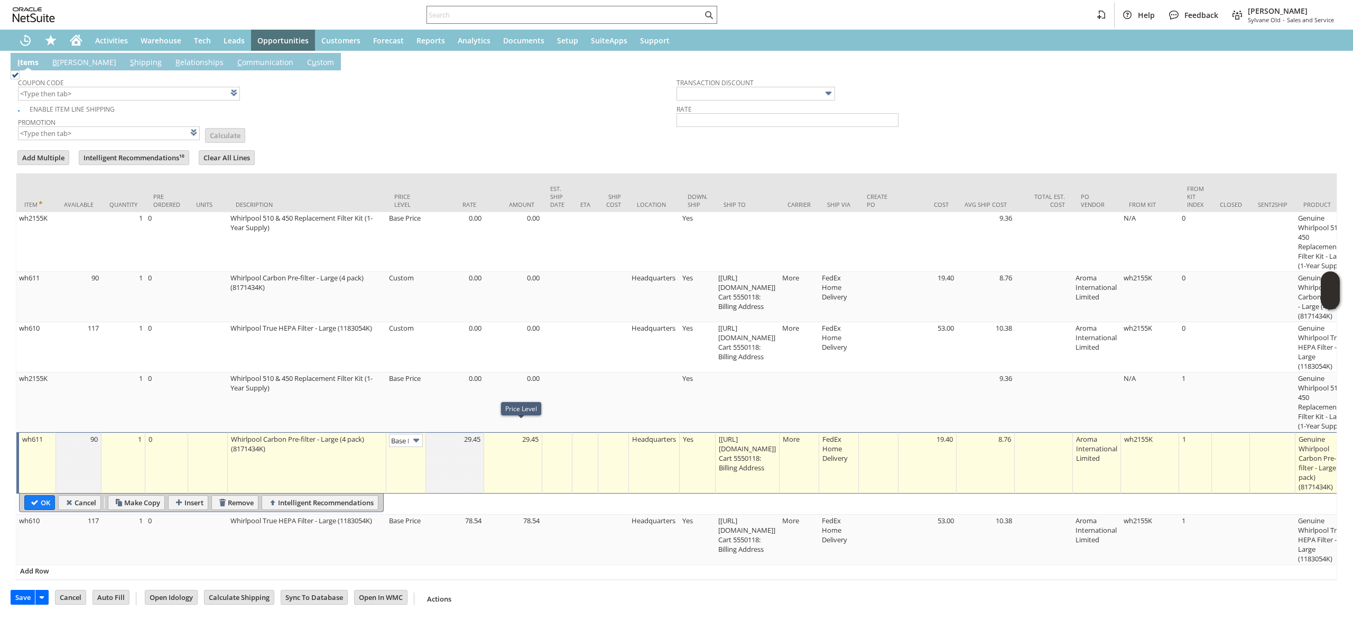
scroll to position [0, 16]
click at [411, 433] on input "Base Price" at bounding box center [406, 439] width 34 height 13
type input "Custom"
click at [472, 445] on td at bounding box center [455, 462] width 58 height 61
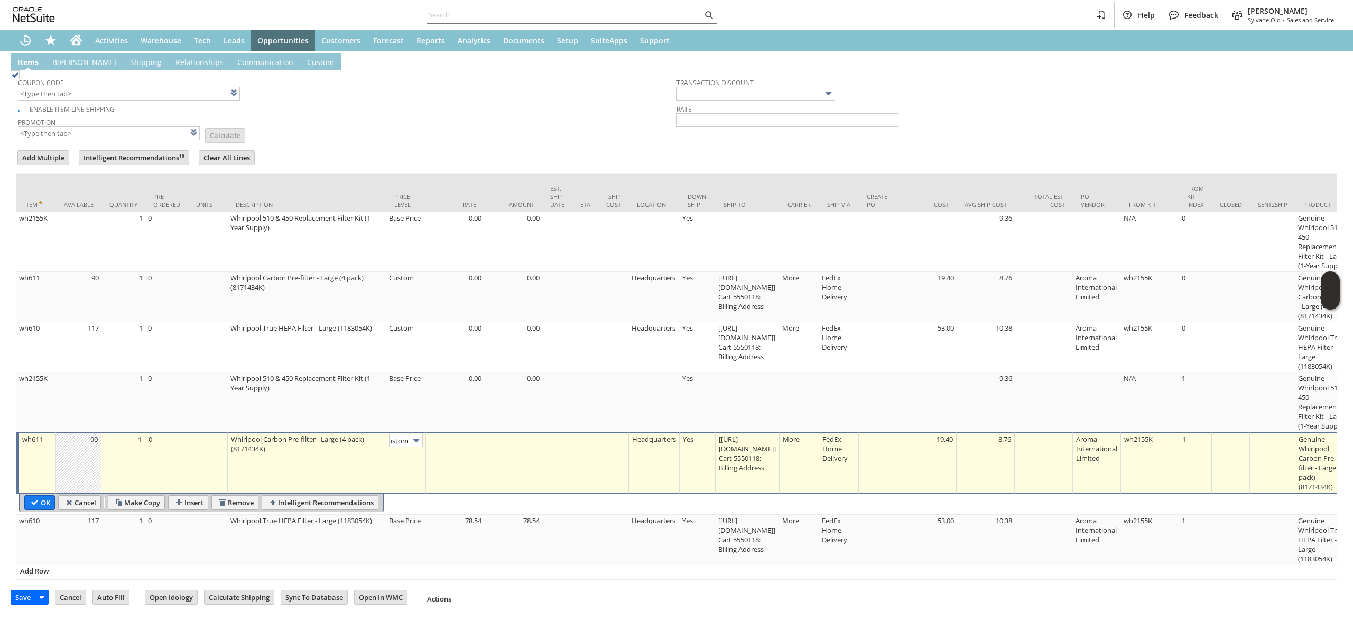
scroll to position [0, 0]
type input "0.00"
drag, startPoint x: 32, startPoint y: 496, endPoint x: 34, endPoint y: 490, distance: 7.2
click at [32, 496] on table "OK Cancel Make Copy Insert Remove Intelligent Recommendations" at bounding box center [201, 502] width 365 height 19
click at [34, 495] on input "OK" at bounding box center [40, 502] width 30 height 14
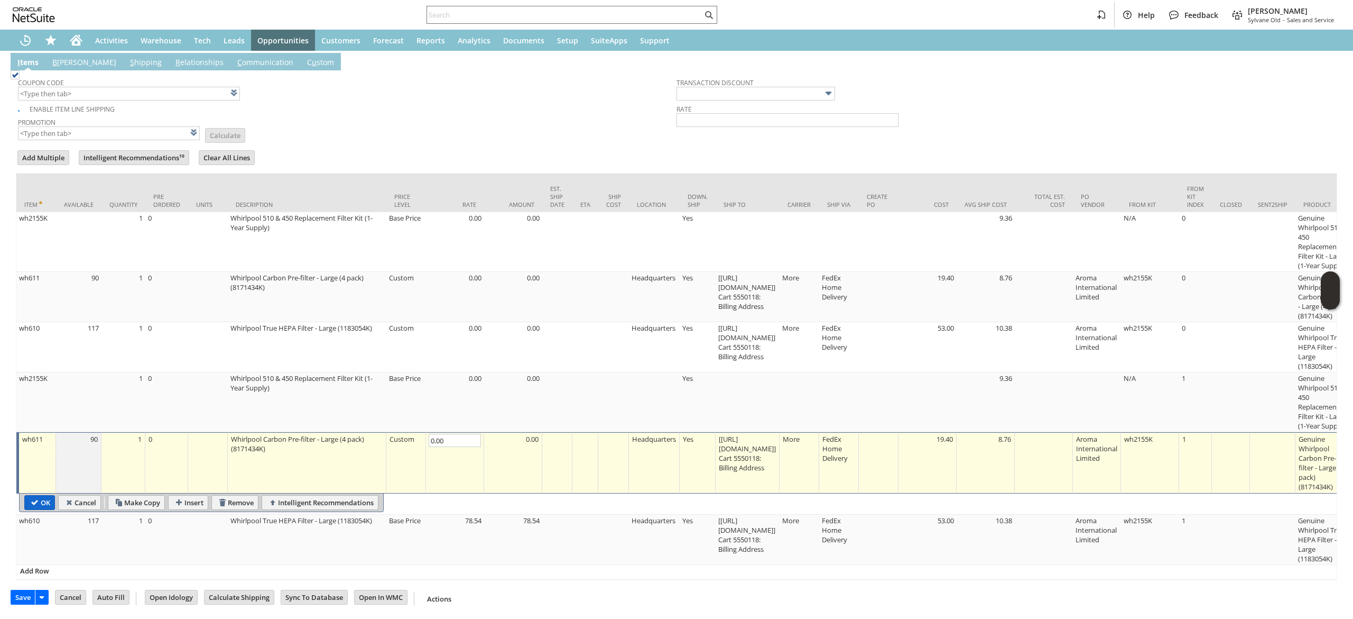
type input "Add"
type input "Copy Previous"
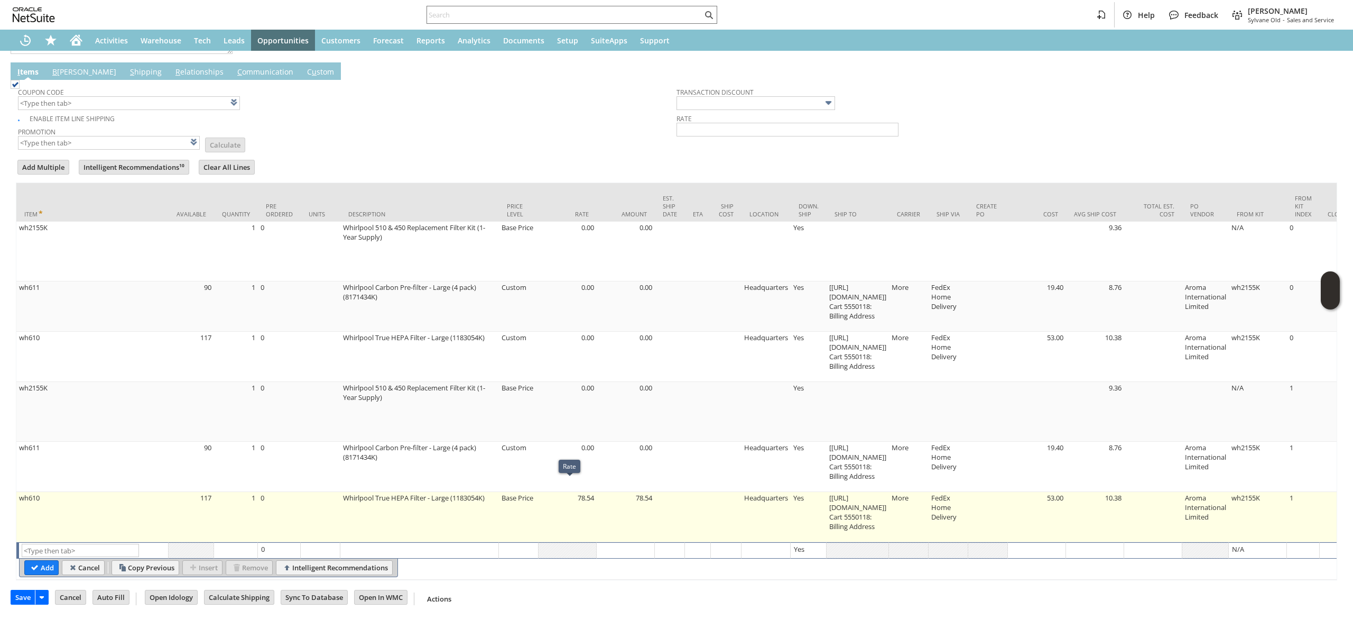
click at [518, 499] on td "Base Price" at bounding box center [519, 517] width 40 height 50
type input "Base Price"
type input "wh610"
type input "OK"
type input "Make Copy"
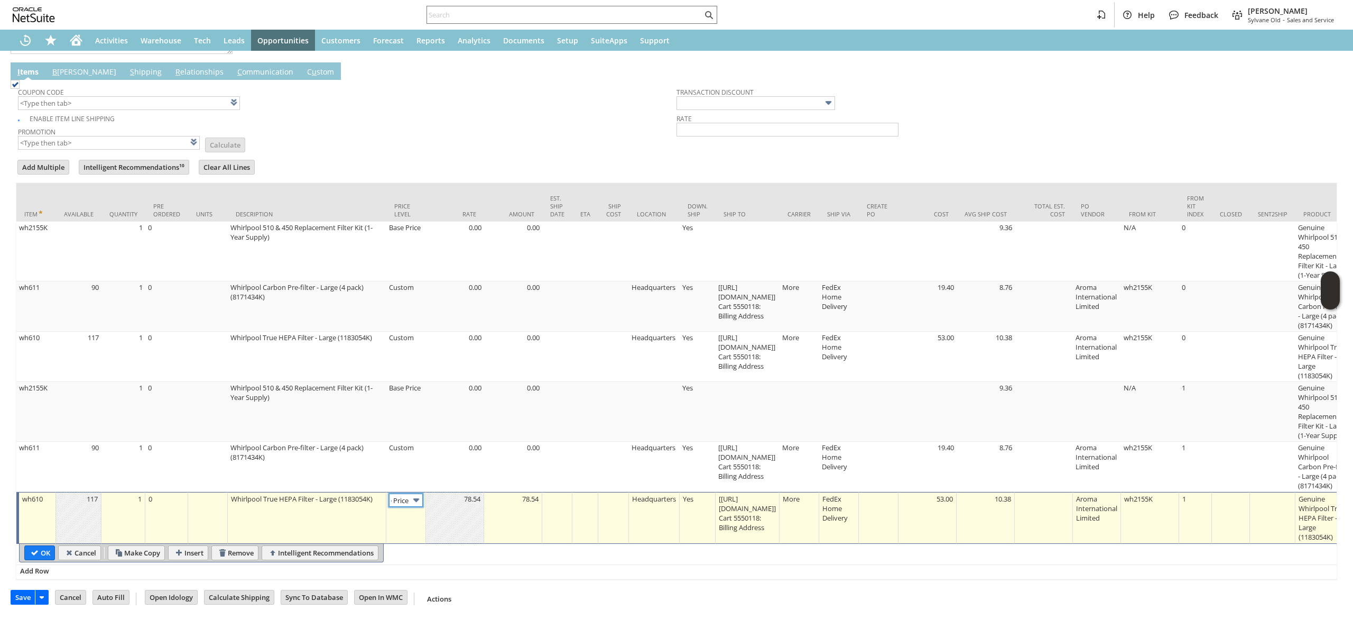
scroll to position [0, 16]
click at [398, 493] on input "Base Price" at bounding box center [406, 499] width 34 height 13
type input "Custom"
click at [474, 512] on td at bounding box center [455, 518] width 58 height 52
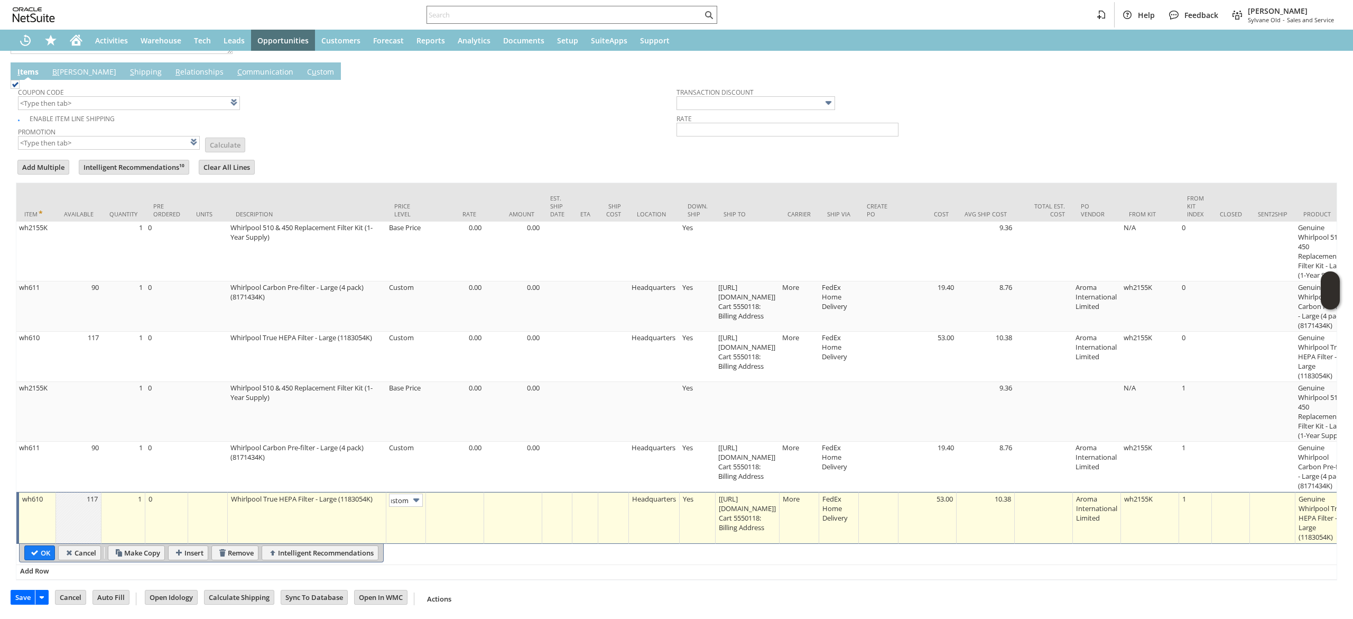
scroll to position [0, 0]
type input "0.00"
drag, startPoint x: 33, startPoint y: 531, endPoint x: 28, endPoint y: 534, distance: 5.7
click at [29, 546] on input "OK" at bounding box center [40, 553] width 30 height 14
type input "Add"
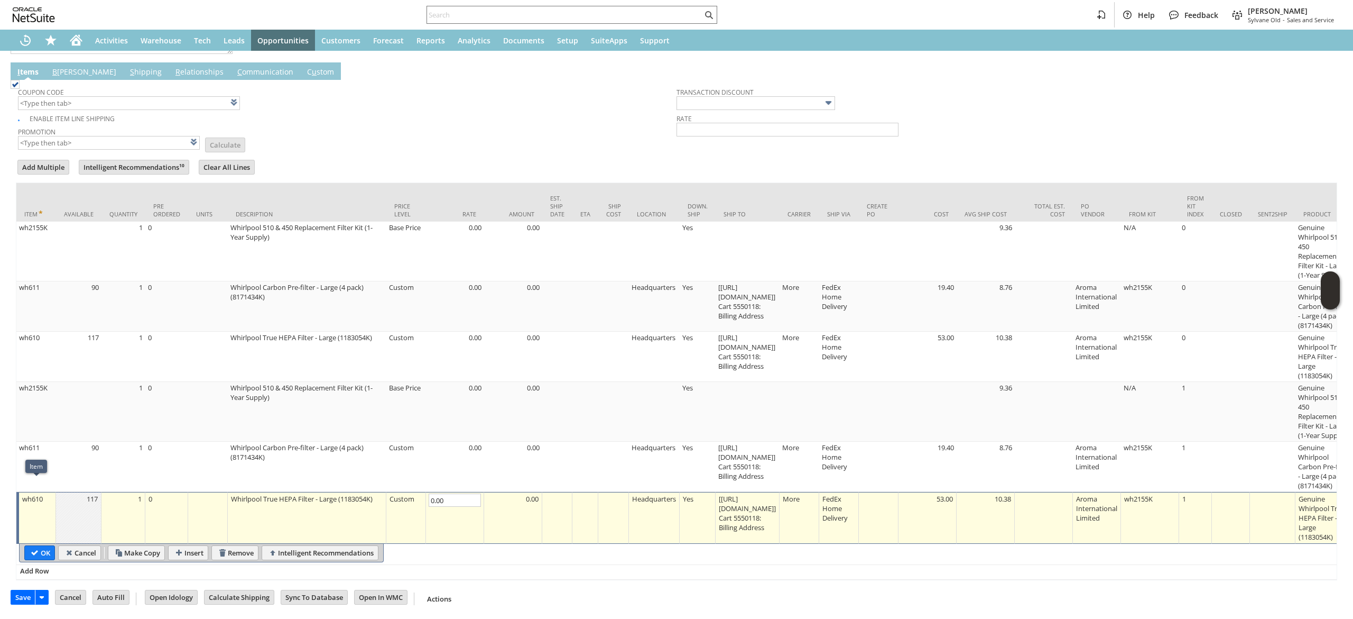
type input "Copy Previous"
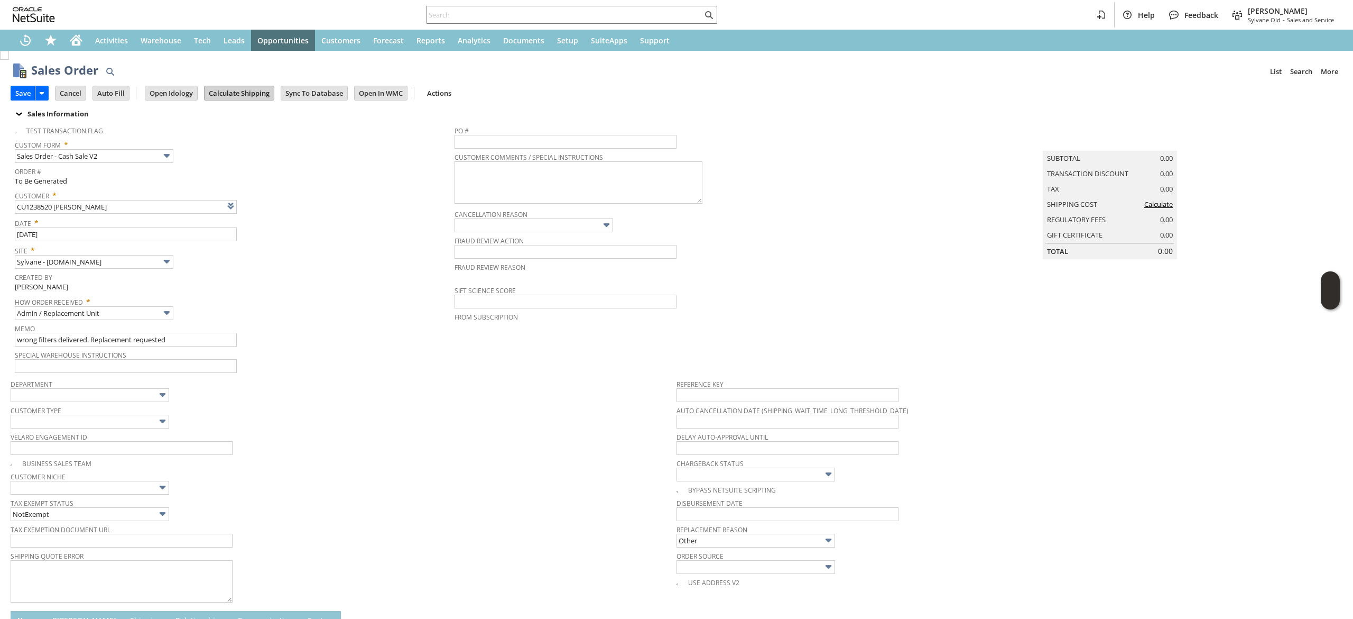
click at [233, 97] on input "Calculate Shipping" at bounding box center [239, 93] width 69 height 14
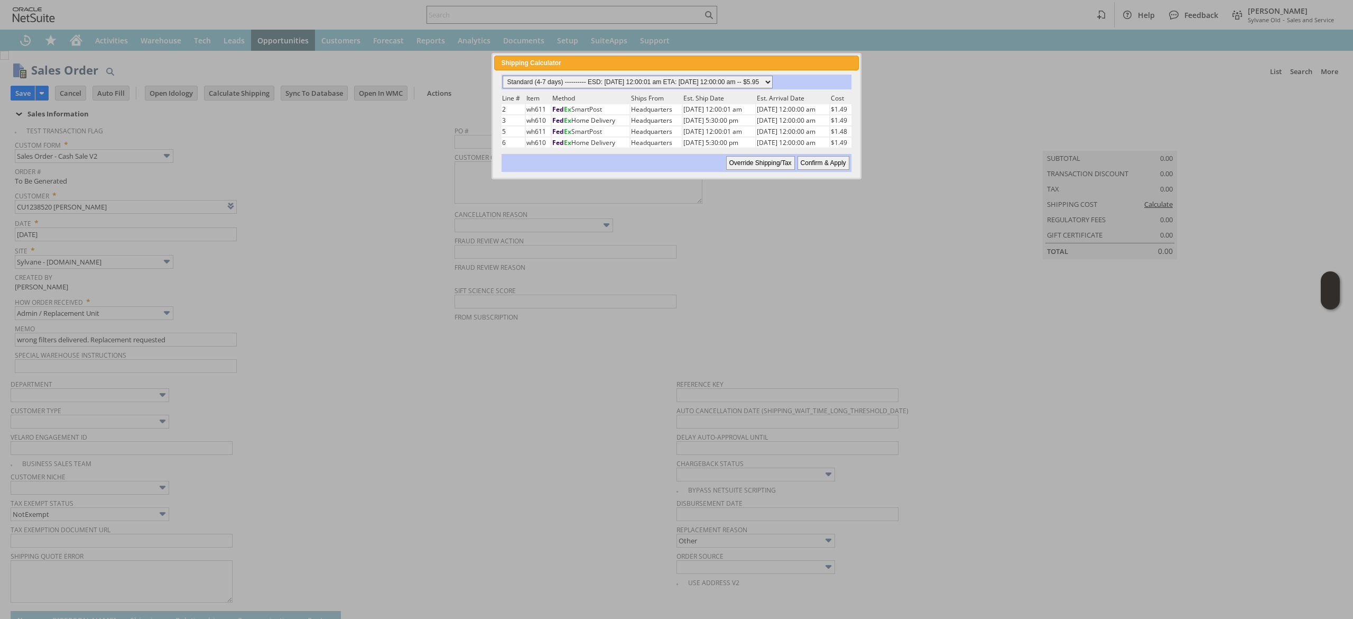
click at [730, 85] on select "Standard (4-7 days) ---------- ESD: 09/23/2025 12:00:01 am ETA: 09/30/2025 12:0…" at bounding box center [638, 82] width 270 height 13
click at [503, 76] on select "Standard (4-7 days) ---------- ESD: 09/23/2025 12:00:01 am ETA: 09/30/2025 12:0…" at bounding box center [638, 82] width 270 height 13
click at [836, 156] on input "Confirm & Apply" at bounding box center [824, 163] width 52 height 14
type input "Add"
type input "Copy Previous"
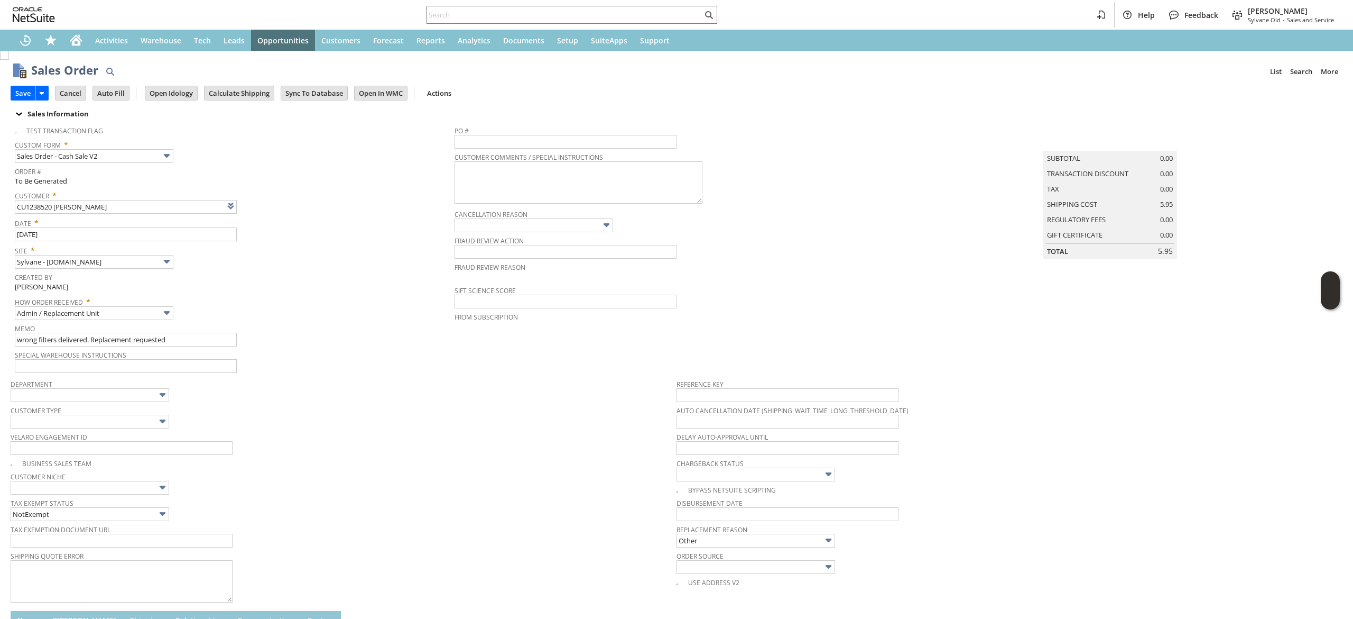
scroll to position [575, 0]
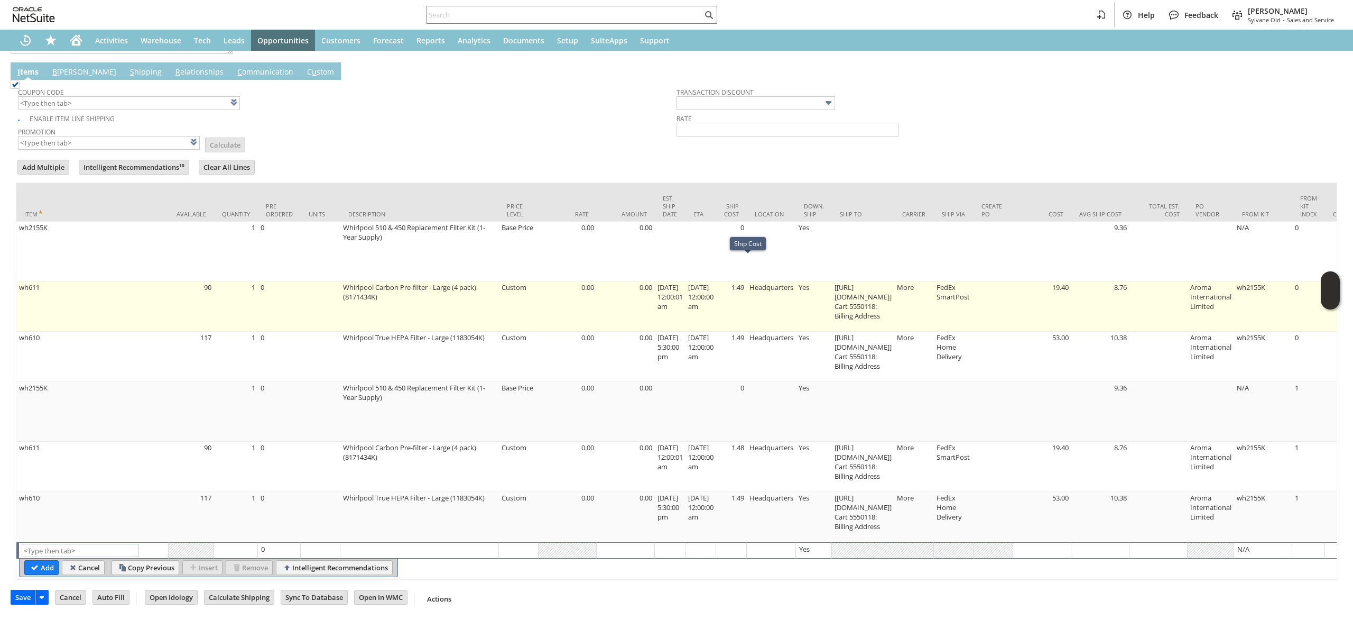
click at [747, 281] on td "1.49" at bounding box center [731, 306] width 31 height 50
type input "1.49"
type input "OK"
type input "Make Copy"
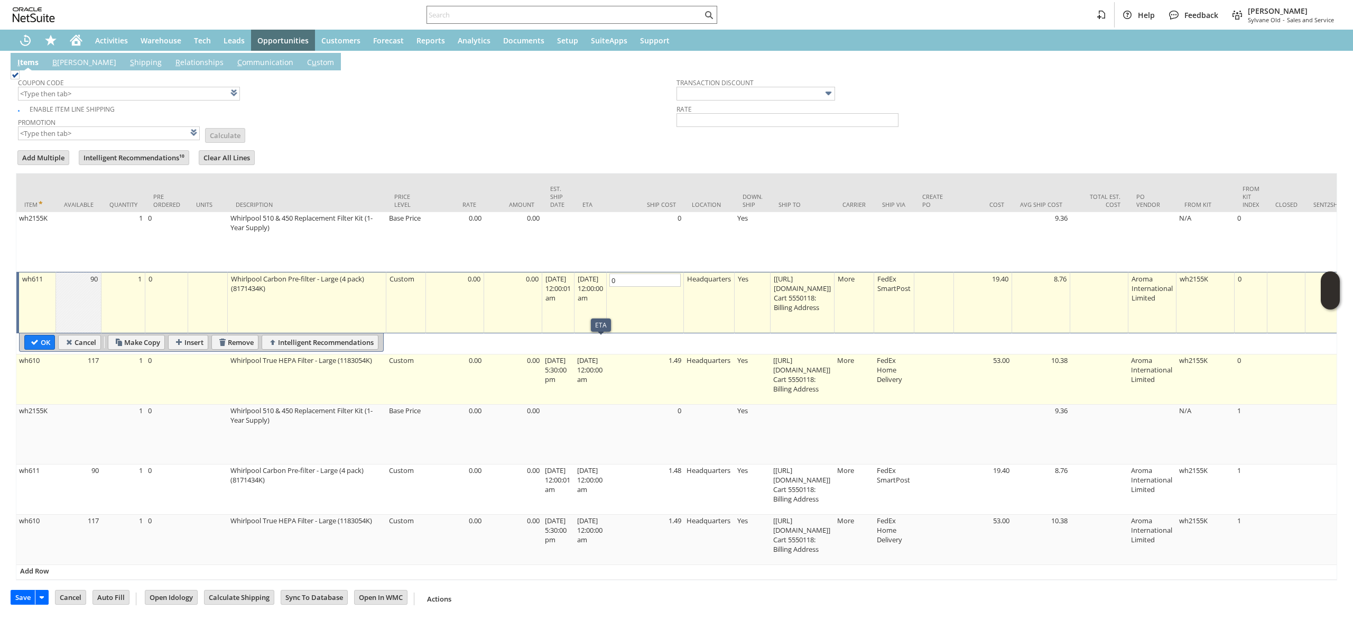
click at [639, 362] on td "1.49" at bounding box center [645, 379] width 77 height 50
type input "1.49"
type input "OK"
type input "Make Copy"
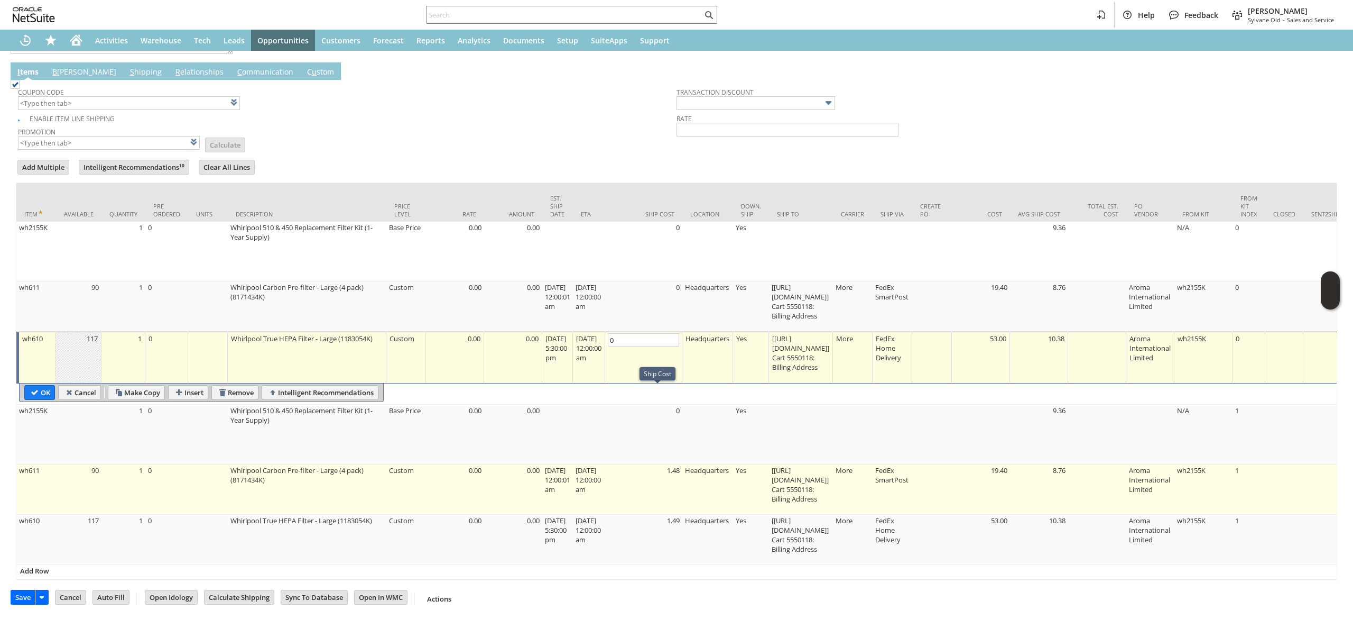
type input "0"
click at [670, 464] on td "1.48" at bounding box center [643, 489] width 77 height 50
type textarea "Whirlpool Carbon Pre-filter - Large (4 pack) (8171434K)"
type input "1.48"
type input "OK"
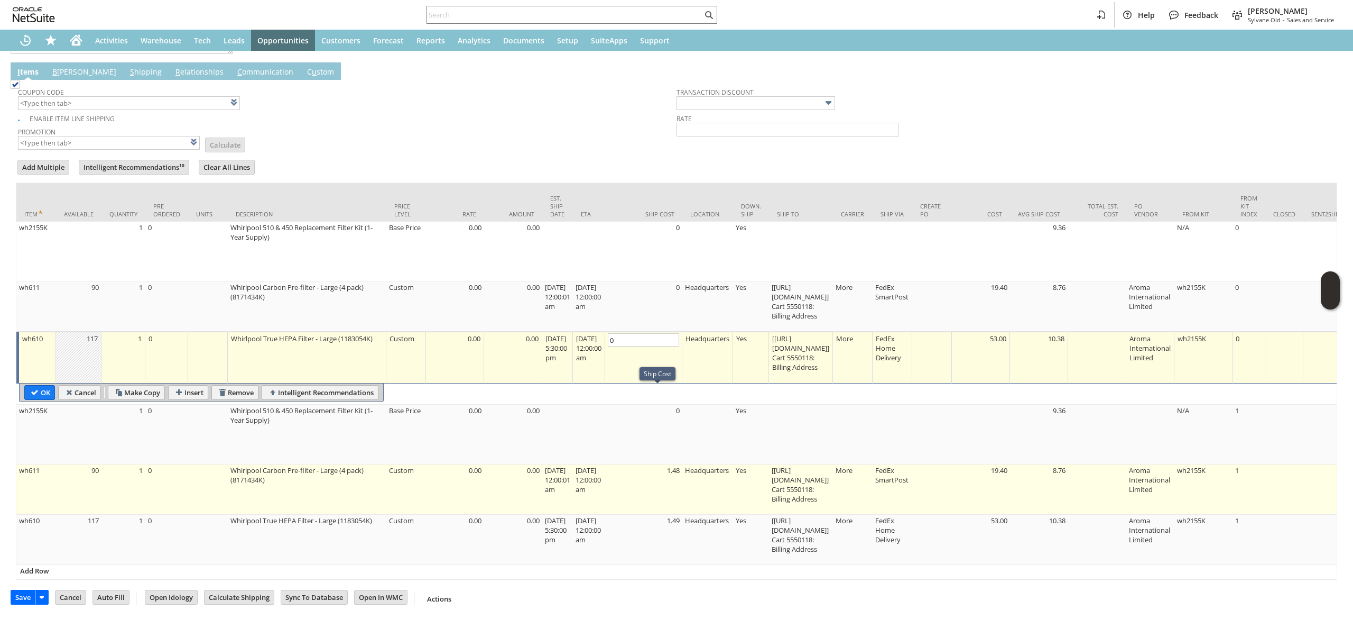
type input "Make Copy"
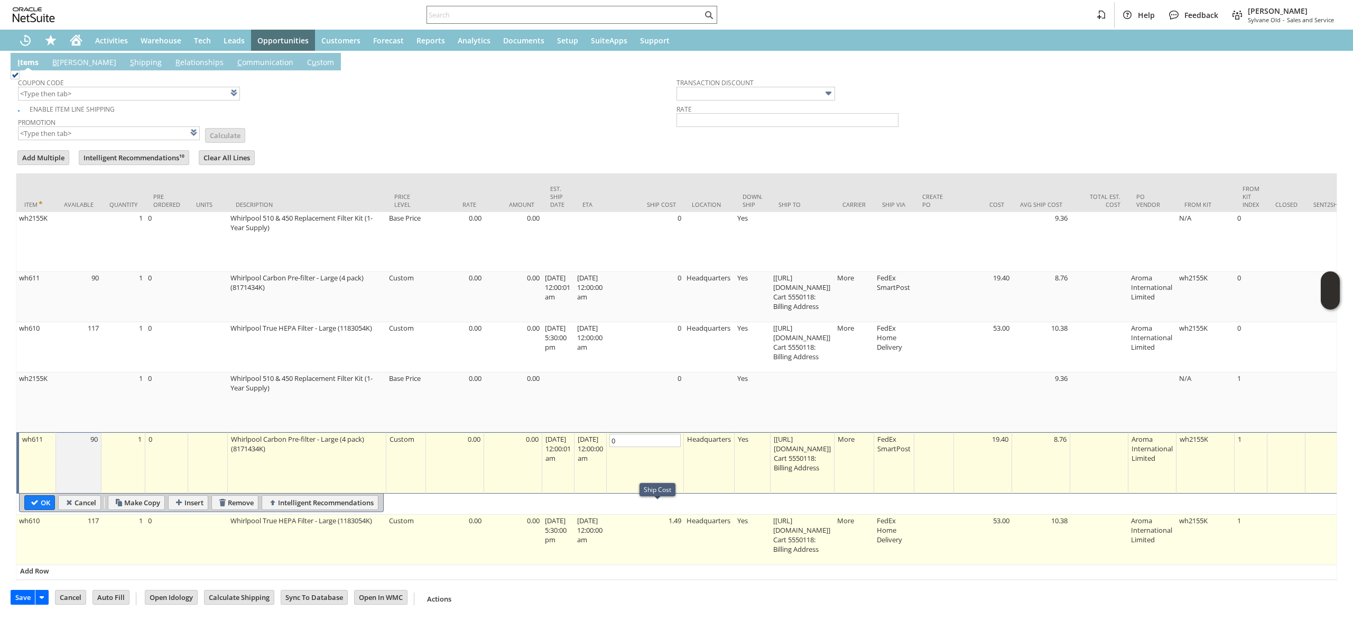
click at [665, 514] on td "1.49" at bounding box center [645, 539] width 77 height 50
type input "1.49"
type input "OK"
type input "Make Copy"
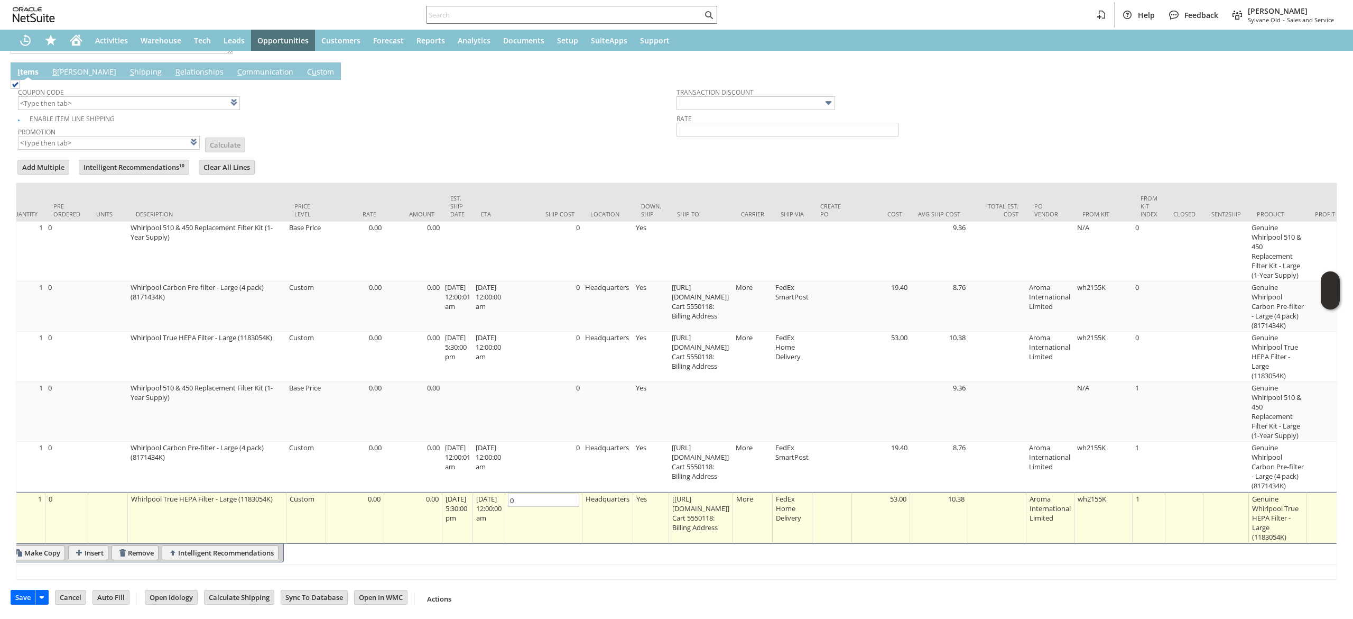
scroll to position [0, 77]
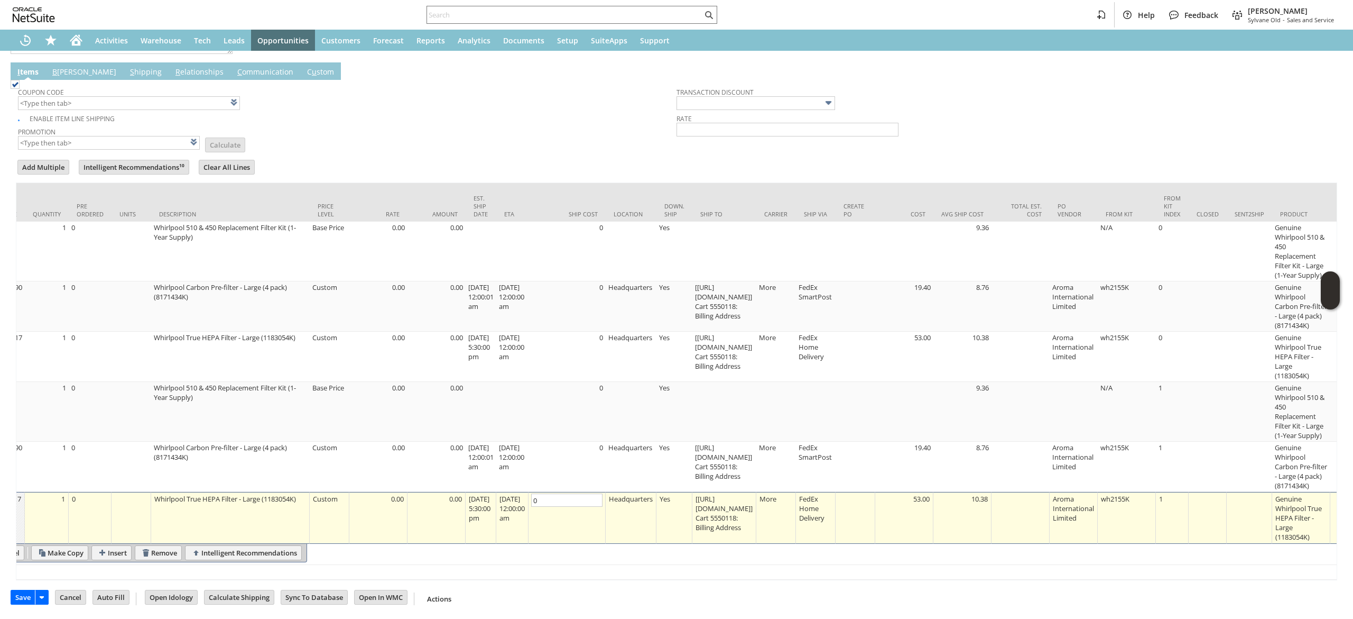
type input "0"
click at [201, 507] on td "Whirlpool True HEPA Filter - Large (1183054K)" at bounding box center [230, 518] width 159 height 52
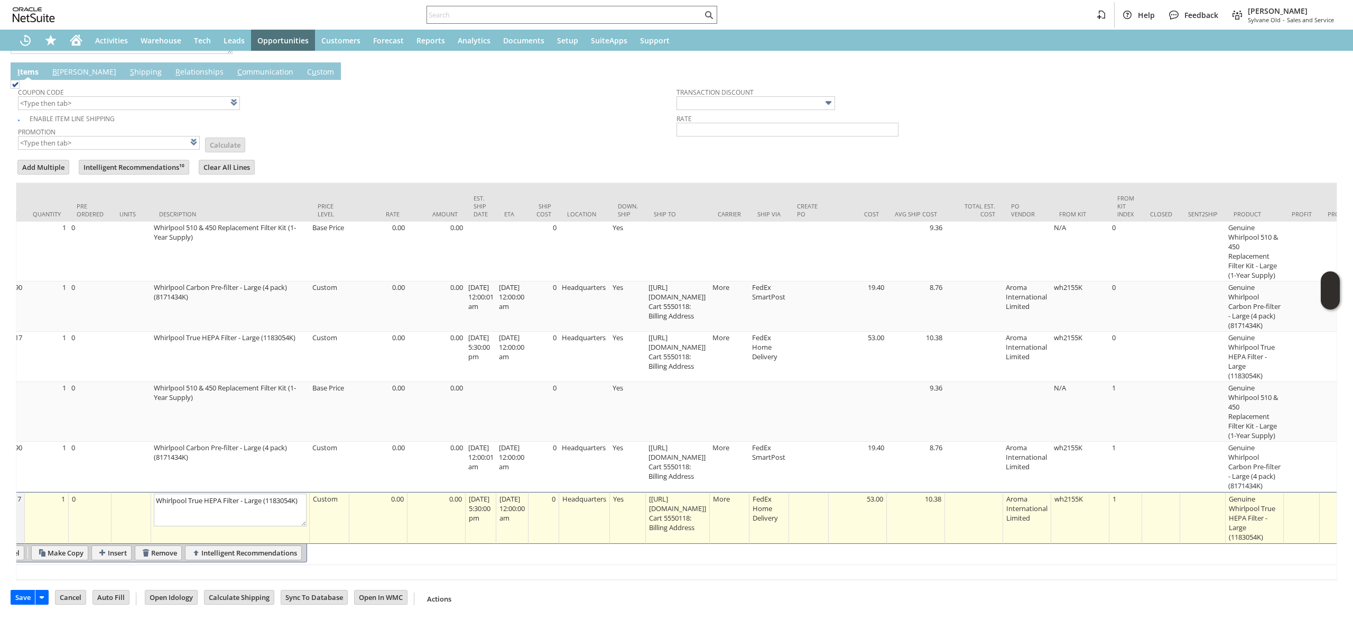
scroll to position [0, 0]
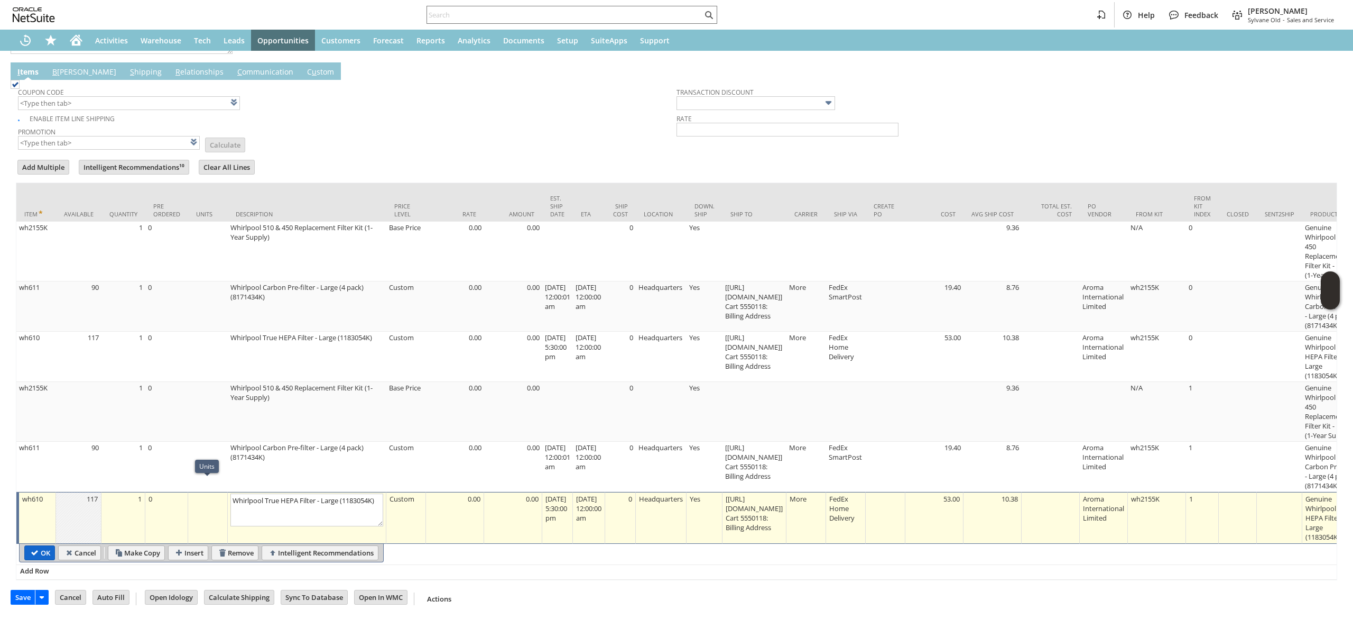
click at [41, 546] on input "OK" at bounding box center [40, 553] width 30 height 14
type input "Add"
type input "Copy Previous"
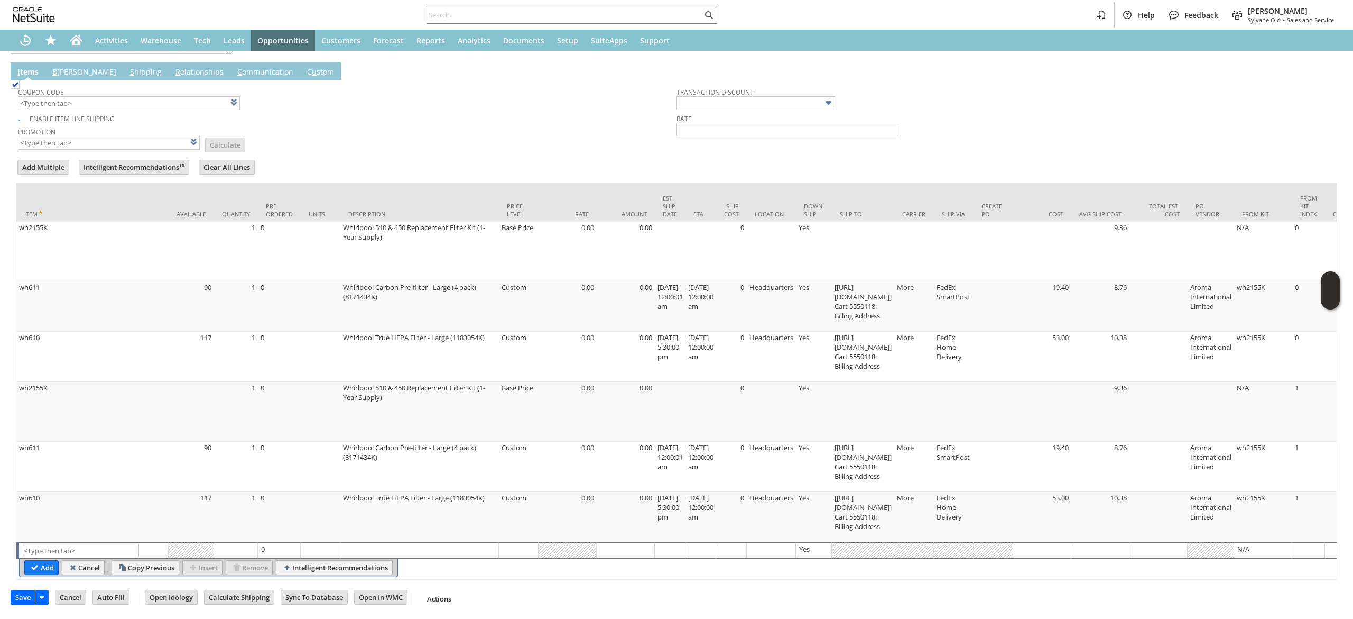
scroll to position [257, 0]
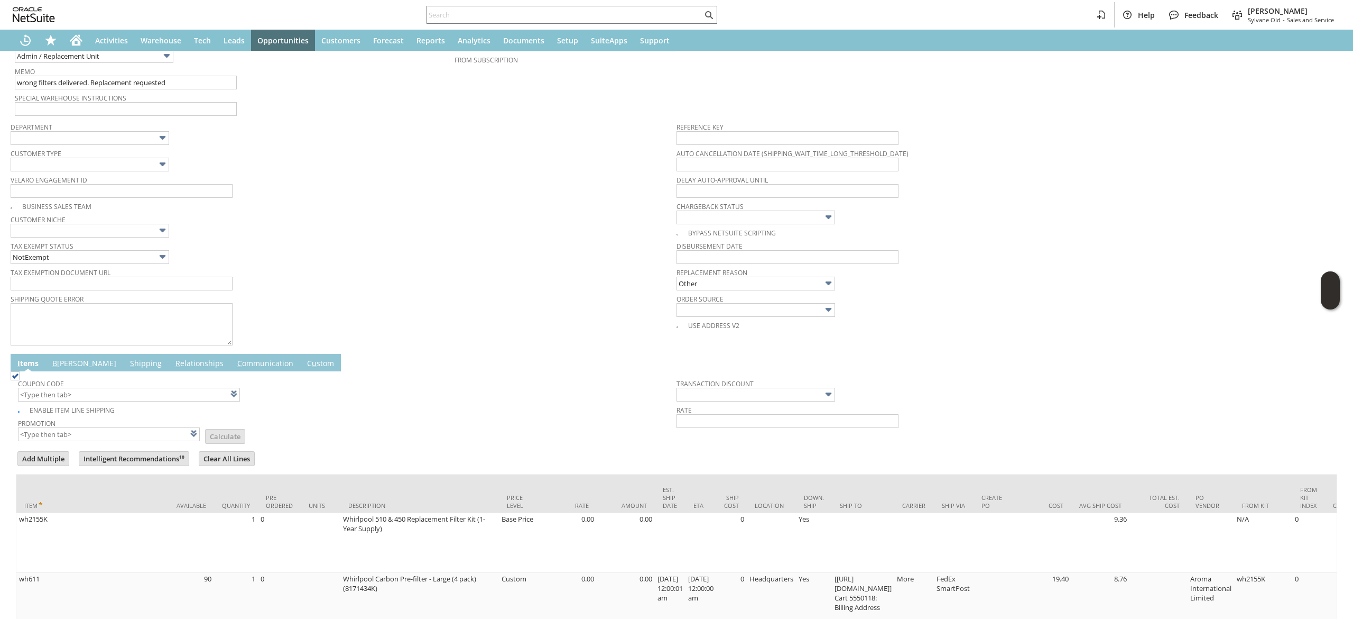
click at [62, 363] on link "B illing" at bounding box center [84, 364] width 69 height 12
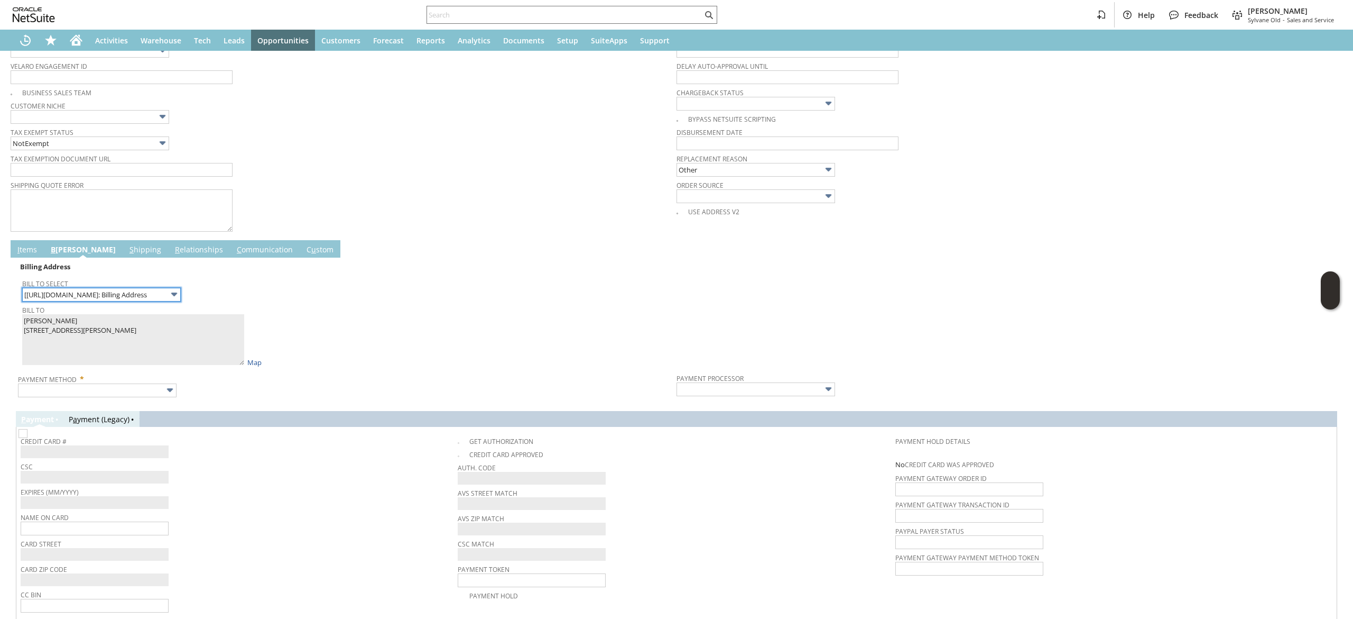
scroll to position [444, 0]
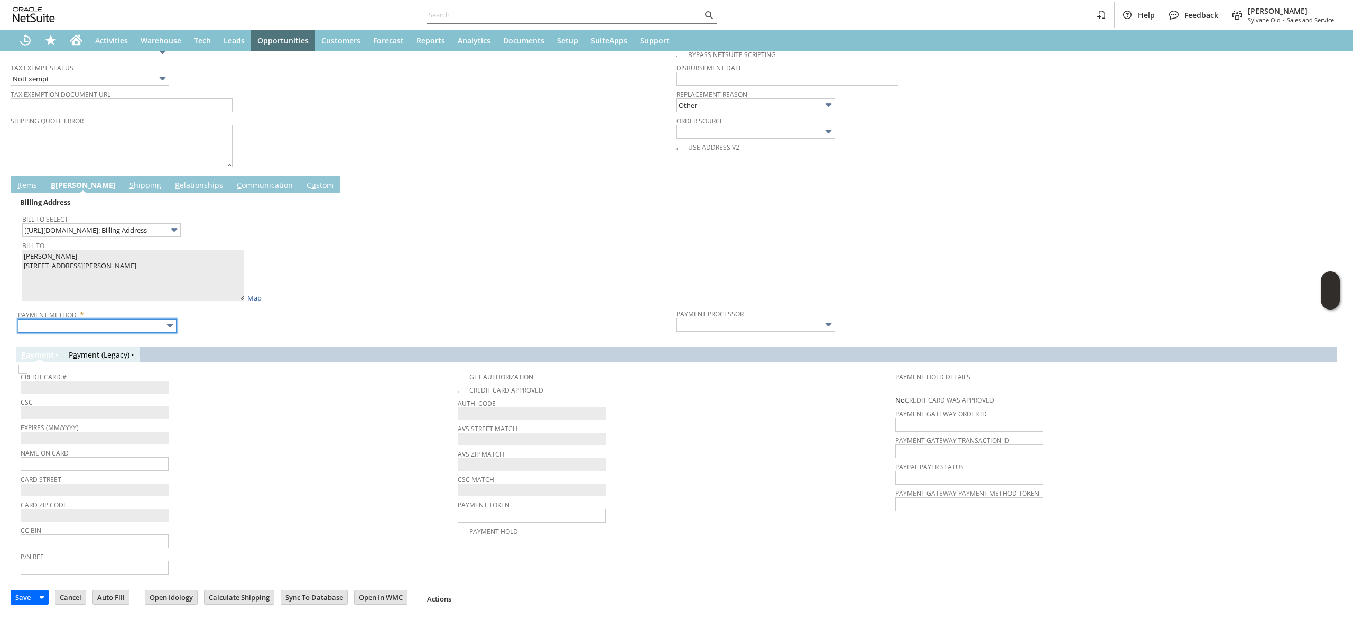
click at [129, 325] on body "Help Feedback Devin Carswell Sylvane Old - Sales and Service Activities Warehou…" at bounding box center [676, 309] width 1353 height 619
type input "Visa / Mastercard"
type input "Braintree"
checkbox input "true"
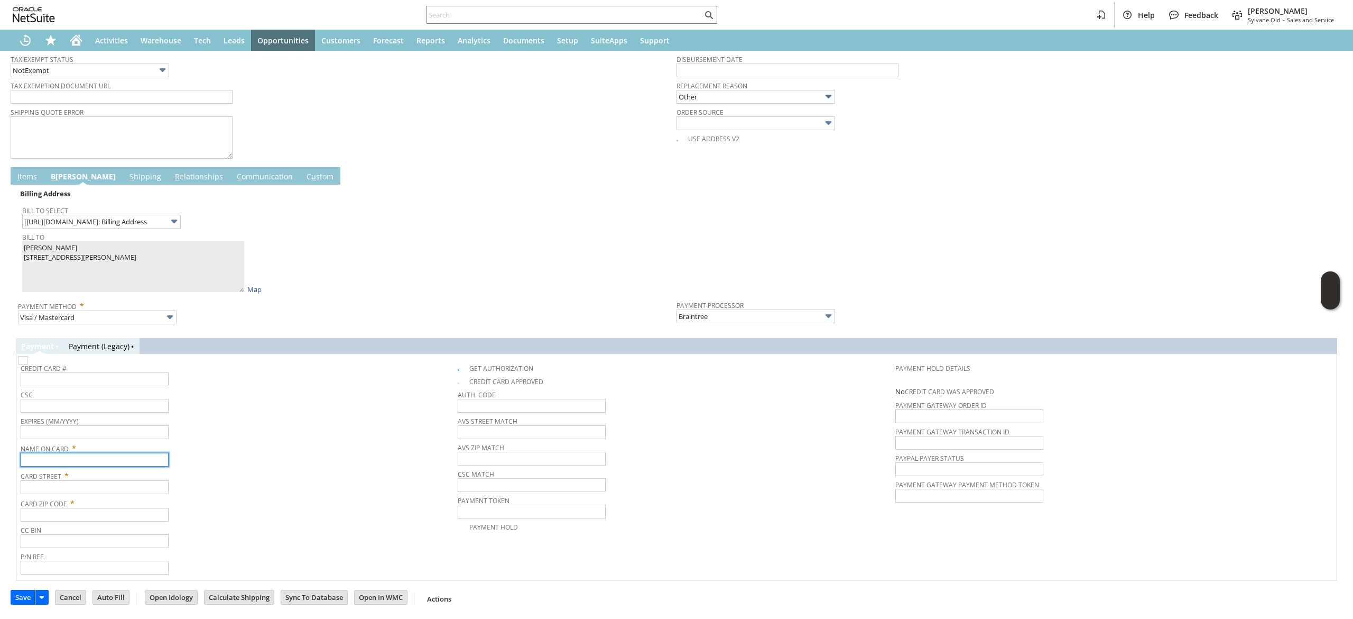
click at [136, 458] on input "text" at bounding box center [95, 460] width 148 height 14
paste input "[PERSON_NAME]"
type input "[PERSON_NAME]"
click at [107, 479] on span "Card Street *" at bounding box center [237, 473] width 432 height 13
click at [121, 486] on input "text" at bounding box center [95, 487] width 148 height 14
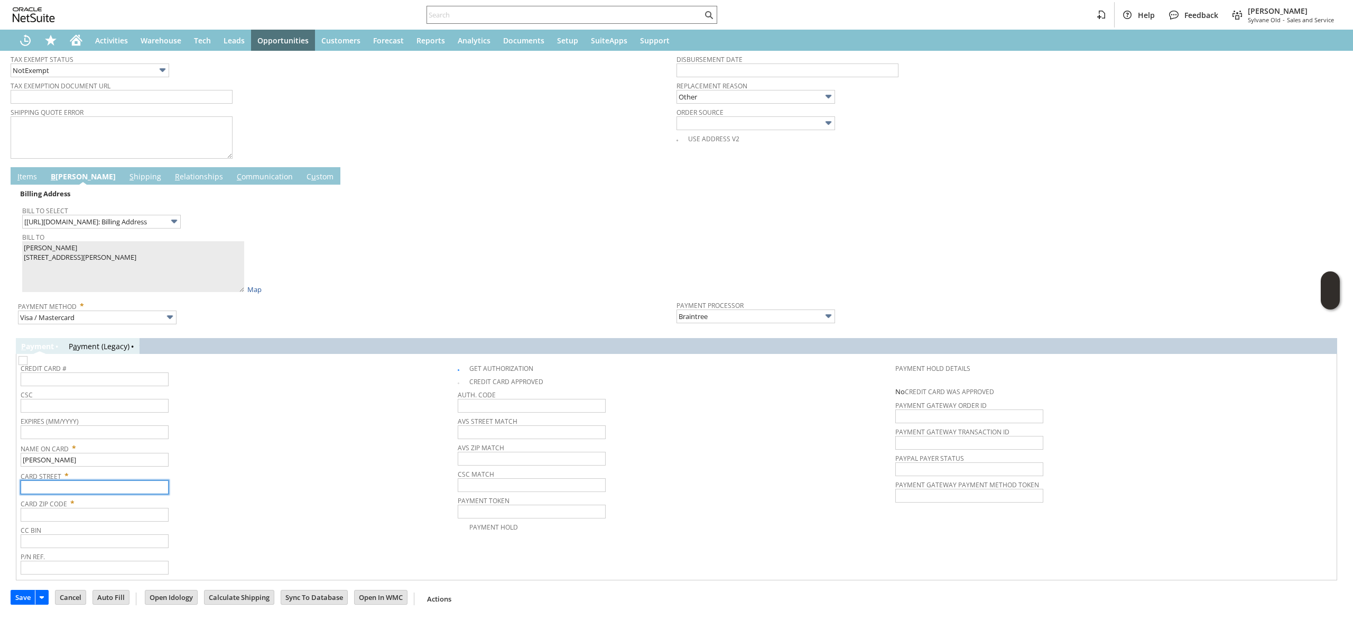
paste input "[STREET_ADDRESS][PERSON_NAME]"
type input "[STREET_ADDRESS][PERSON_NAME]"
click at [112, 518] on input "text" at bounding box center [95, 514] width 148 height 14
paste input "92835"
type input "92835"
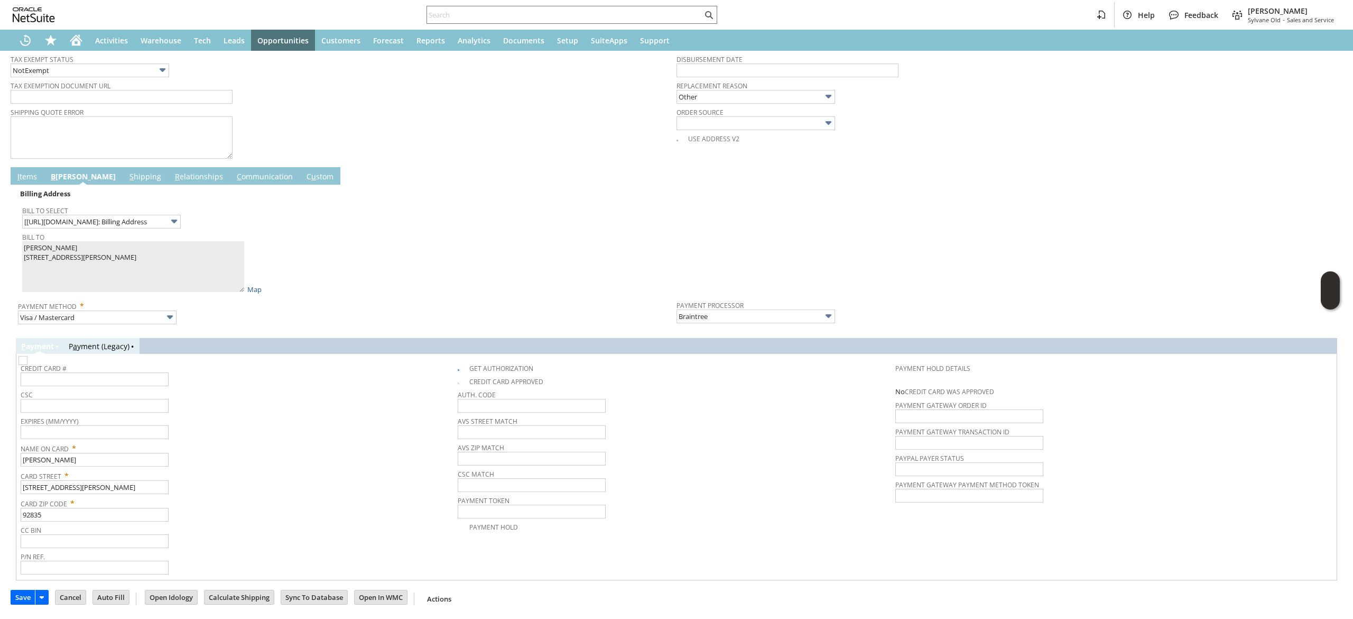
click at [27, 365] on img at bounding box center [23, 360] width 9 height 9
checkbox input "false"
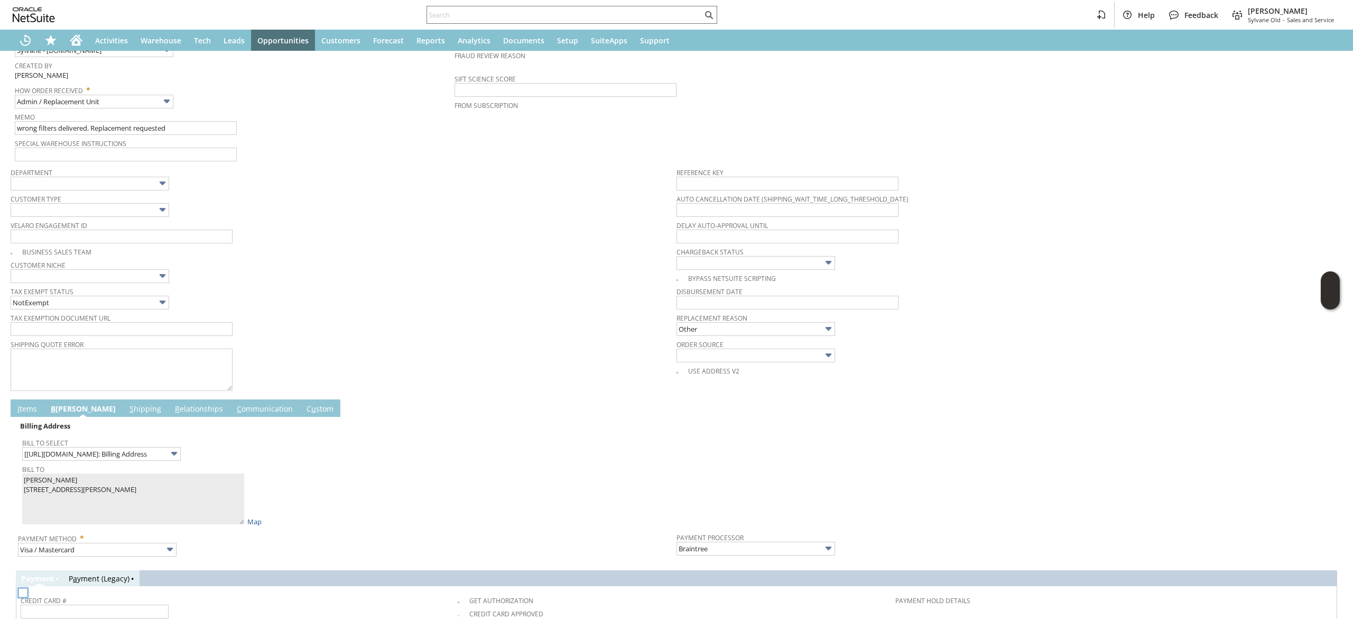
scroll to position [0, 0]
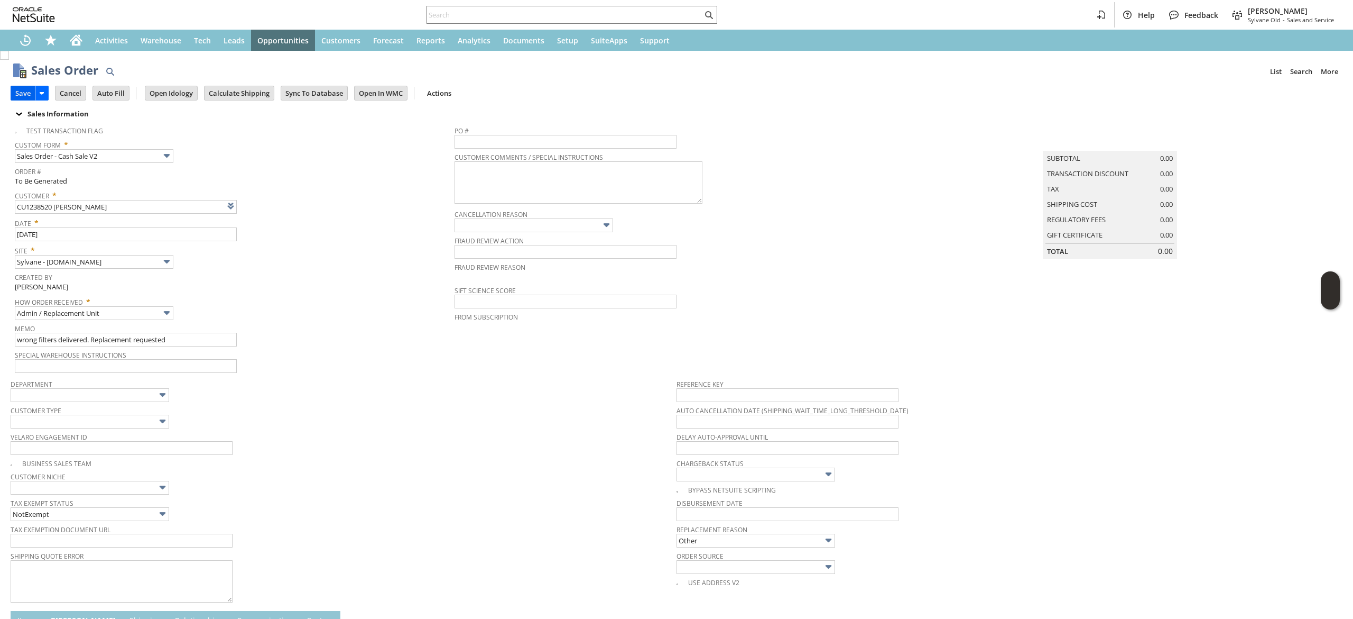
click at [24, 93] on input "Save" at bounding box center [23, 93] width 24 height 14
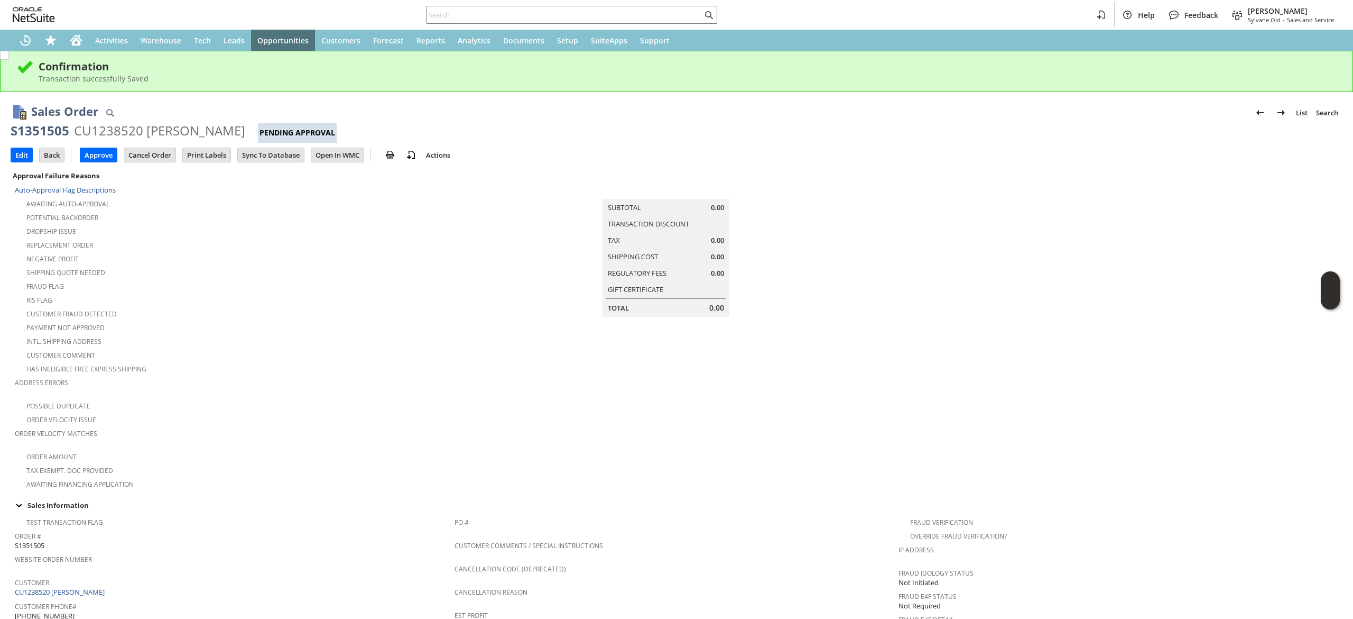
click at [79, 52] on div "Confirmation Transaction successfully Saved" at bounding box center [676, 71] width 1353 height 41
click at [80, 47] on div "Home" at bounding box center [75, 40] width 25 height 21
